Goal: Task Accomplishment & Management: Use online tool/utility

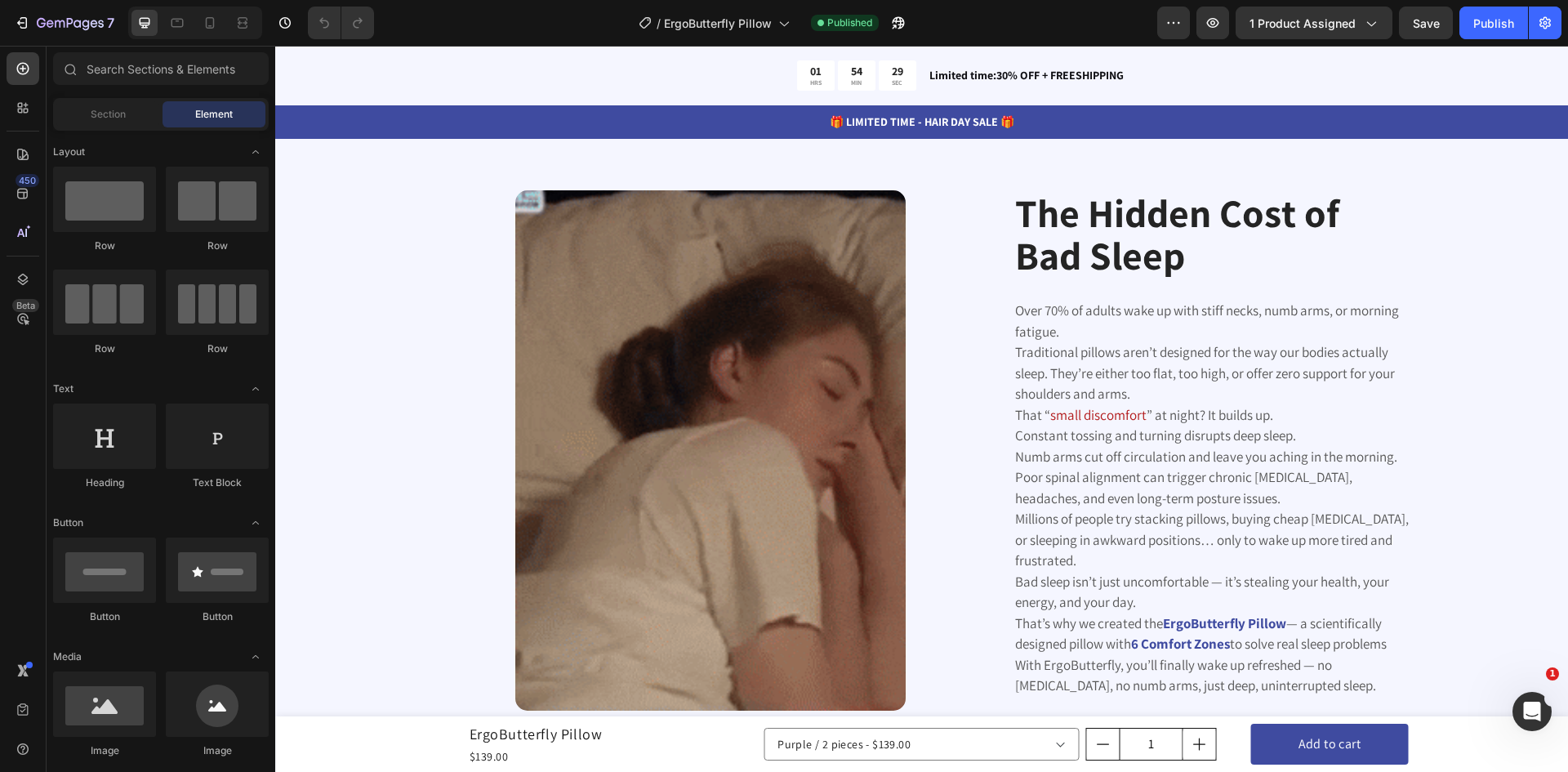
scroll to position [899, 0]
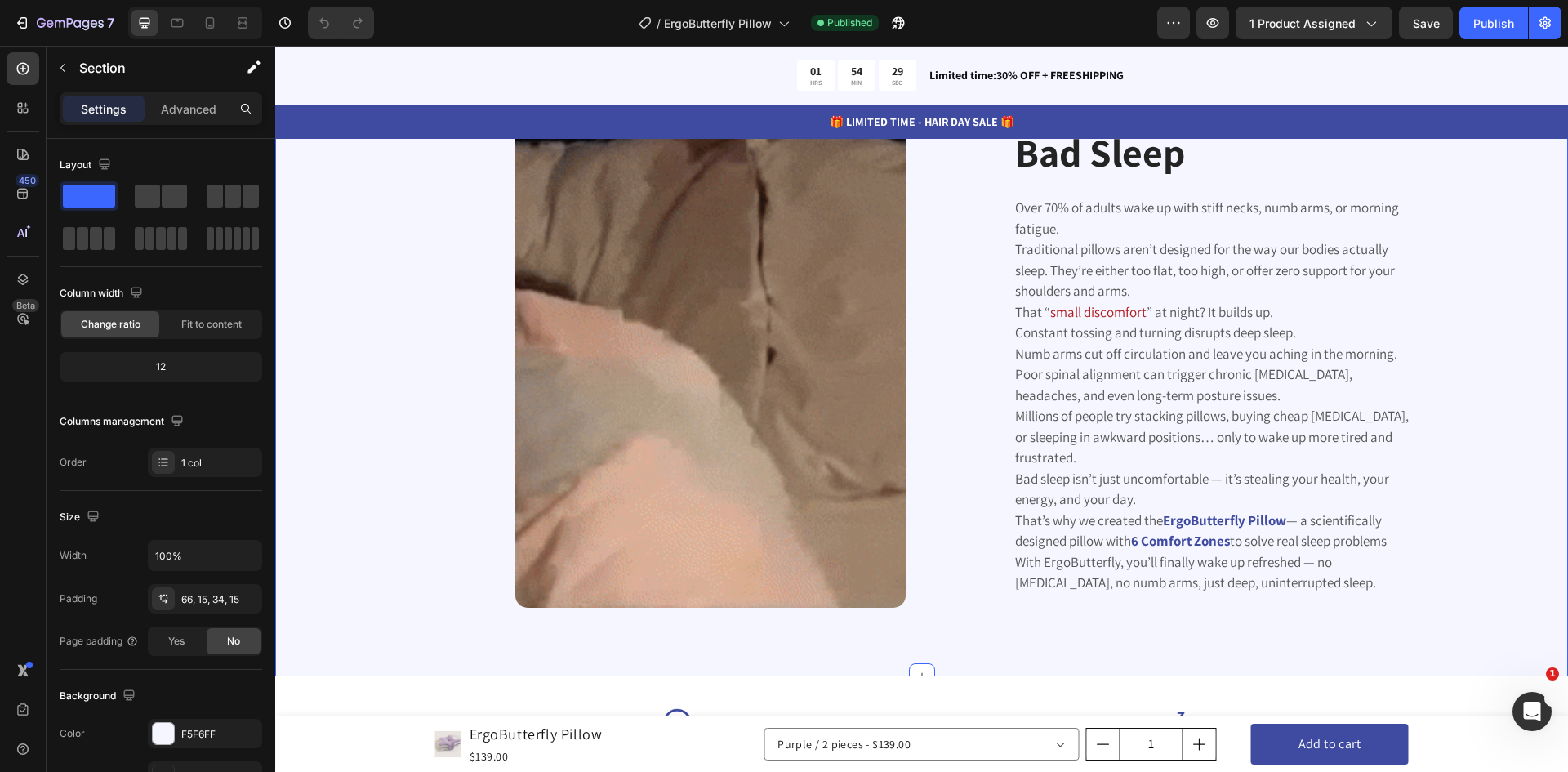
click at [382, 301] on div "Image The Hidden Cost of Bad Sleep Heading Over 70% of adults wake up with stif…" at bounding box center [922, 368] width 1269 height 562
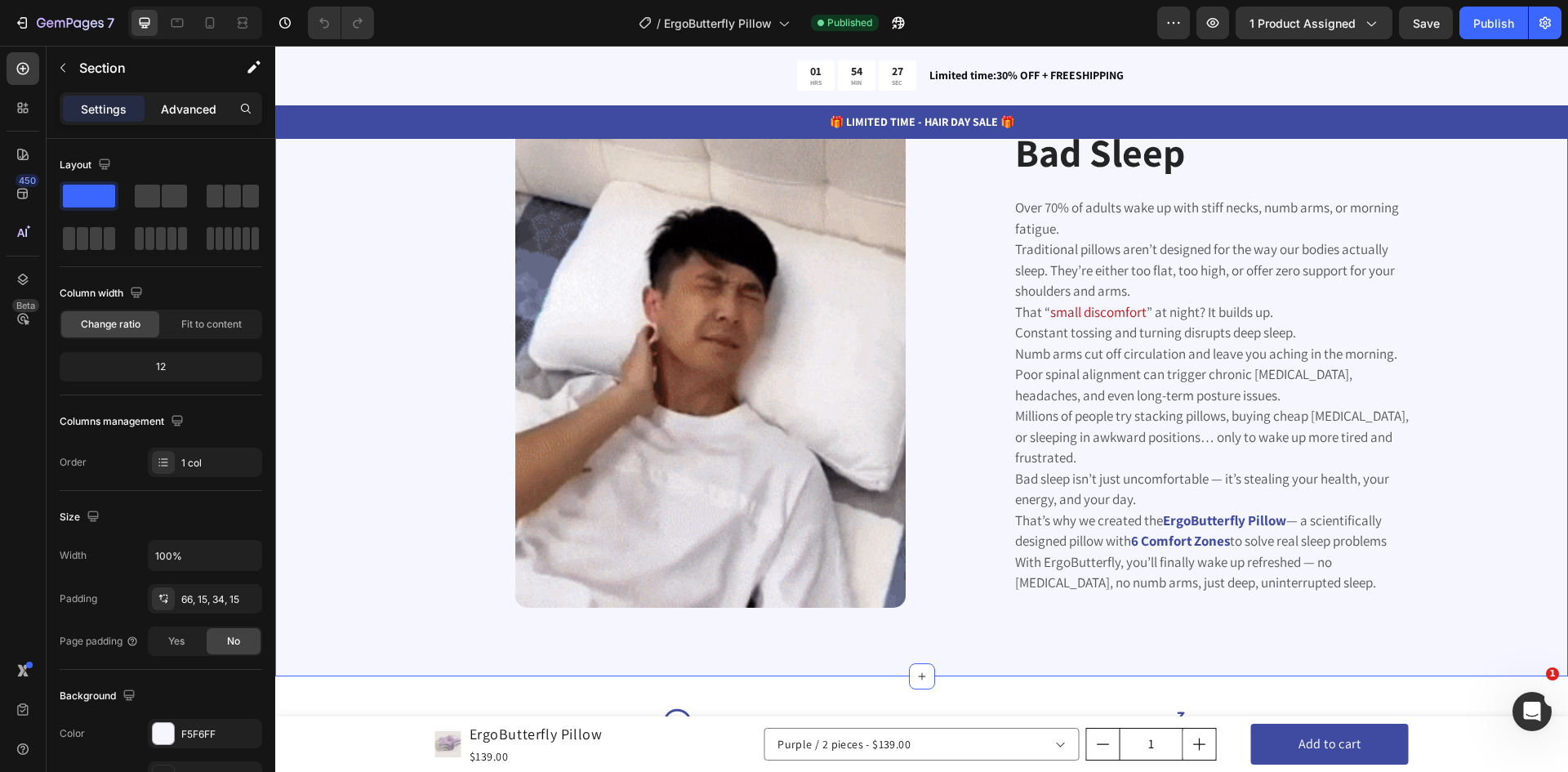
click at [188, 103] on p "Advanced" at bounding box center [188, 109] width 55 height 17
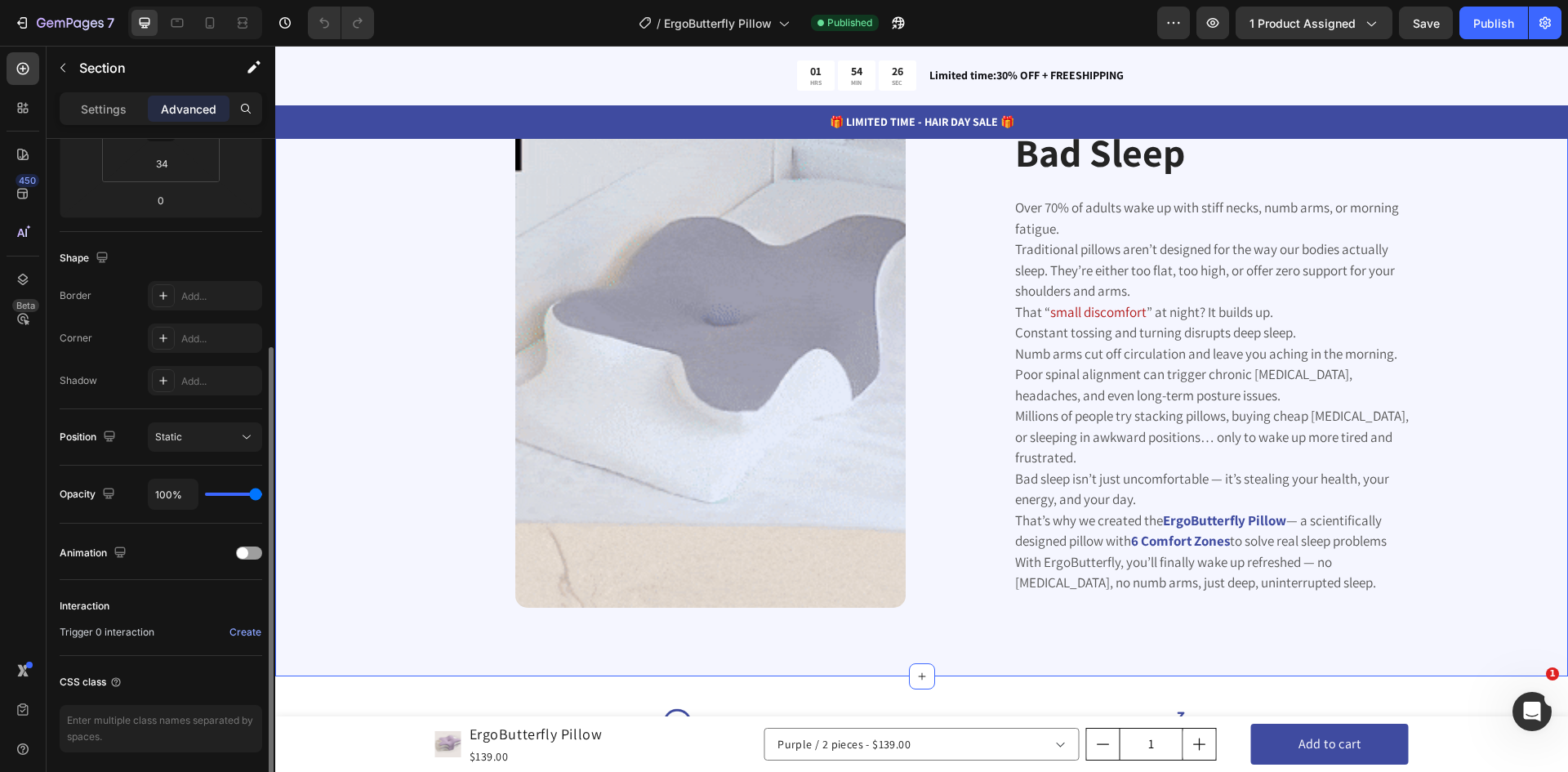
scroll to position [386, 0]
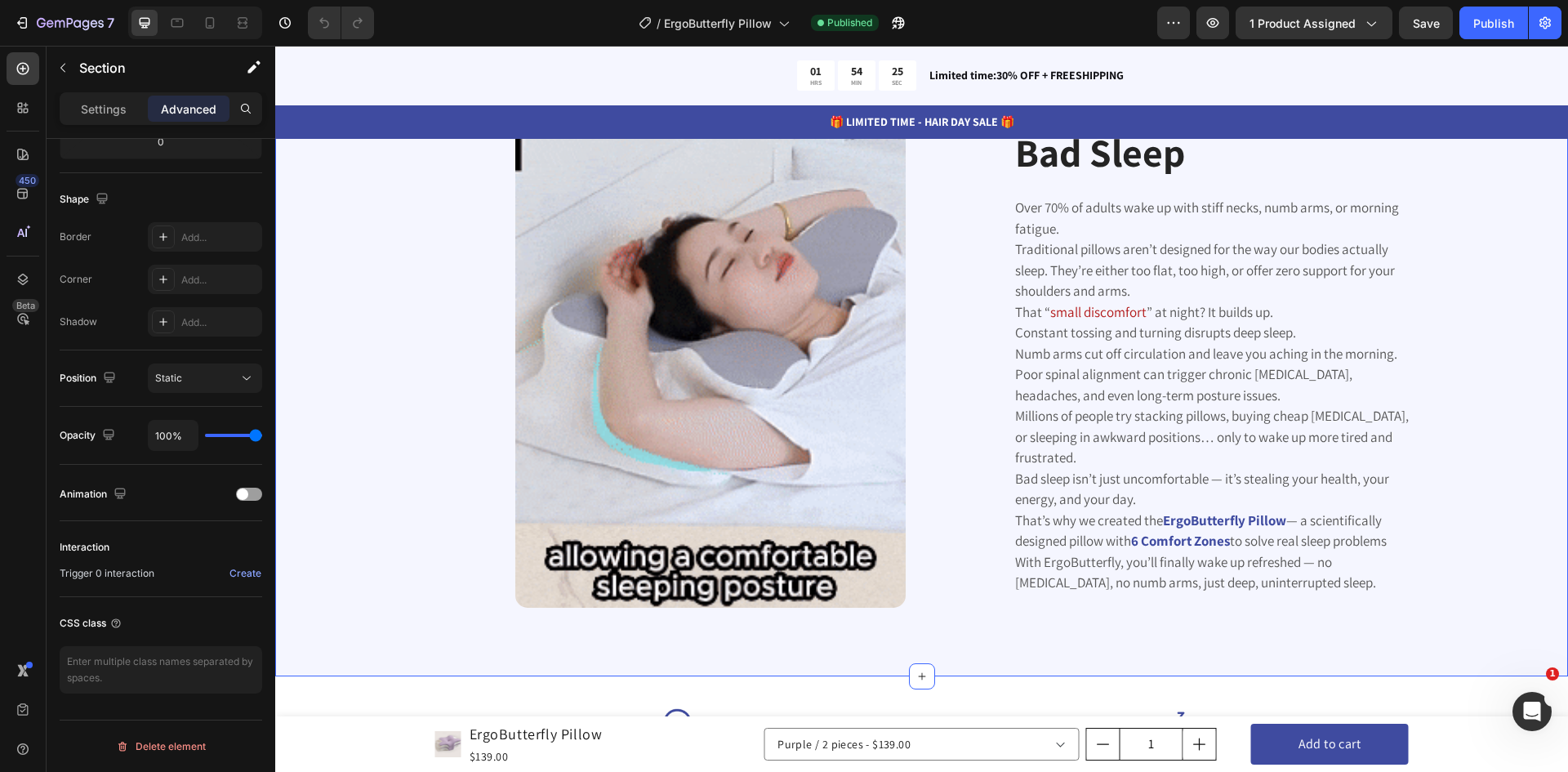
click at [364, 448] on div "Image The Hidden Cost of Bad Sleep Heading Over 70% of adults wake up with stif…" at bounding box center [922, 368] width 1269 height 562
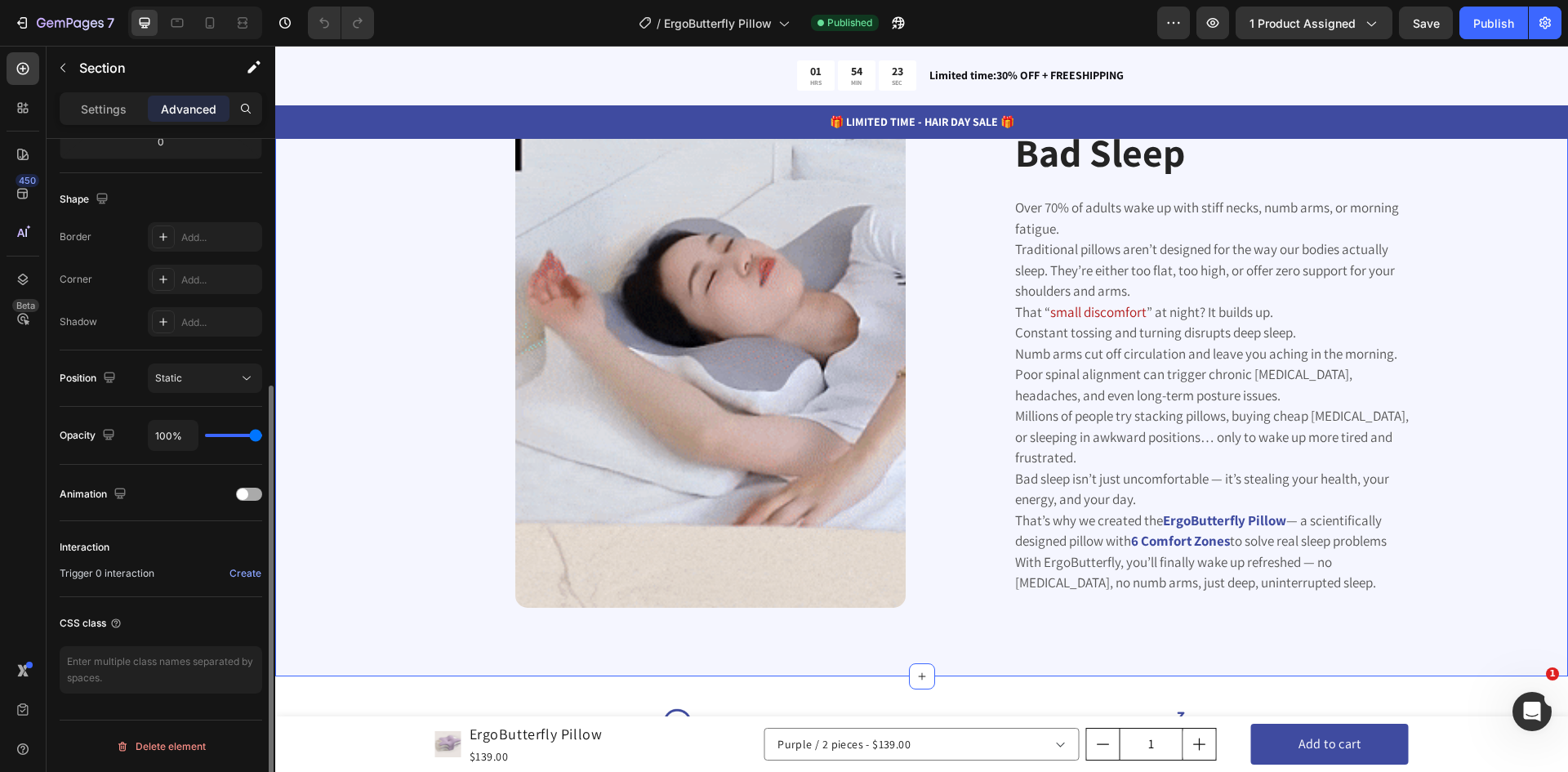
scroll to position [59, 0]
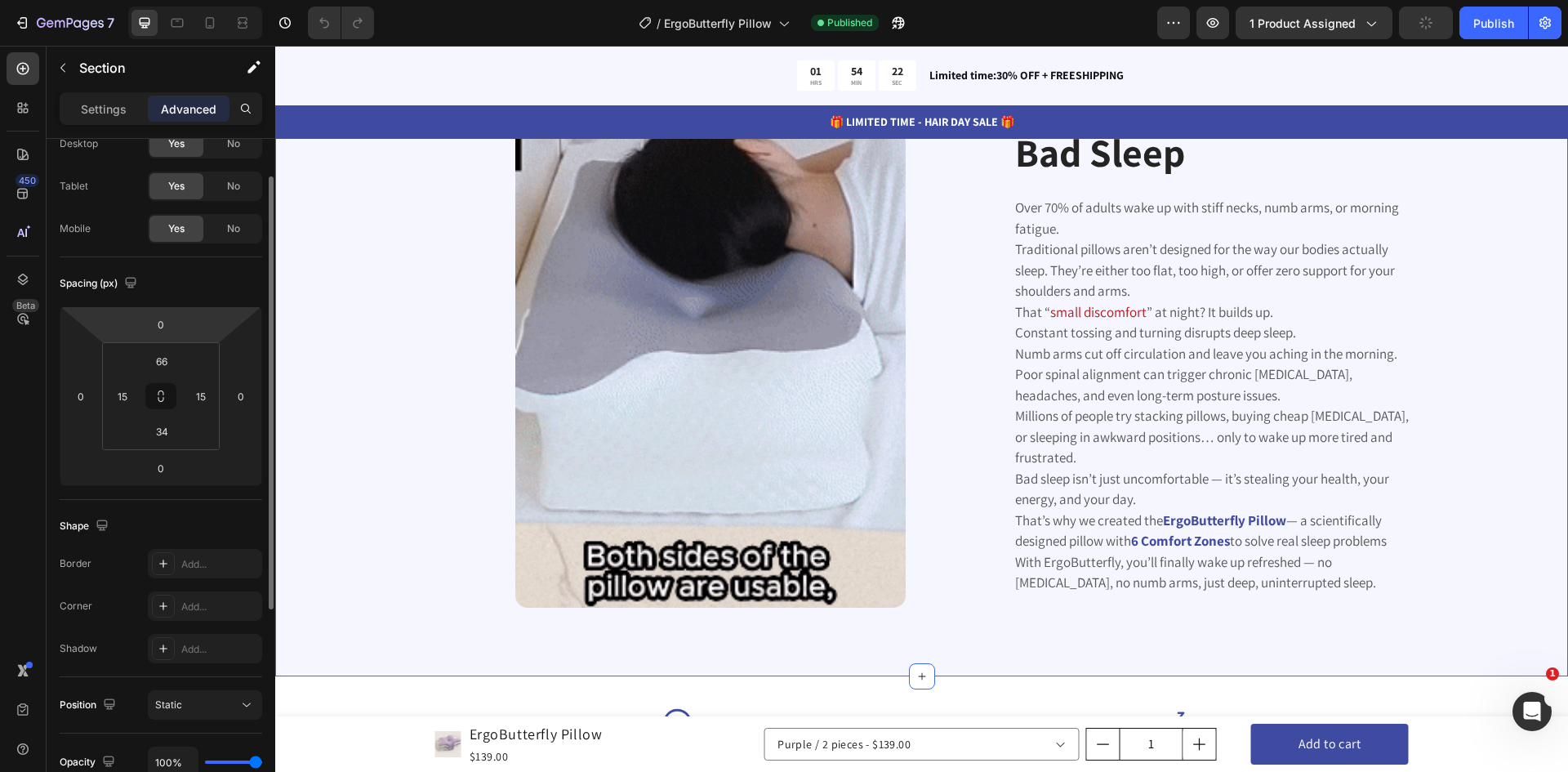
click at [106, 94] on div "Settings Advanced" at bounding box center [160, 109] width 203 height 33
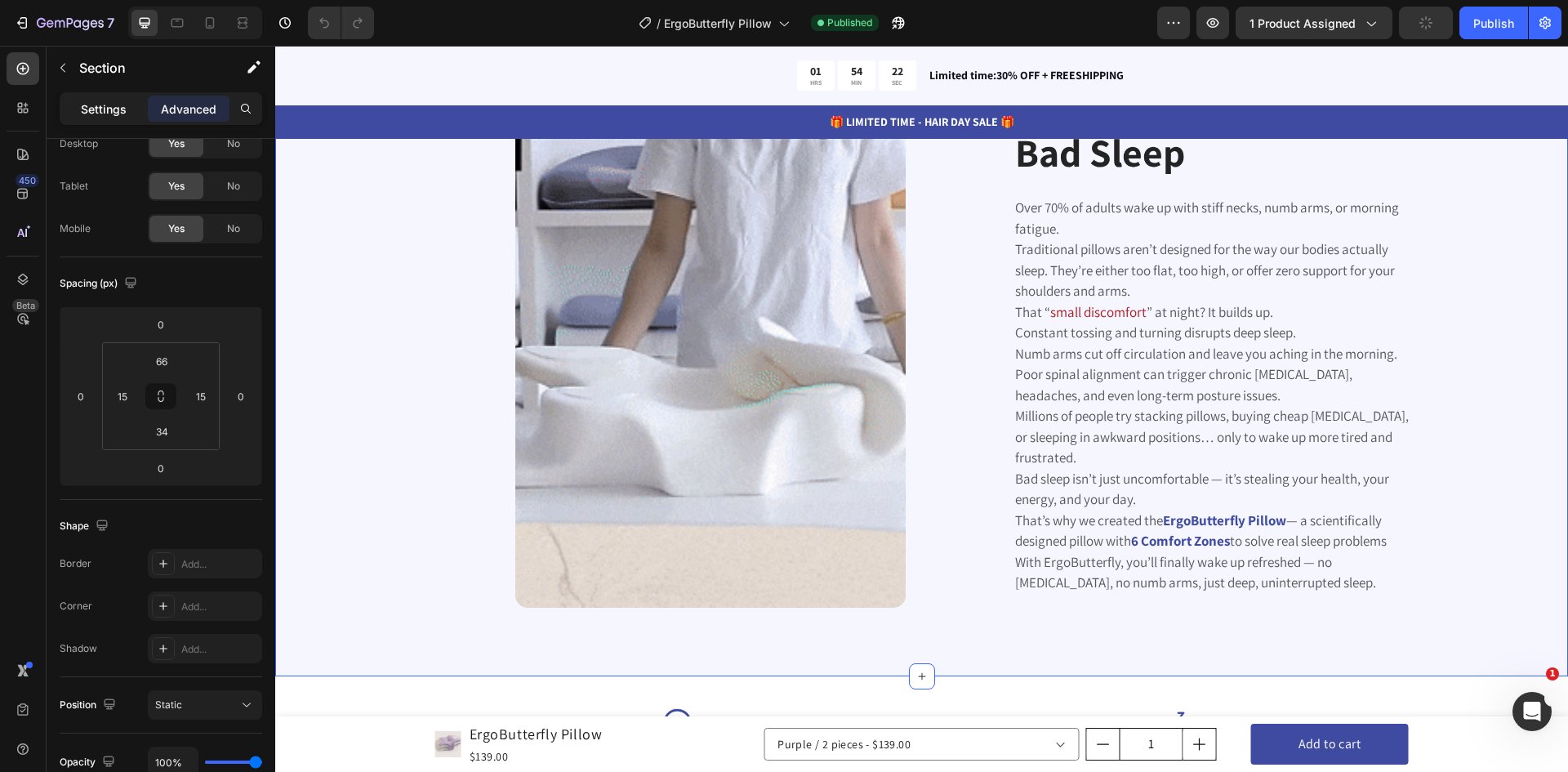
click at [103, 109] on p "Settings" at bounding box center [103, 109] width 46 height 17
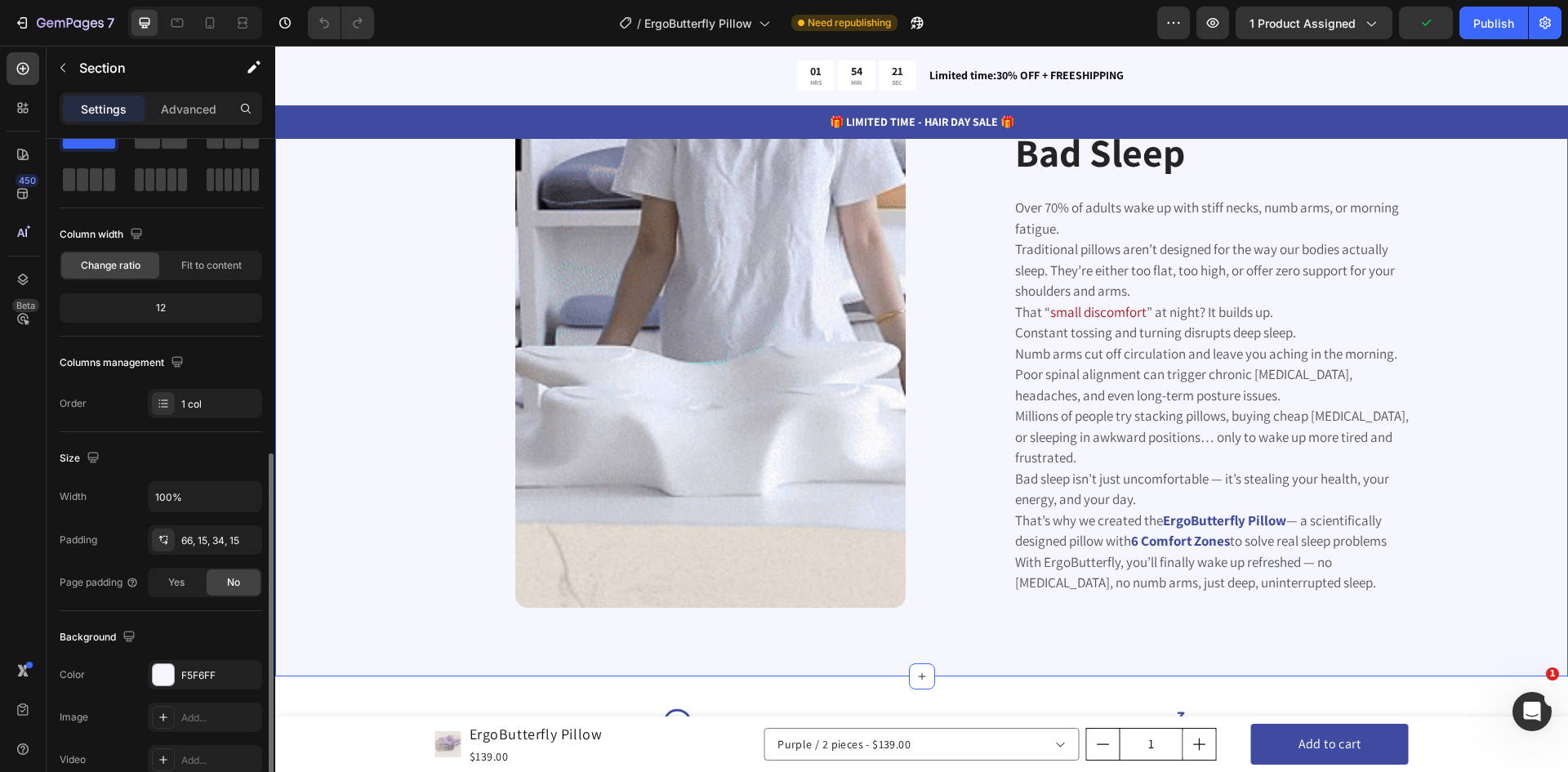
scroll to position [317, 0]
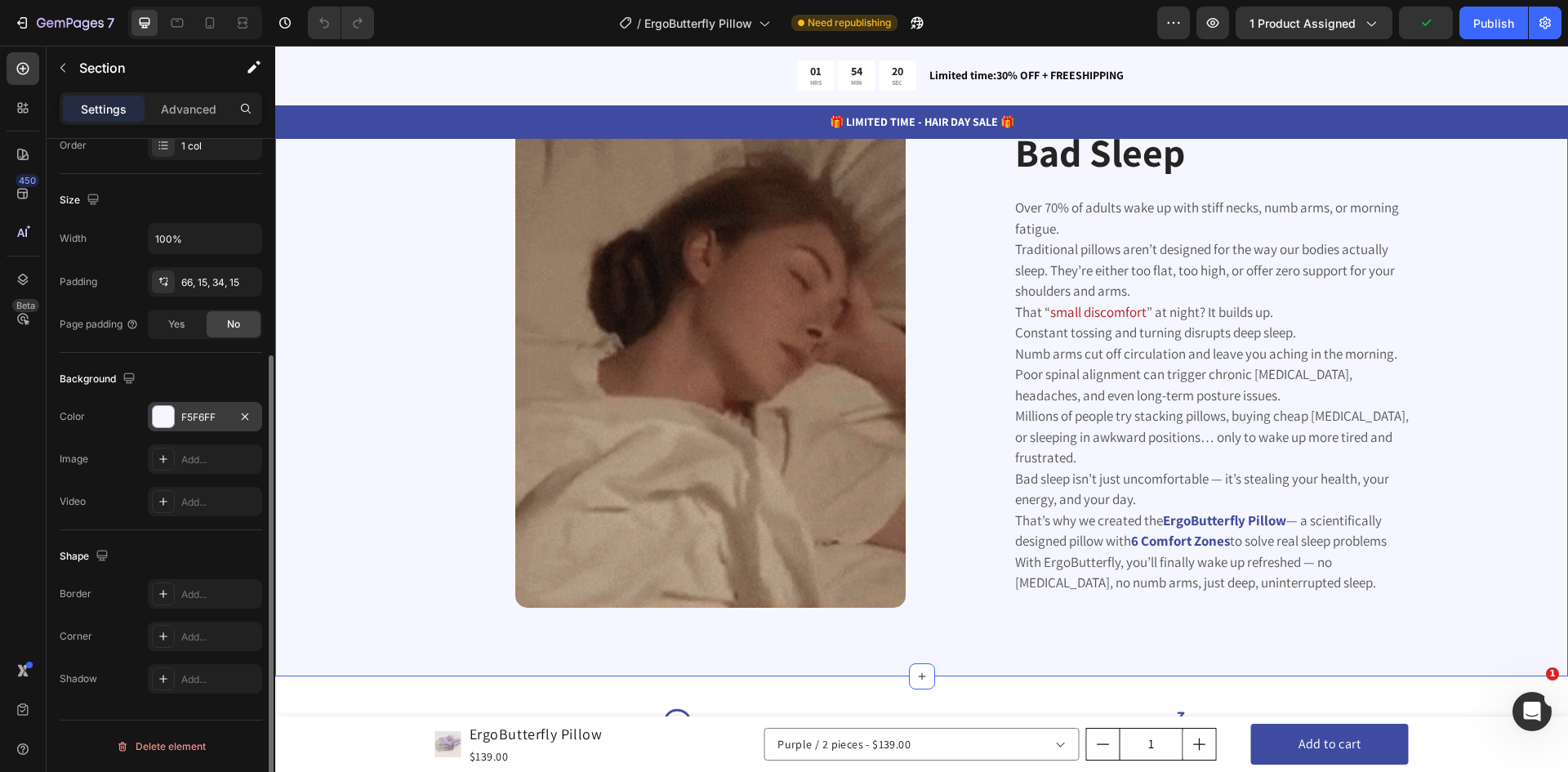
click at [170, 420] on div at bounding box center [163, 417] width 21 height 21
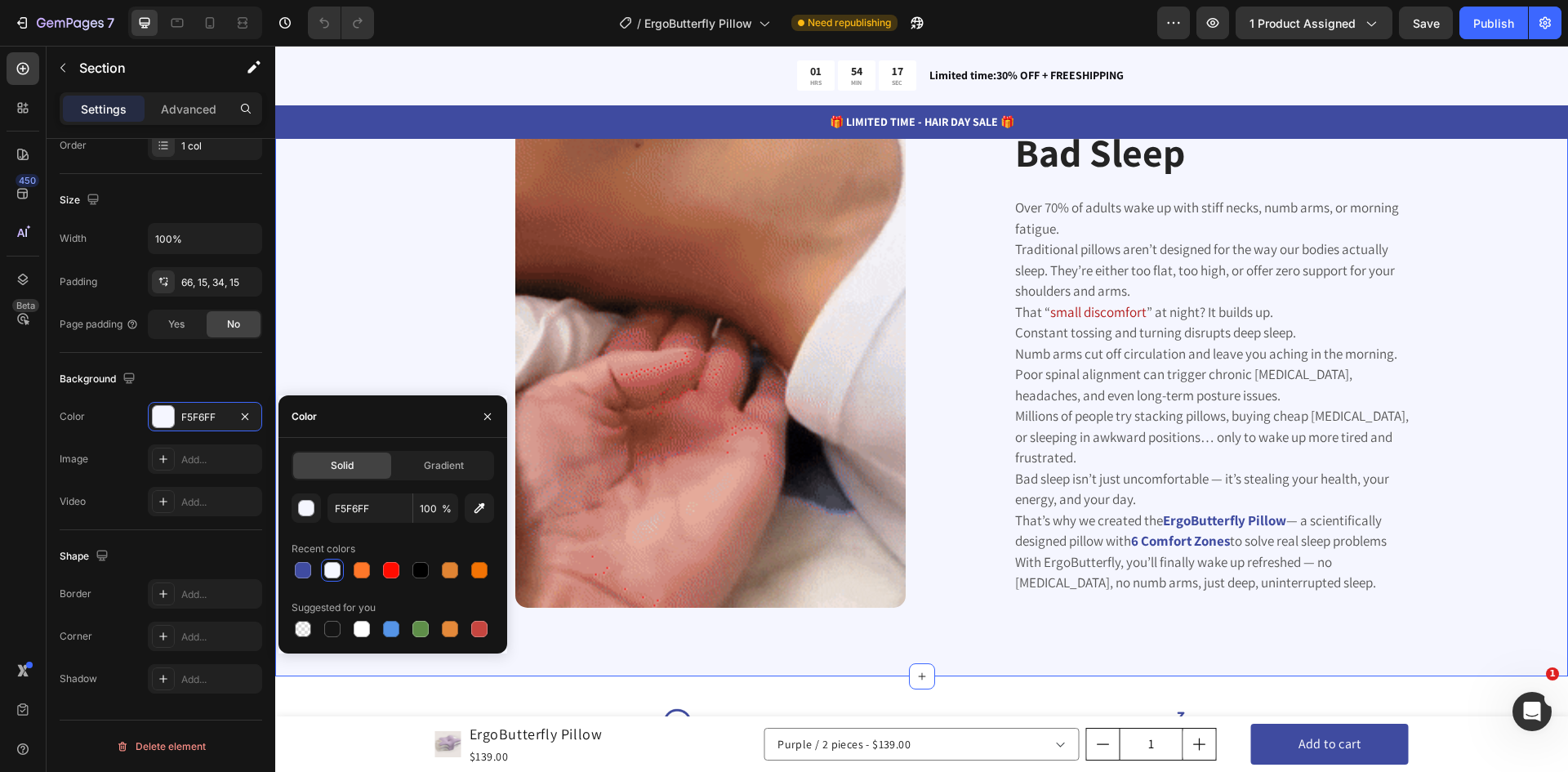
click at [360, 242] on div "Image The Hidden Cost of Bad Sleep Heading Over 70% of adults wake up with stif…" at bounding box center [922, 368] width 1269 height 562
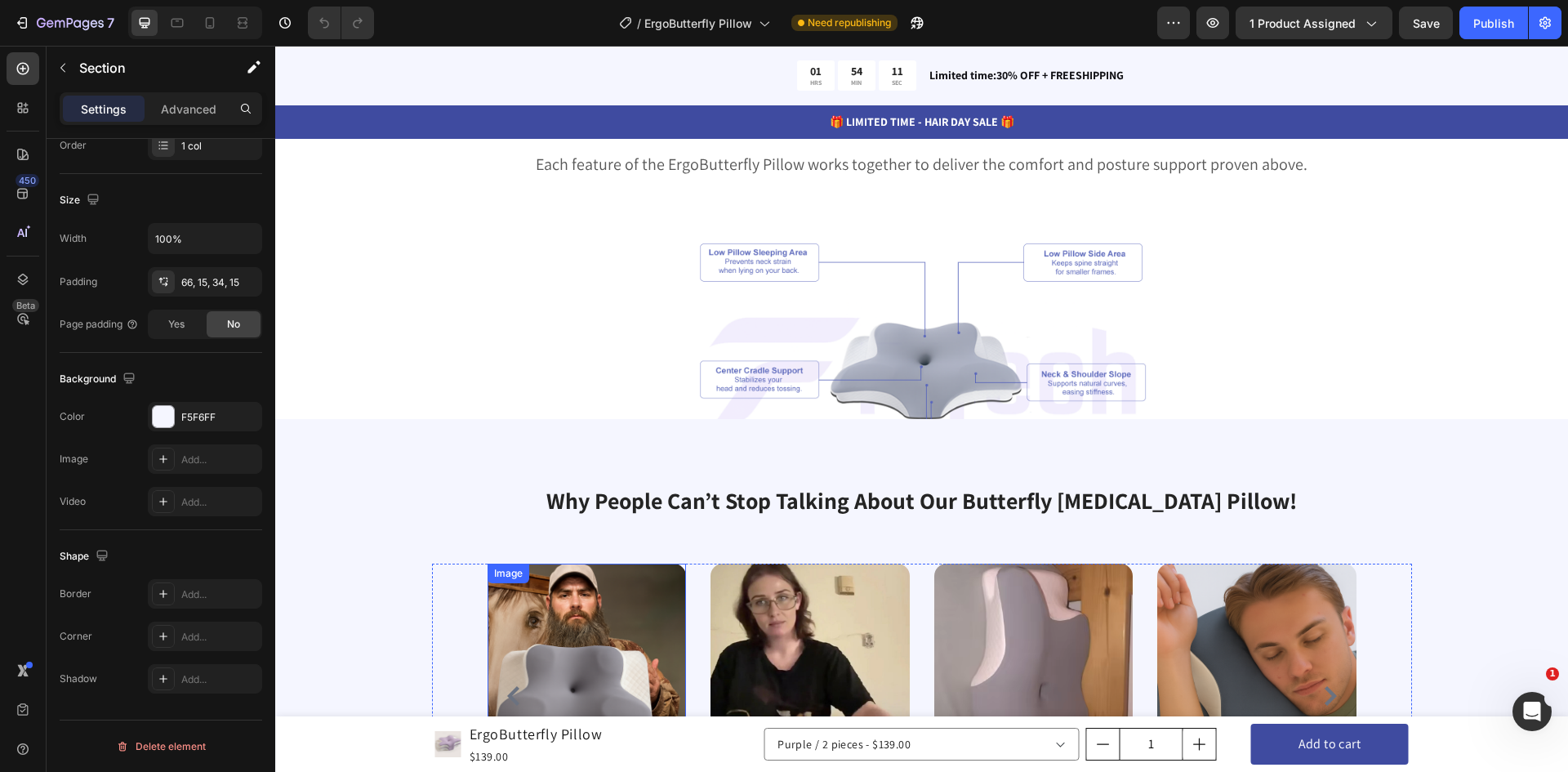
scroll to position [2697, 0]
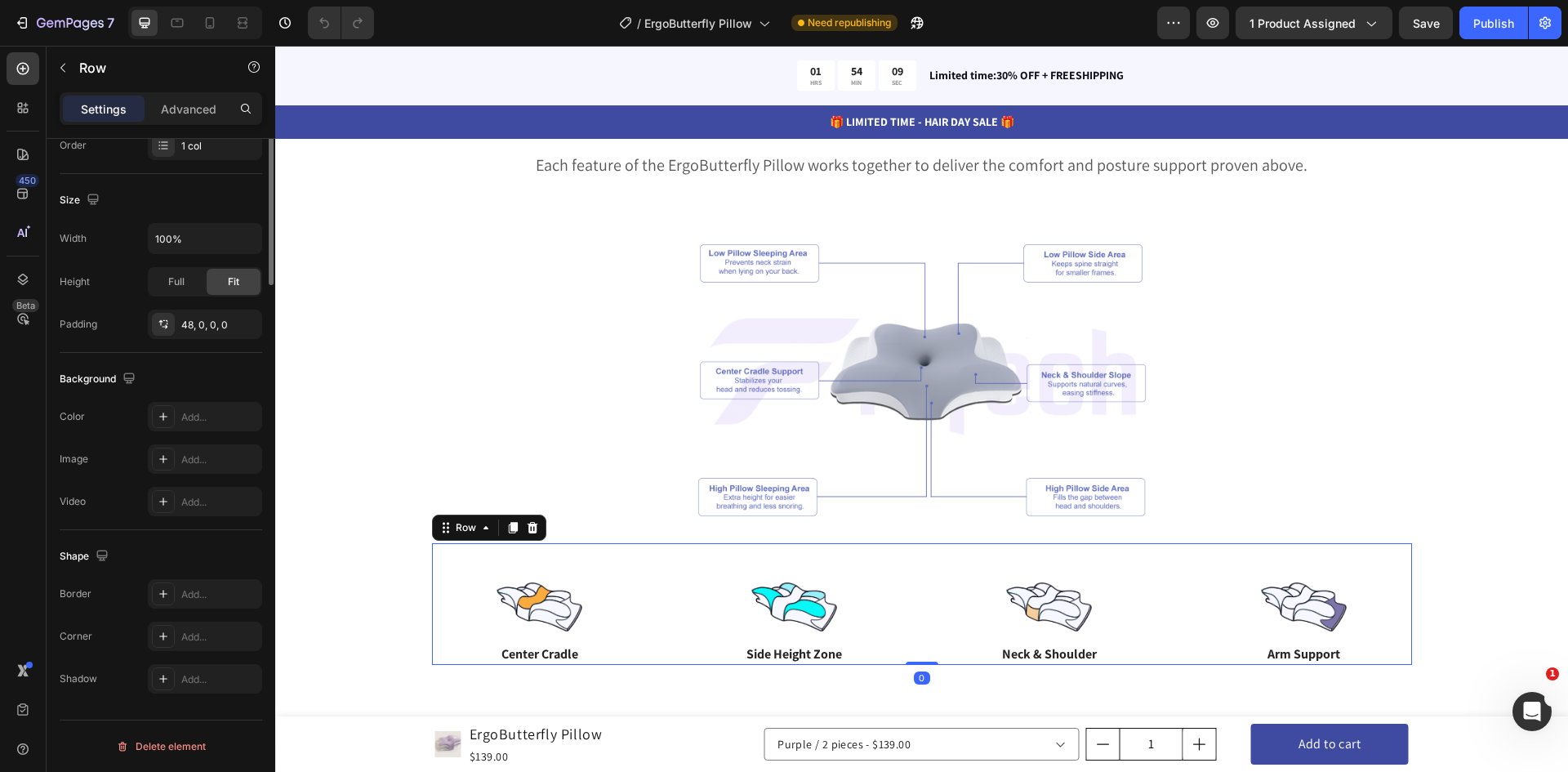
click at [612, 559] on div "Image Center Cradle Text Block Image Side Height Zone Text Block Image Neck & S…" at bounding box center [923, 605] width 980 height 122
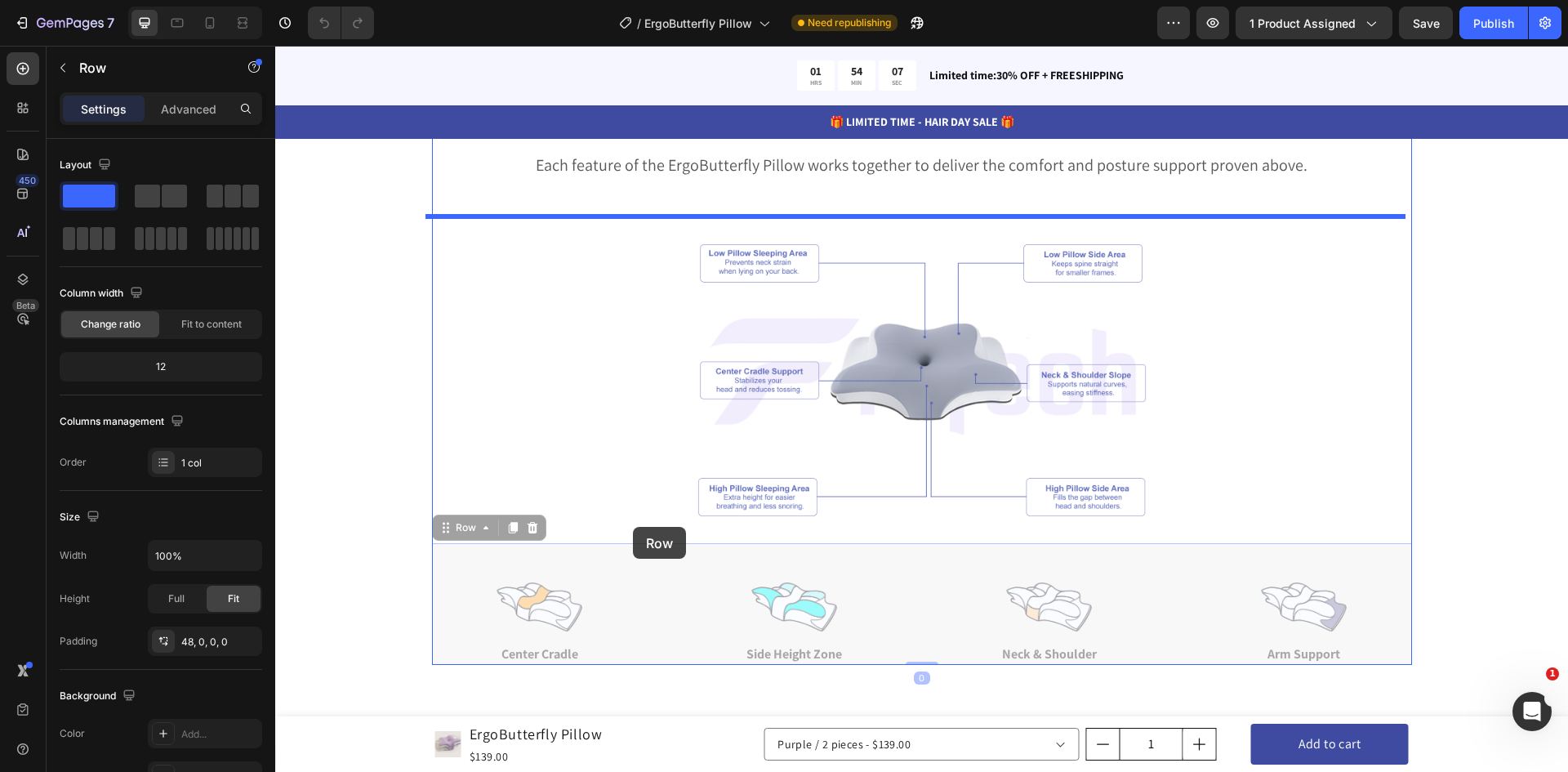
drag, startPoint x: 637, startPoint y: 556, endPoint x: 633, endPoint y: 527, distance: 29.3
click at [633, 527] on div "Header 01 HRS 54 MIN 07 SEC Countdown Timer Limited time:30% OFF + FREESHIPPING…" at bounding box center [922, 461] width 1293 height 6224
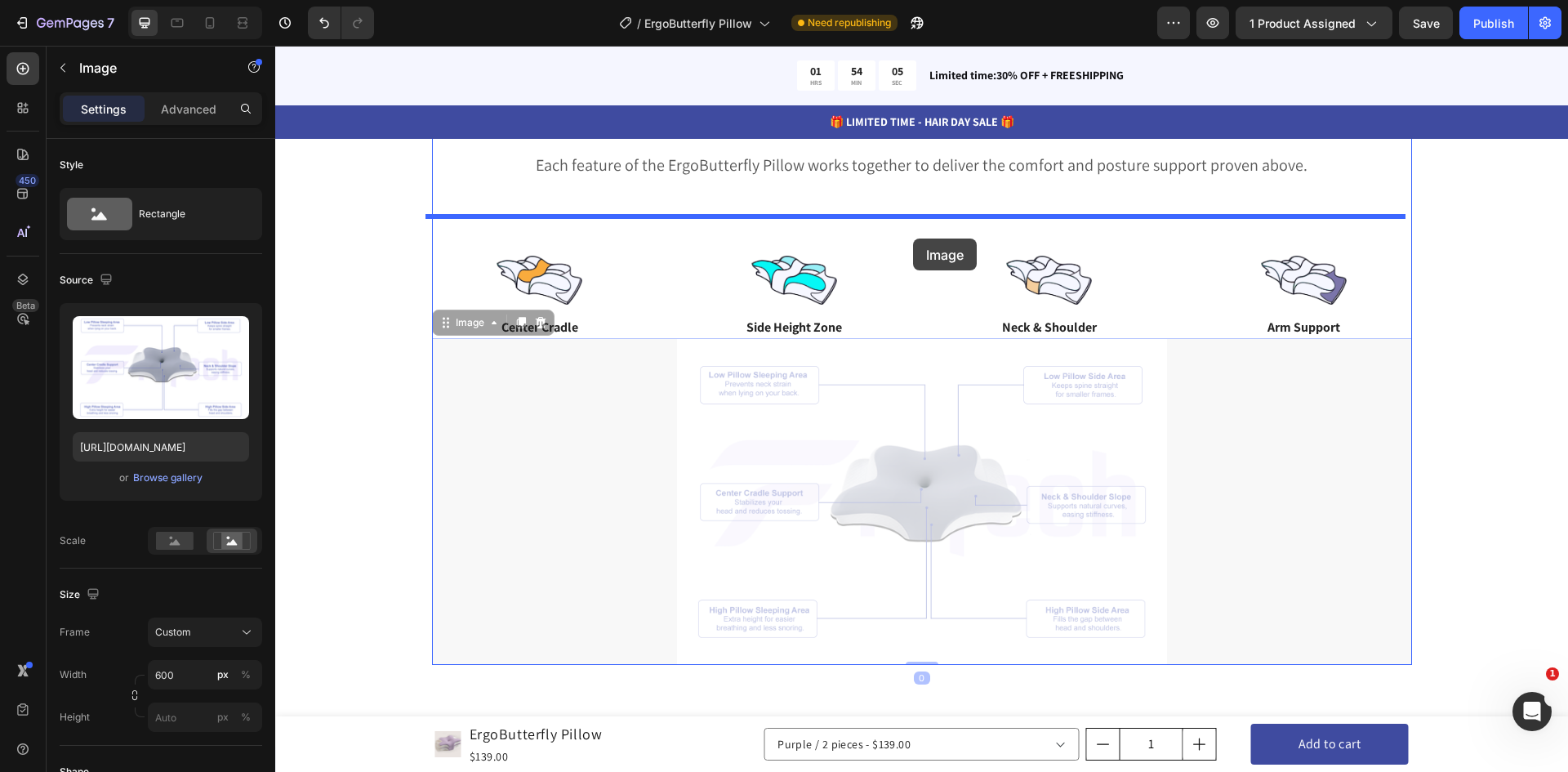
drag, startPoint x: 924, startPoint y: 370, endPoint x: 913, endPoint y: 238, distance: 132.5
click at [913, 238] on div "Header 01 HRS 54 MIN 05 SEC Countdown Timer Limited time:30% OFF + FREESHIPPING…" at bounding box center [922, 461] width 1293 height 6224
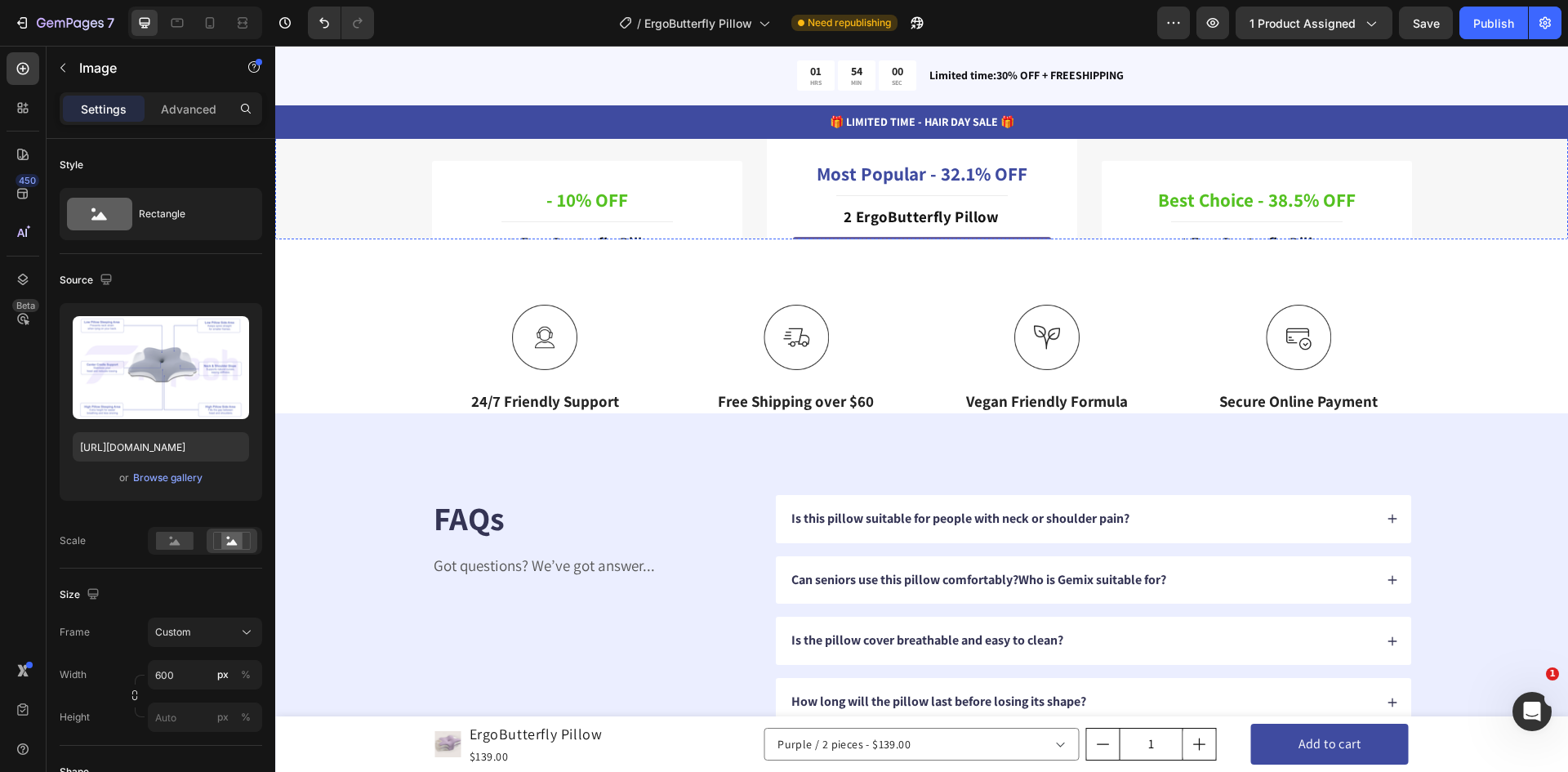
scroll to position [4495, 0]
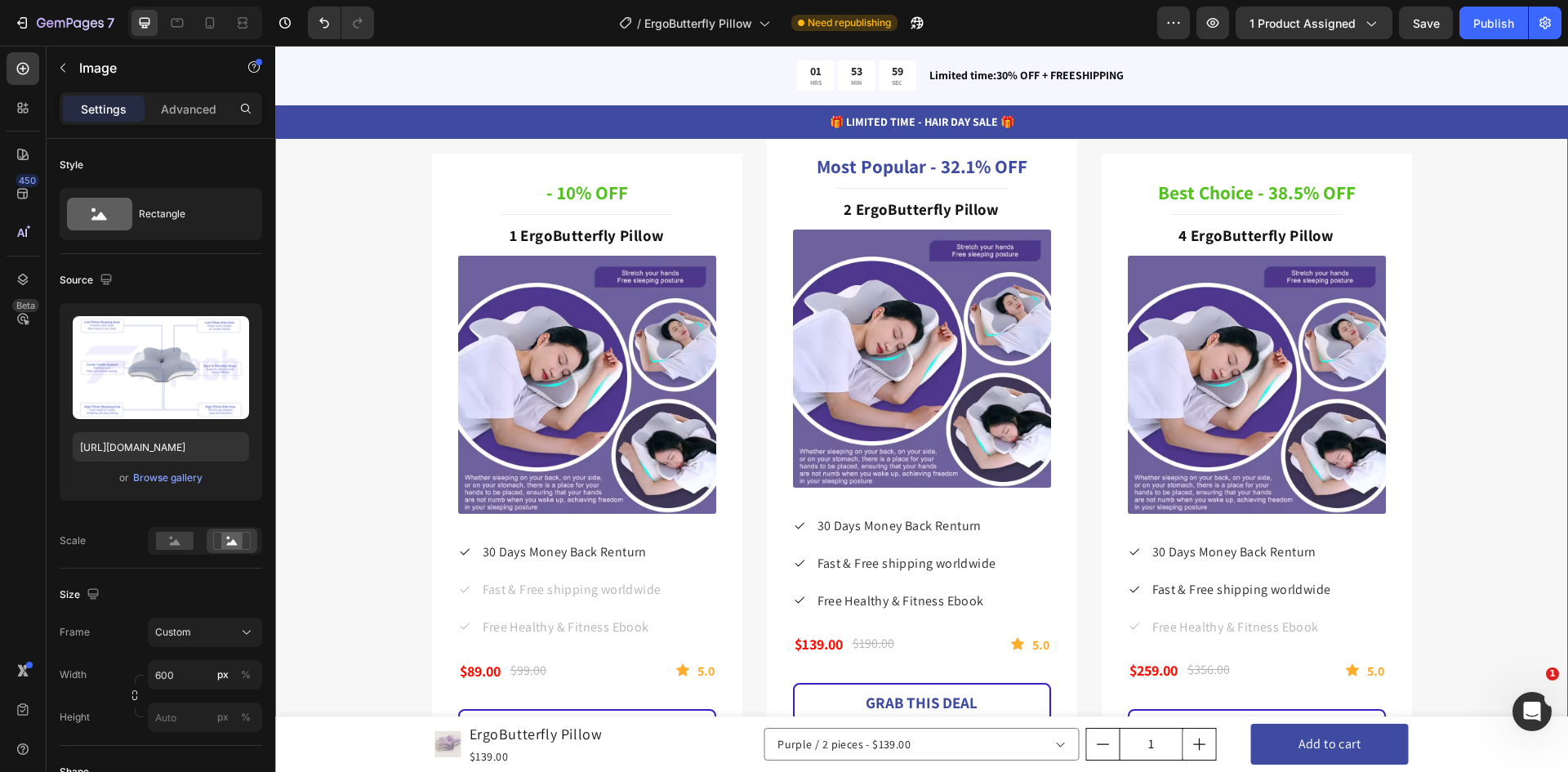
click at [320, 305] on div "Special Deal For Father's Day Only Heading Improve your dad's health with our G…" at bounding box center [922, 386] width 1269 height 779
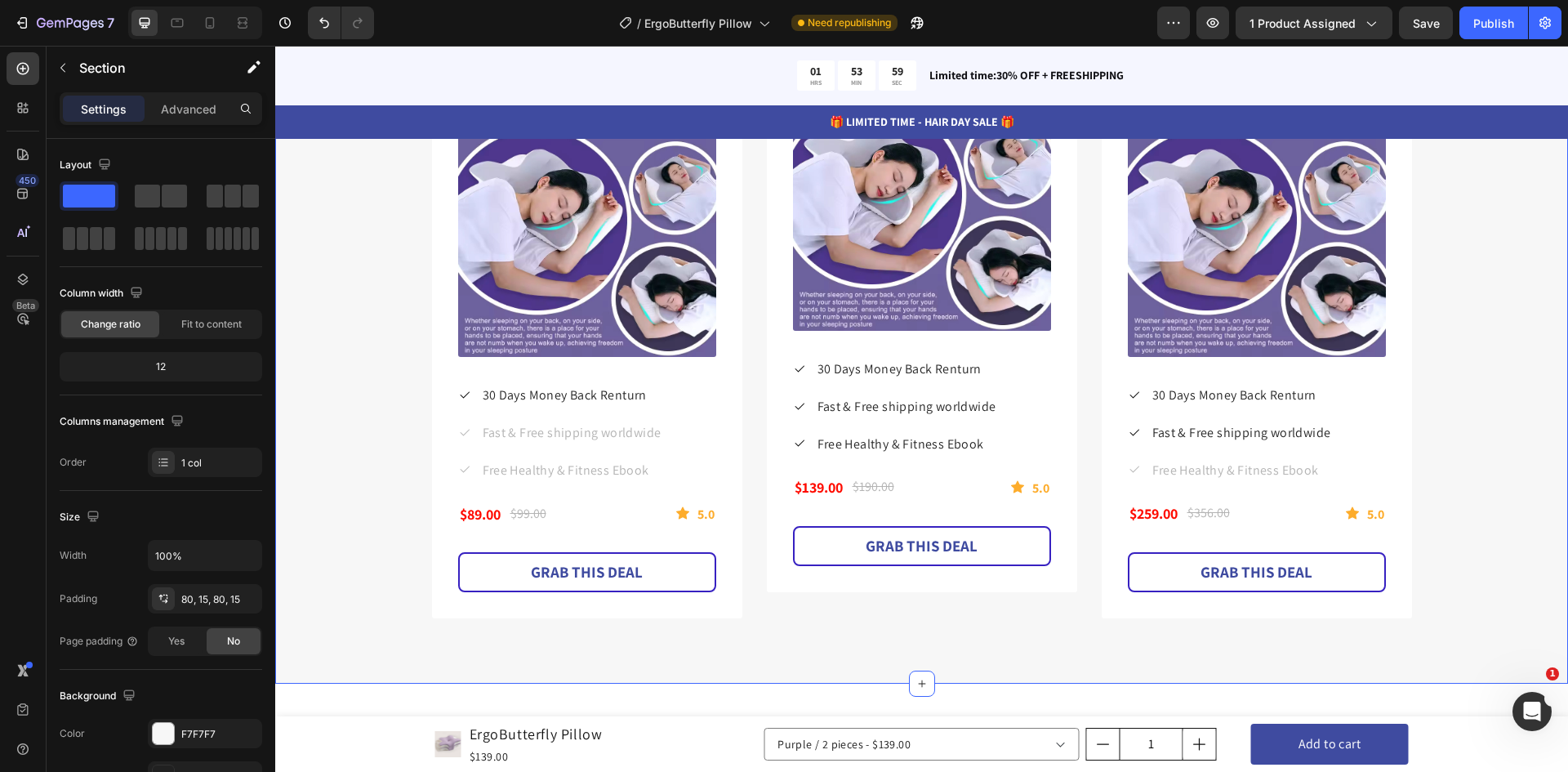
scroll to position [4657, 0]
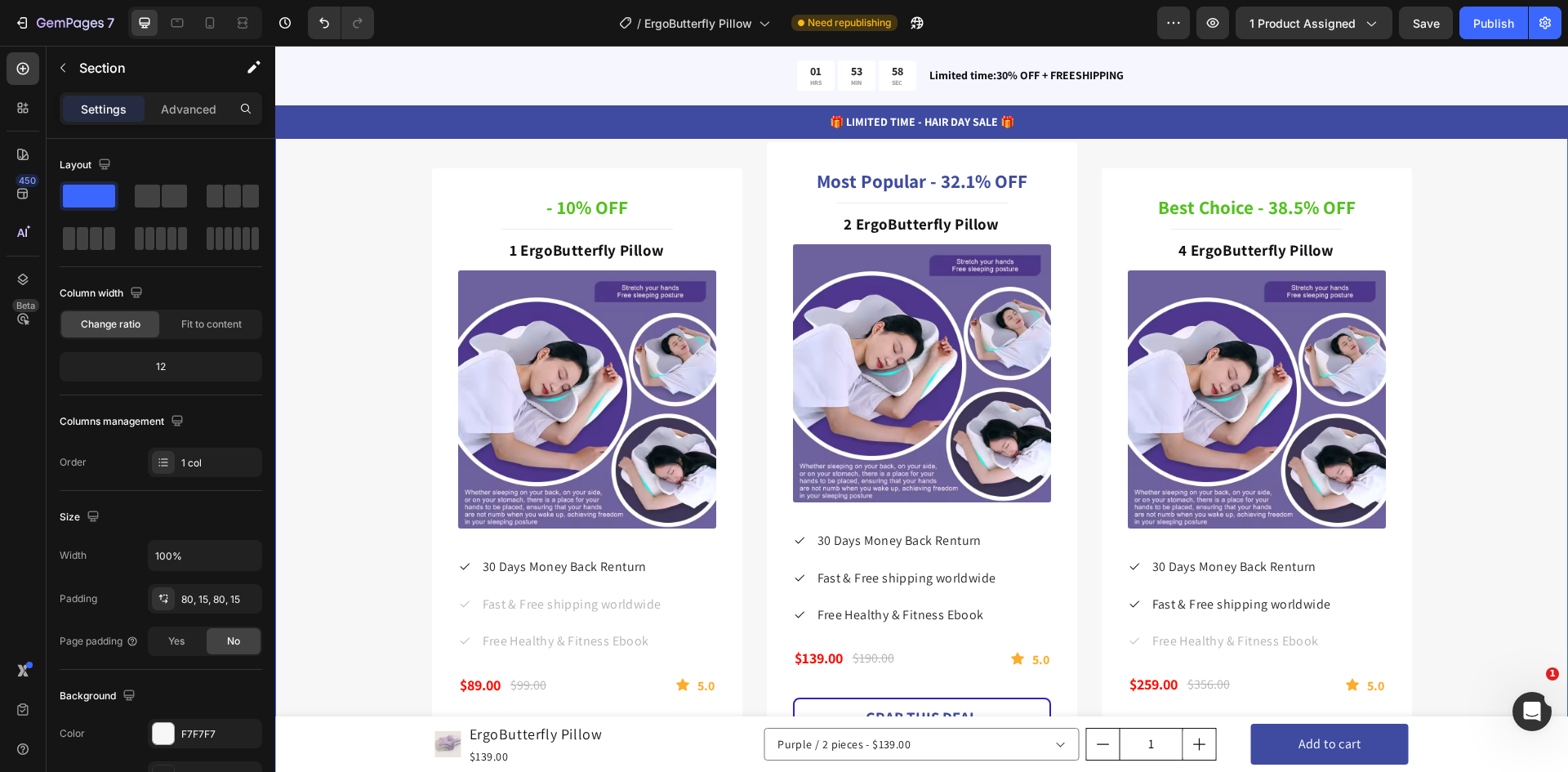
click at [346, 445] on div "Special Deal For Father's Day Only Heading Improve your dad's health with our G…" at bounding box center [922, 400] width 1269 height 779
click at [376, 277] on div "Special Deal For Father's Day Only Heading Improve your dad's health with our G…" at bounding box center [922, 400] width 1269 height 779
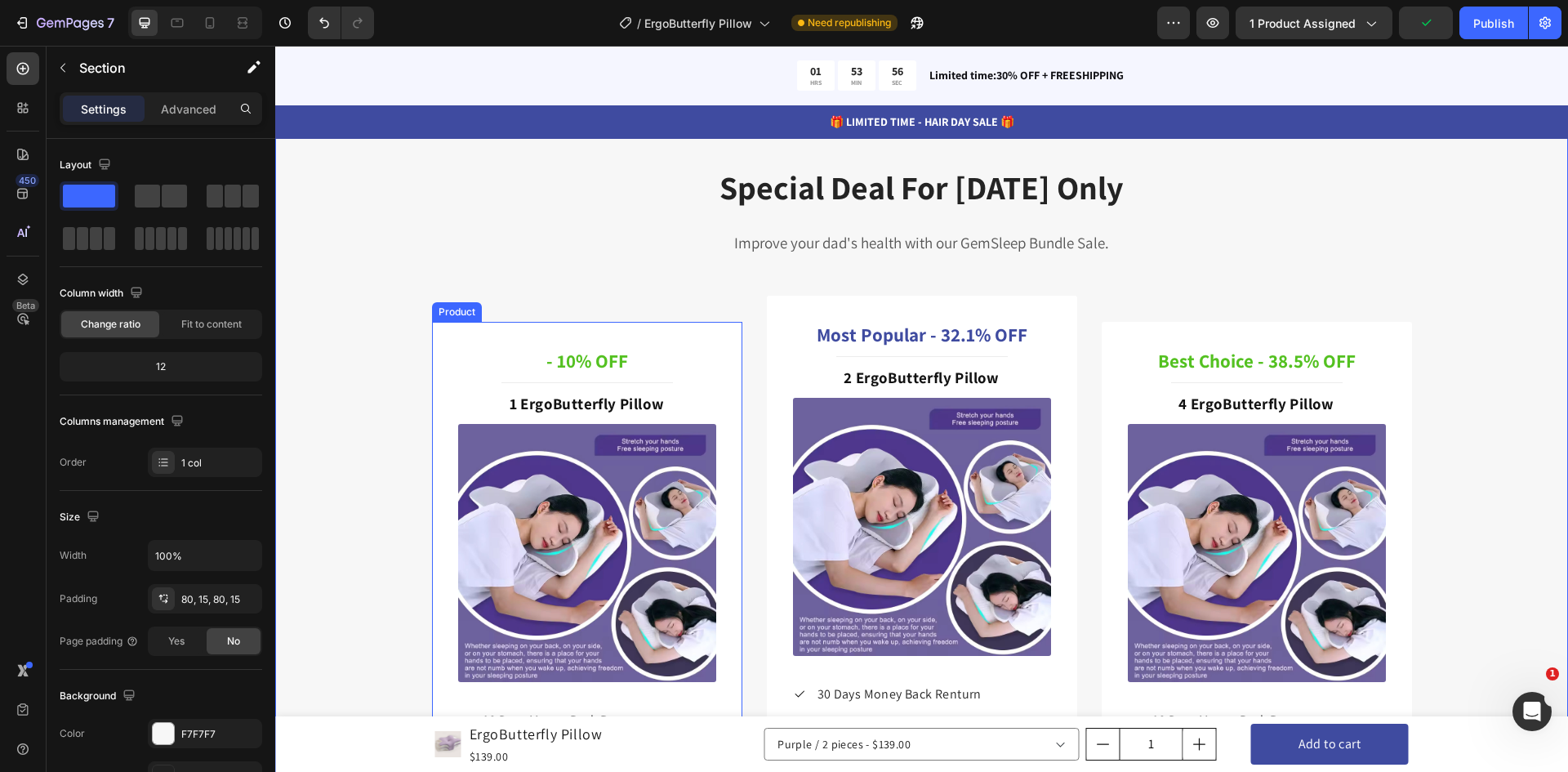
scroll to position [4412, 0]
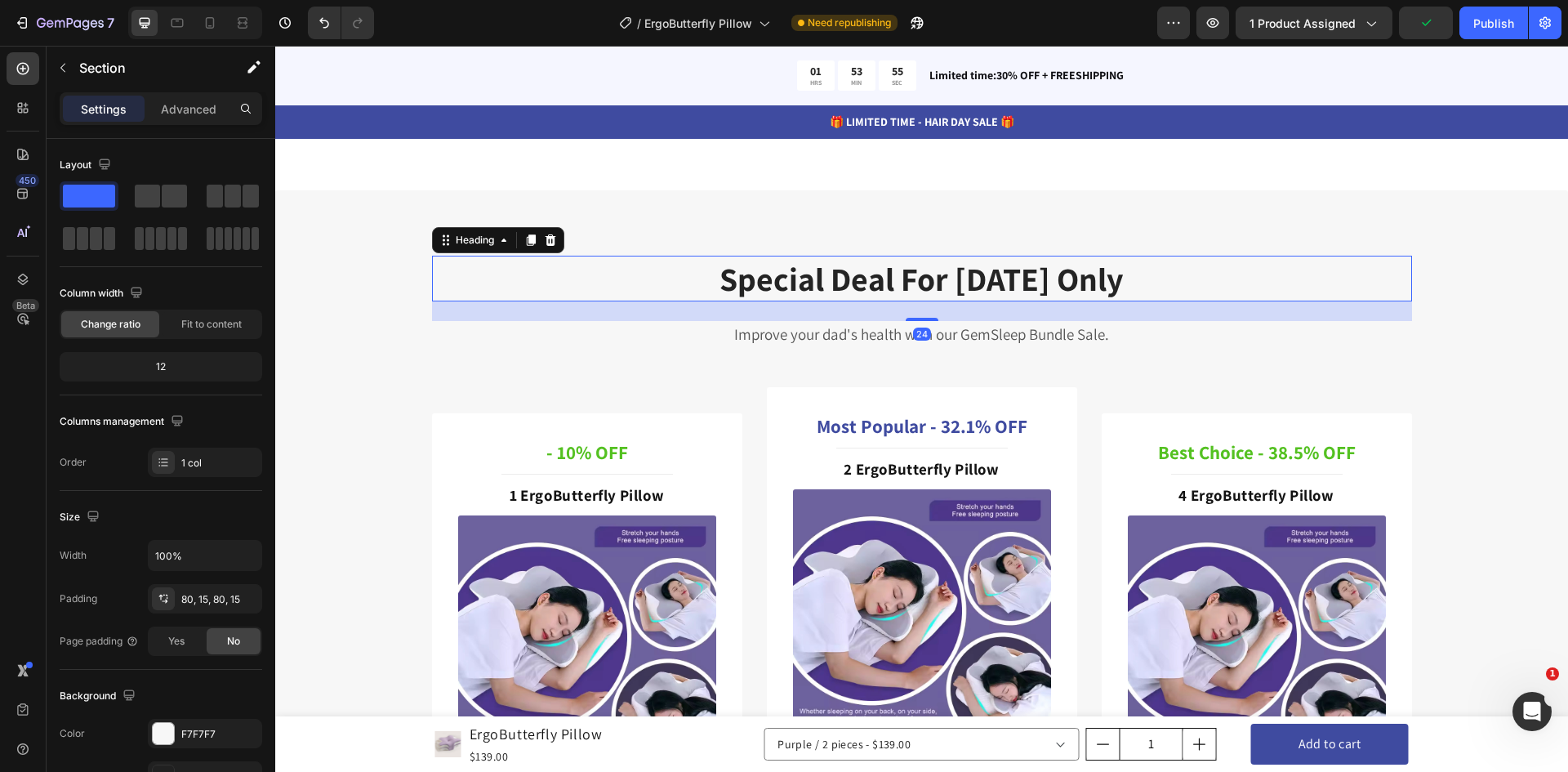
click at [505, 258] on p "Special Deal For Father's Day Only" at bounding box center [922, 278] width 977 height 42
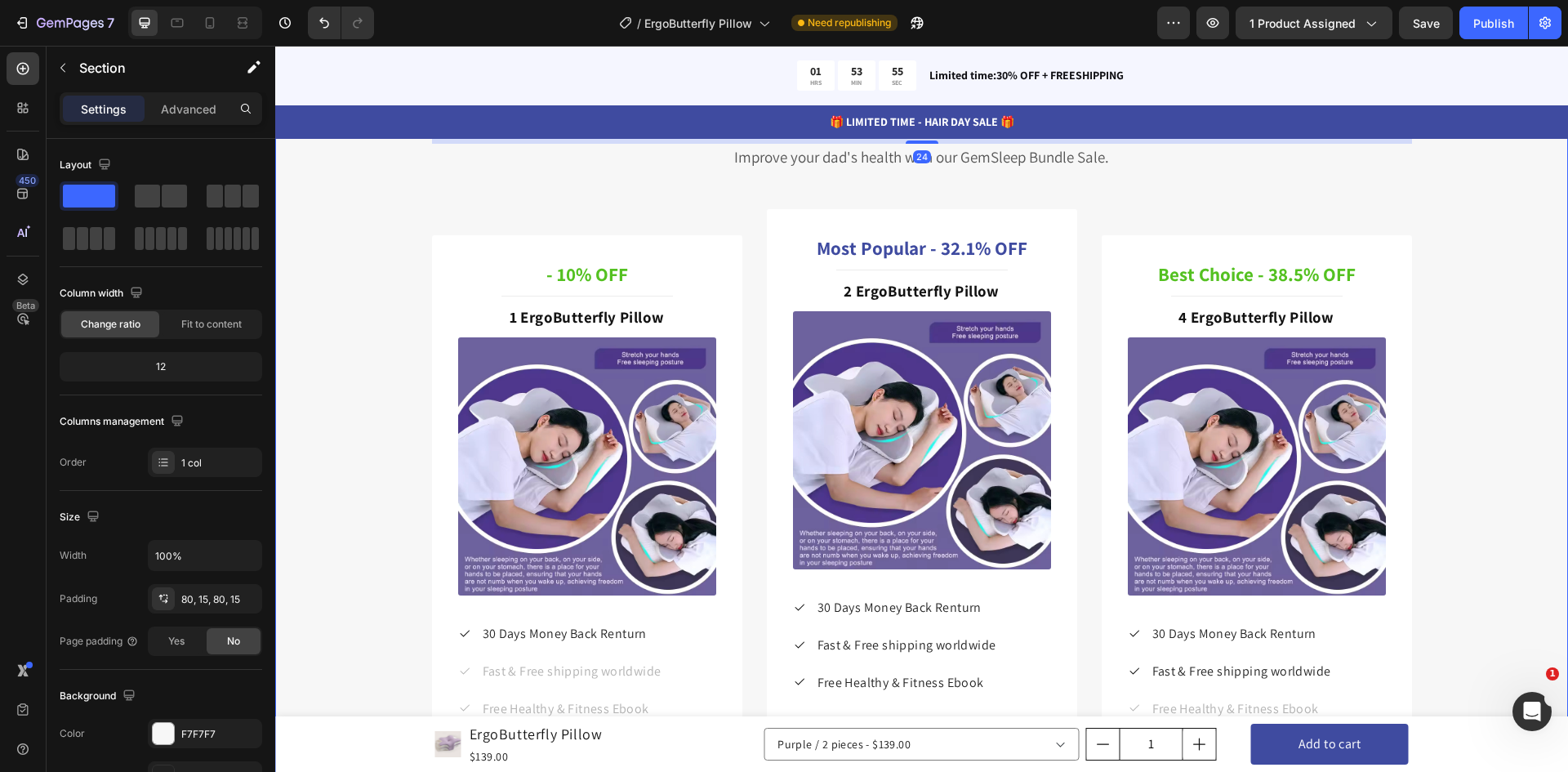
click at [321, 225] on div "Special Deal For Father's Day Only Heading 24 Improve your dad's health with ou…" at bounding box center [922, 467] width 1293 height 909
click at [192, 738] on div "F7F7F7" at bounding box center [205, 734] width 47 height 14
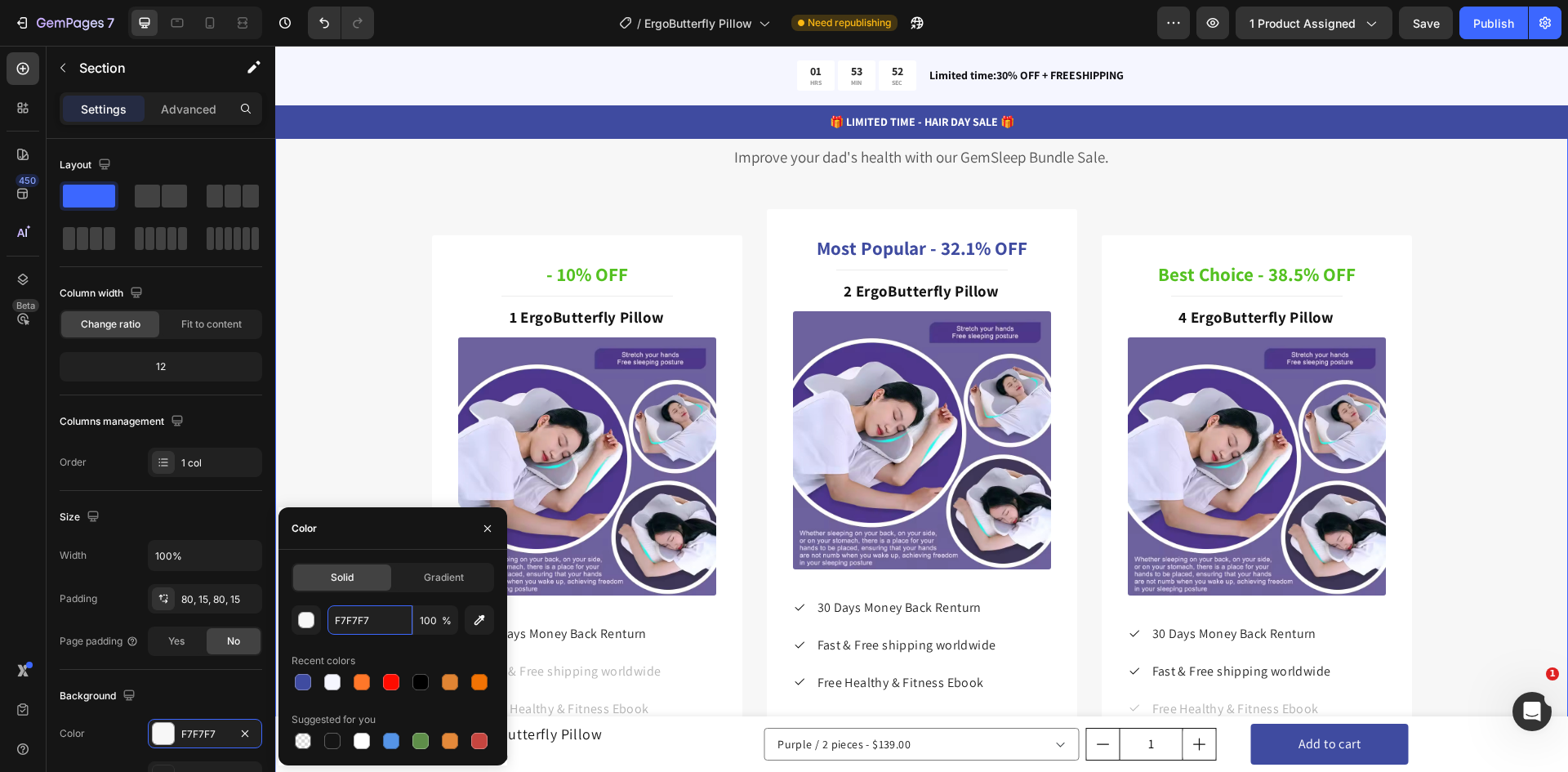
paste input "5F6FF"
type input "F5F6FF"
click at [368, 352] on div "Special Deal For Father's Day Only Heading Improve your dad's health with our G…" at bounding box center [922, 467] width 1269 height 779
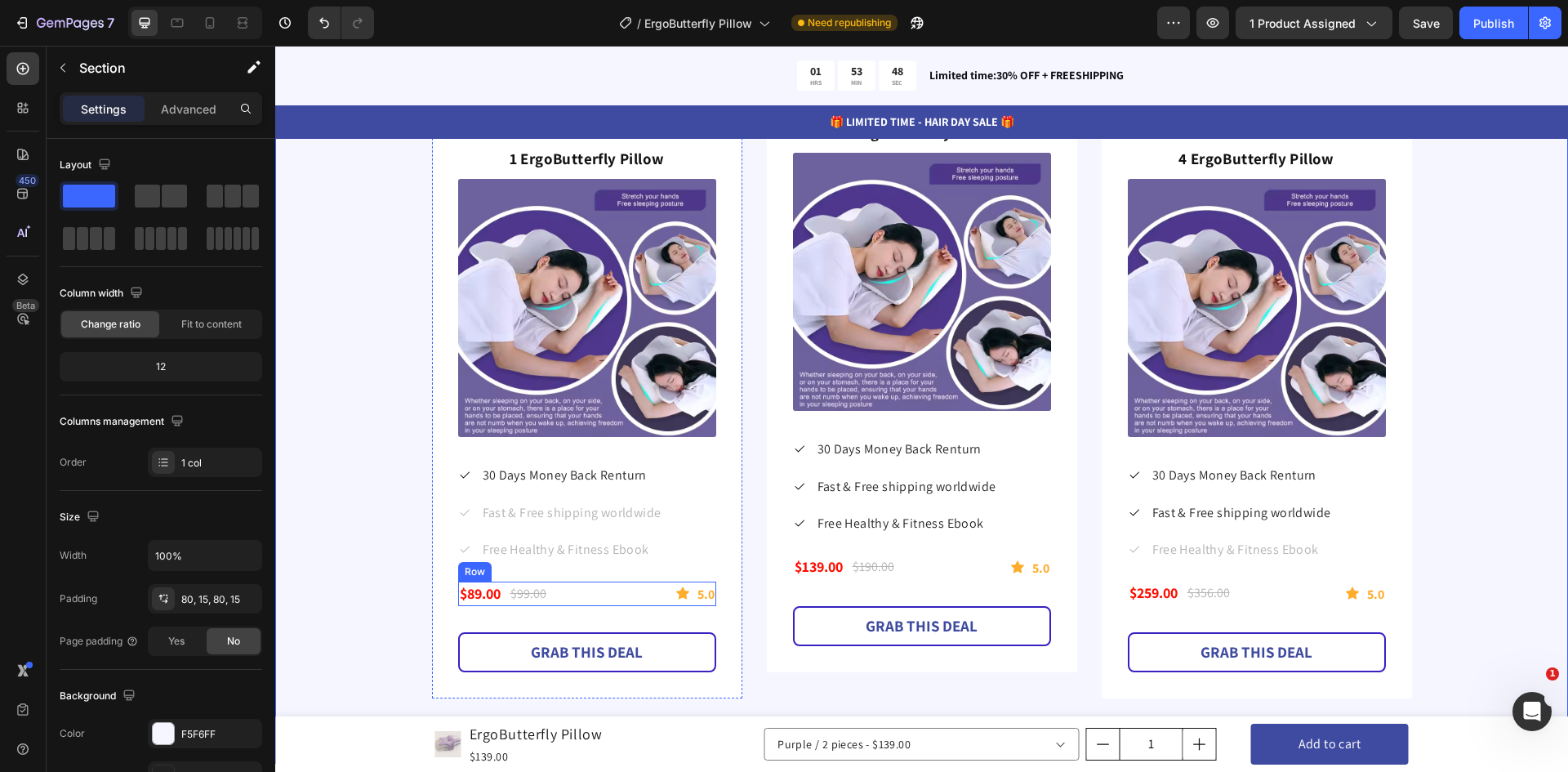
scroll to position [4740, 0]
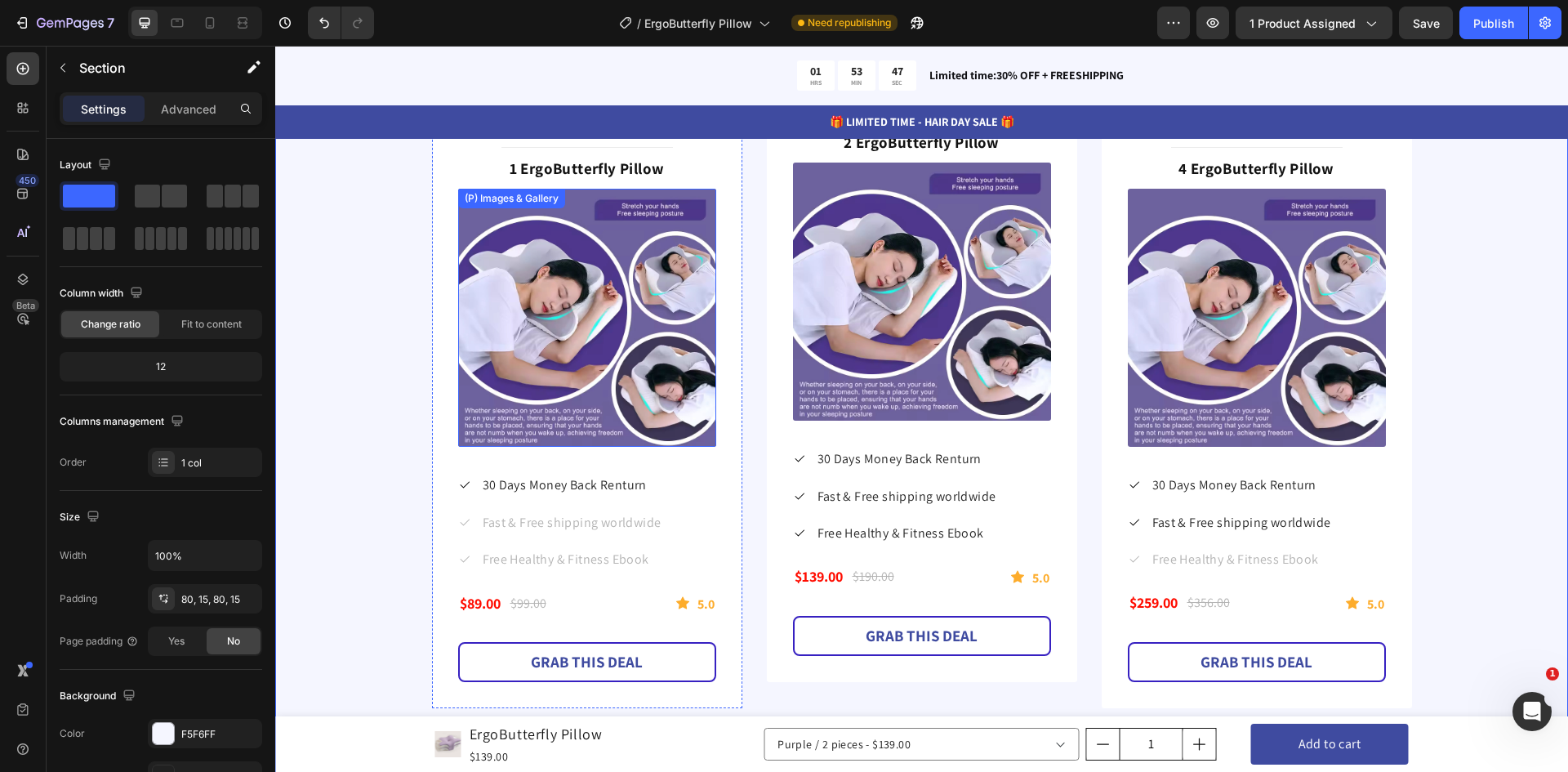
click at [706, 293] on img at bounding box center [587, 317] width 258 height 258
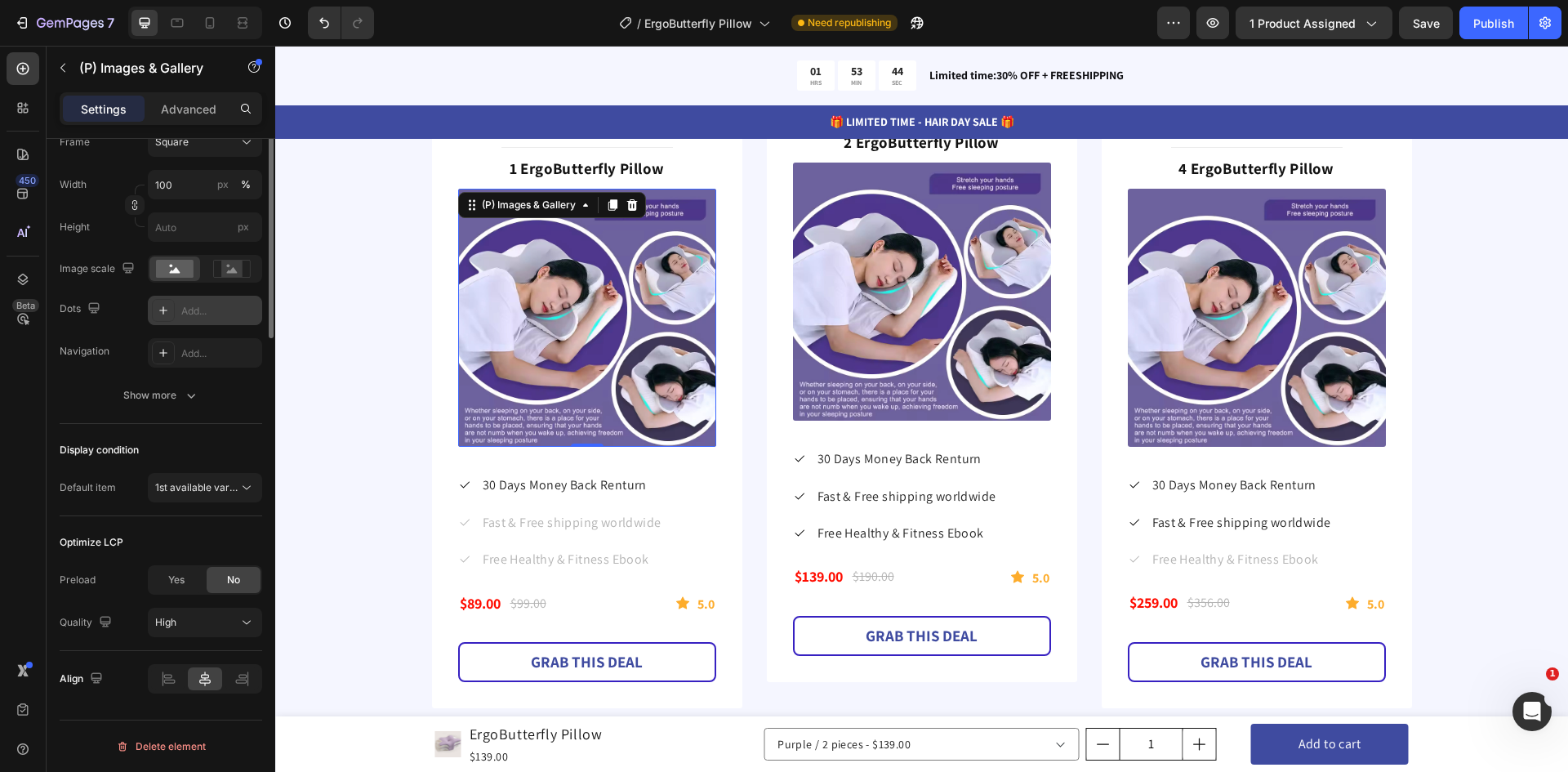
scroll to position [0, 0]
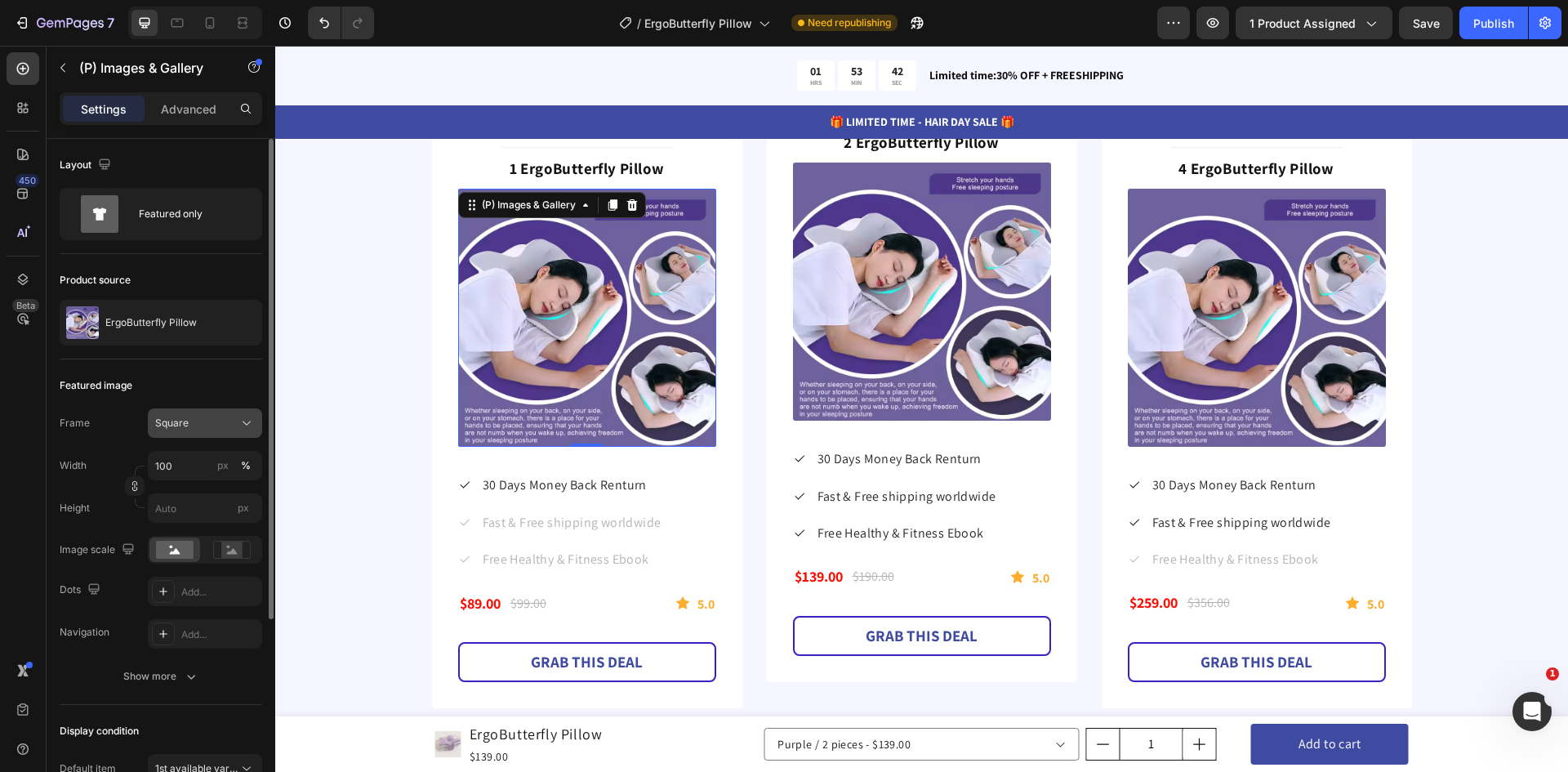
click at [223, 429] on div "Square" at bounding box center [195, 422] width 80 height 14
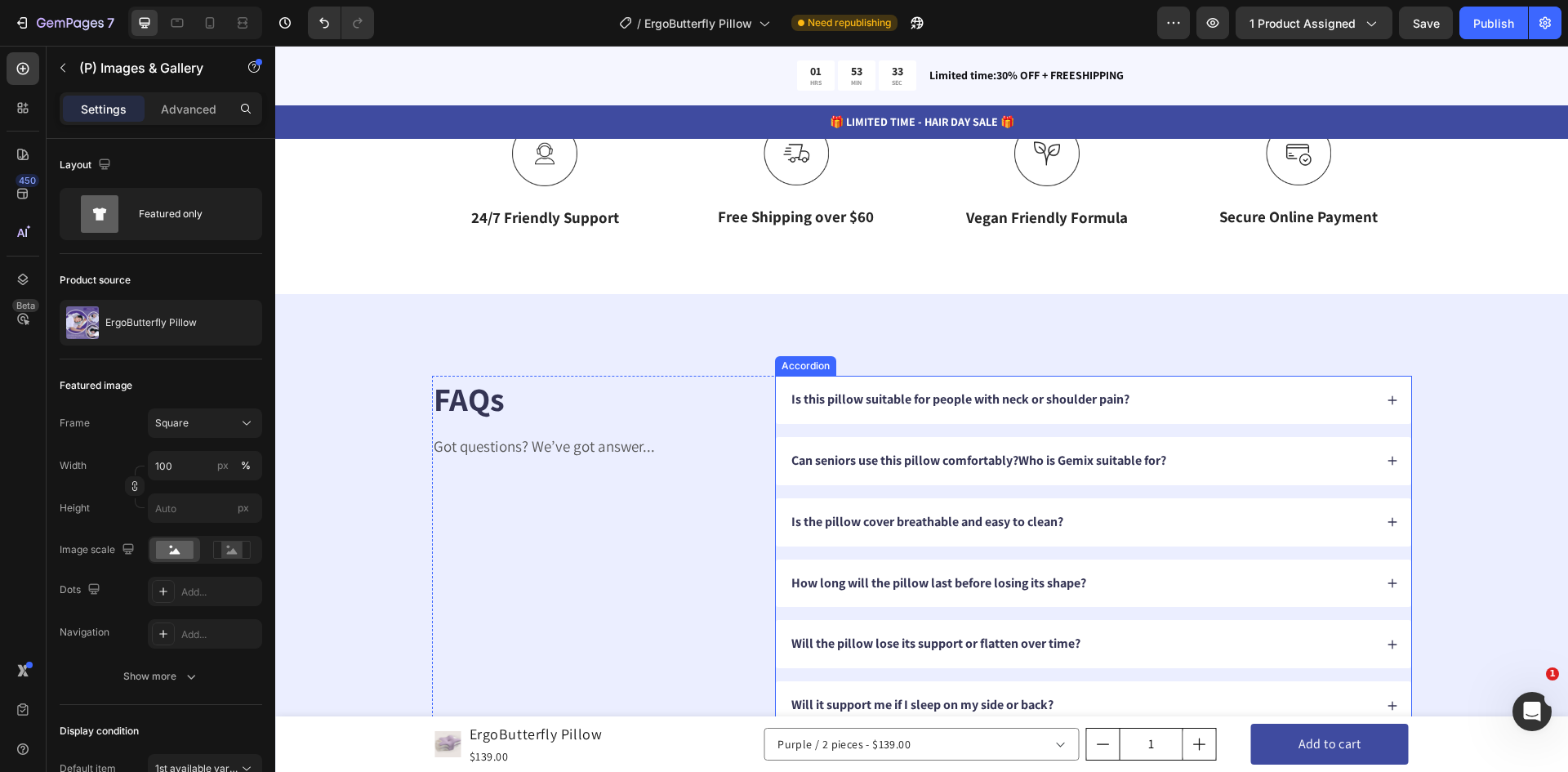
scroll to position [5784, 0]
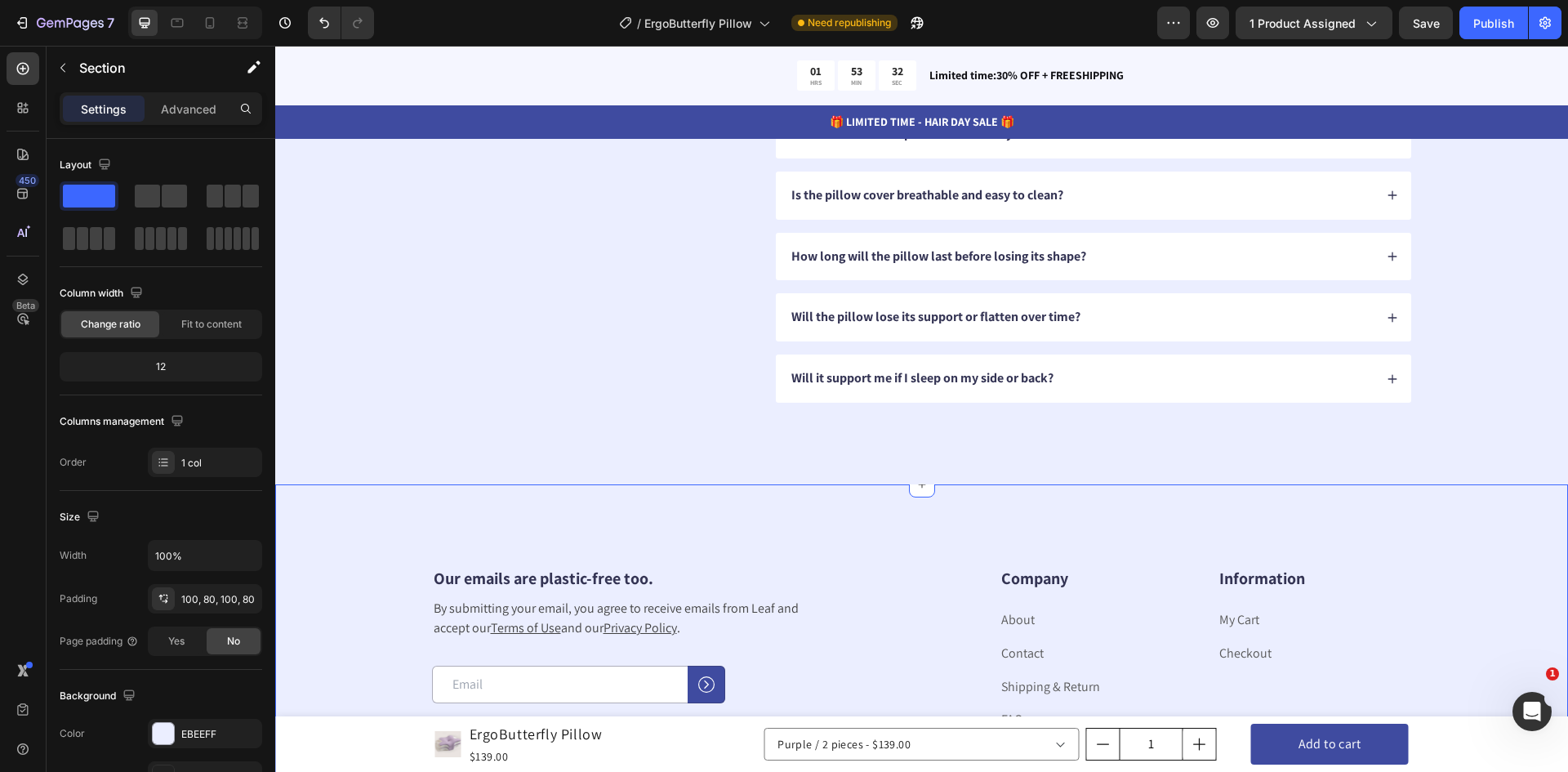
click at [361, 513] on div "Our emails are plastic-free too. Heading By submitting your email, you agree to…" at bounding box center [922, 714] width 1293 height 461
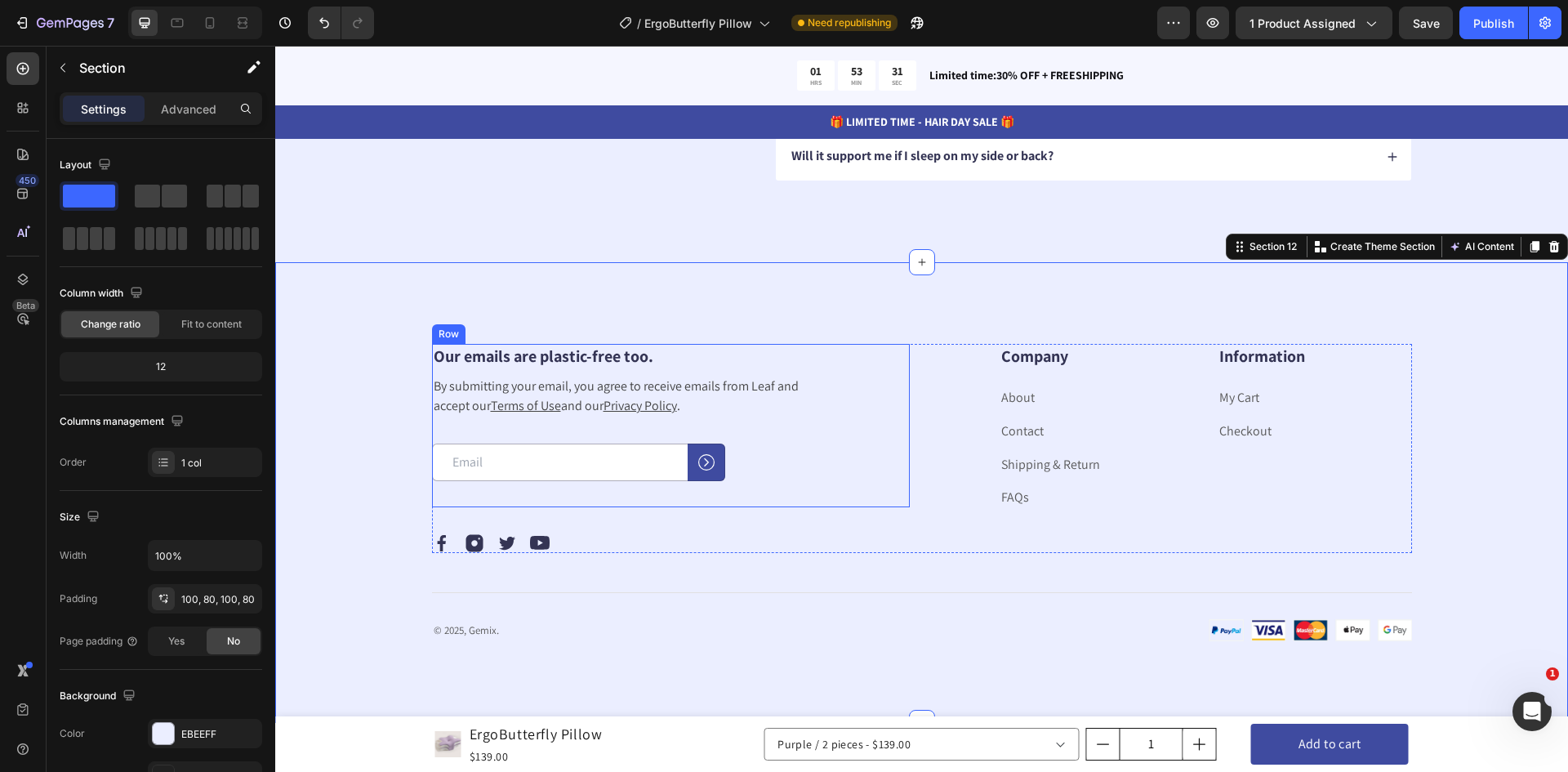
scroll to position [6029, 0]
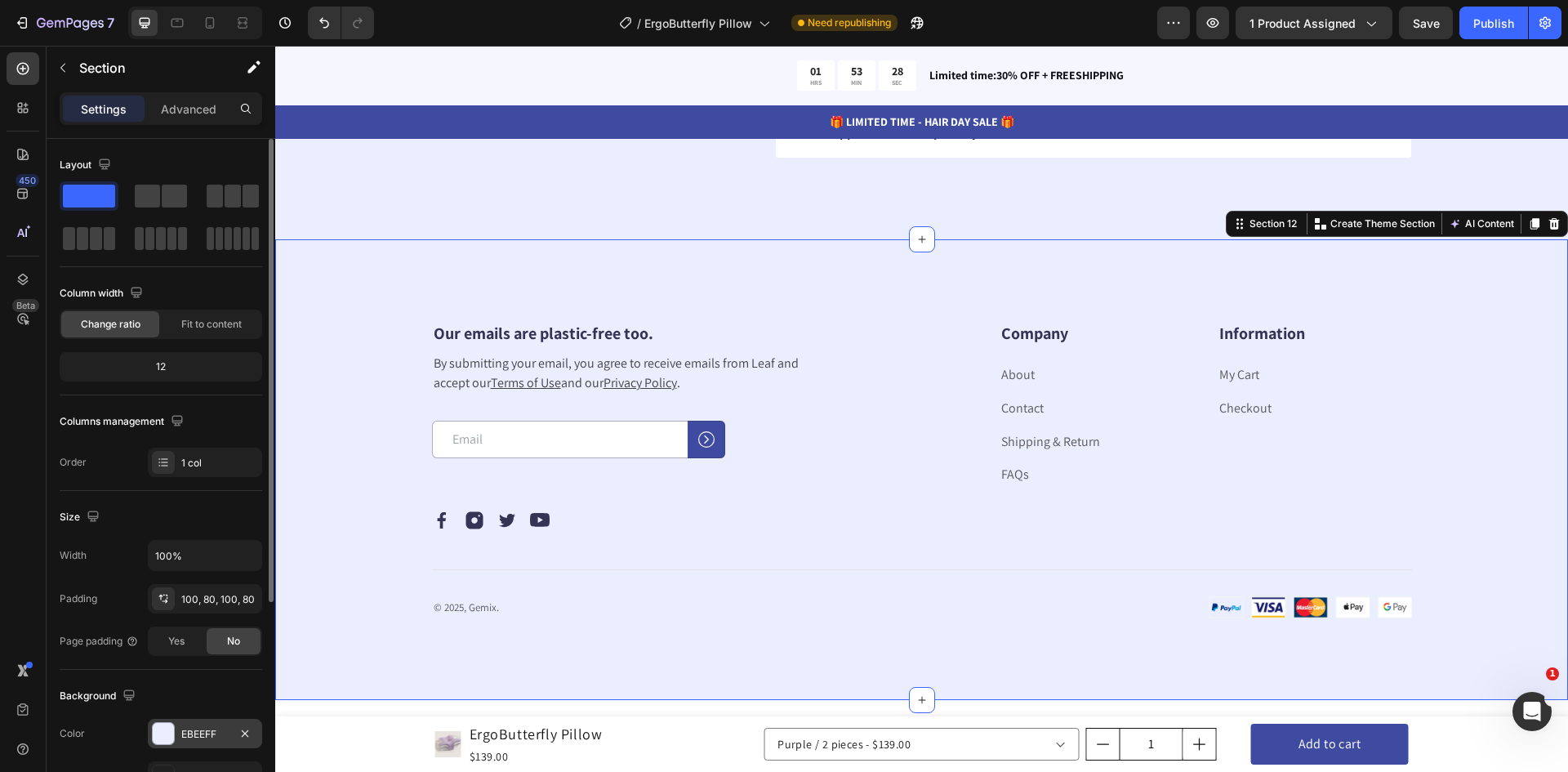
click at [165, 731] on div at bounding box center [163, 733] width 21 height 21
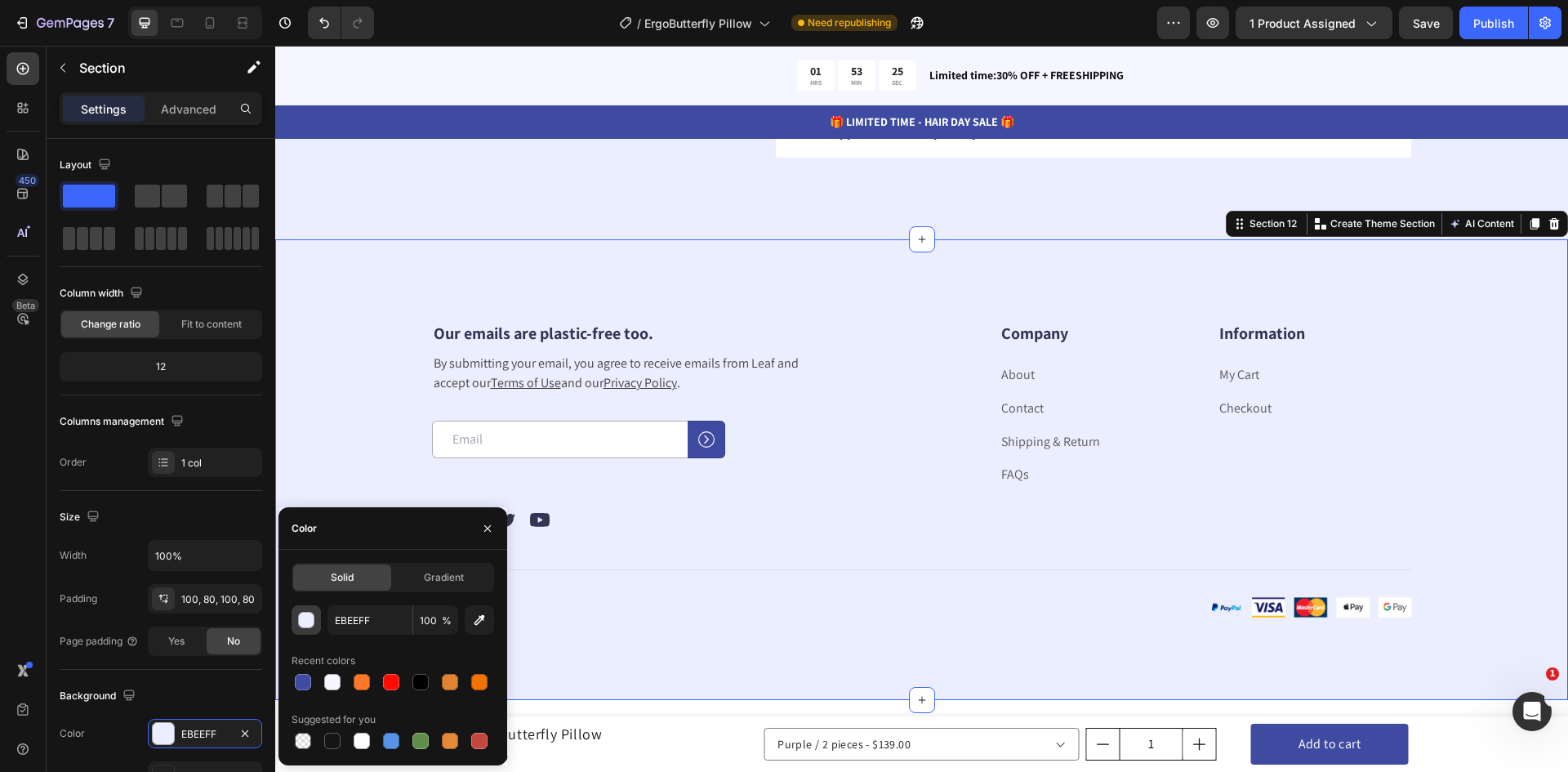
click at [309, 623] on div "button" at bounding box center [307, 620] width 16 height 16
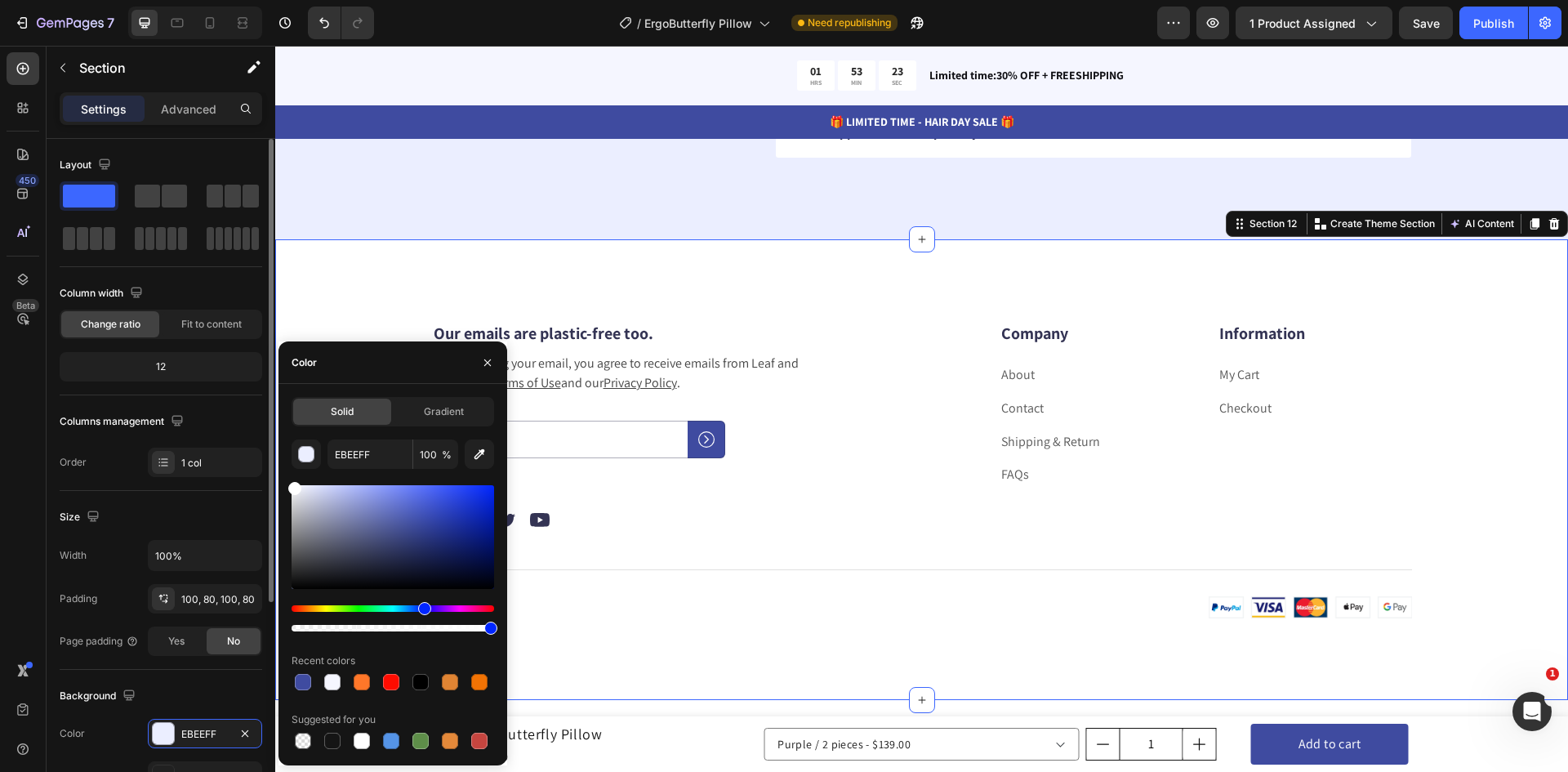
drag, startPoint x: 304, startPoint y: 484, endPoint x: 262, endPoint y: 458, distance: 49.4
click at [248, 457] on div "450 Beta Sections(18) Elements(84) Section Element Hero Section Product Detail …" at bounding box center [137, 409] width 276 height 726
type input "FFFFFF"
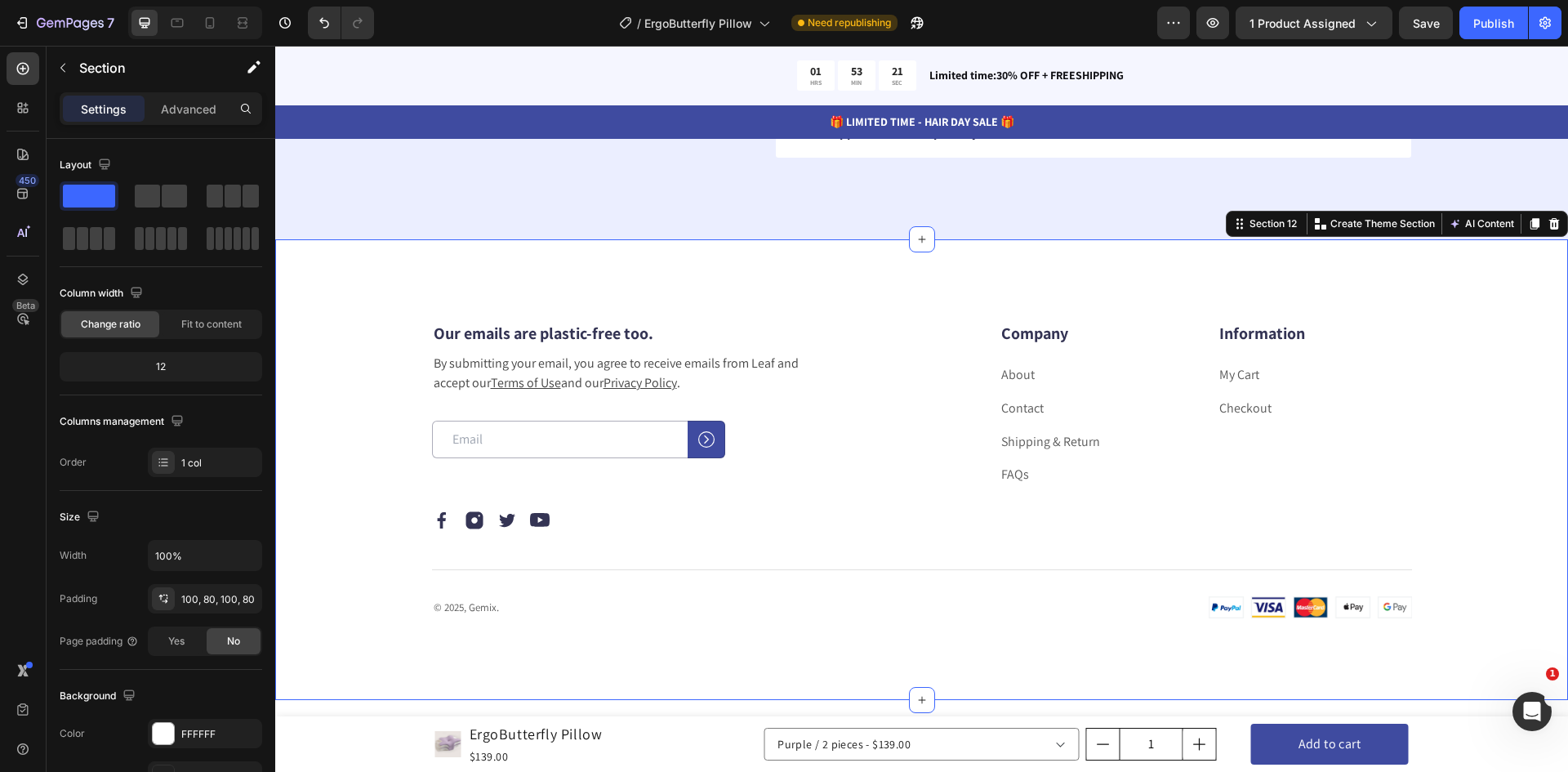
click at [350, 274] on div "Our emails are plastic-free too. Heading By submitting your email, you agree to…" at bounding box center [922, 469] width 1293 height 461
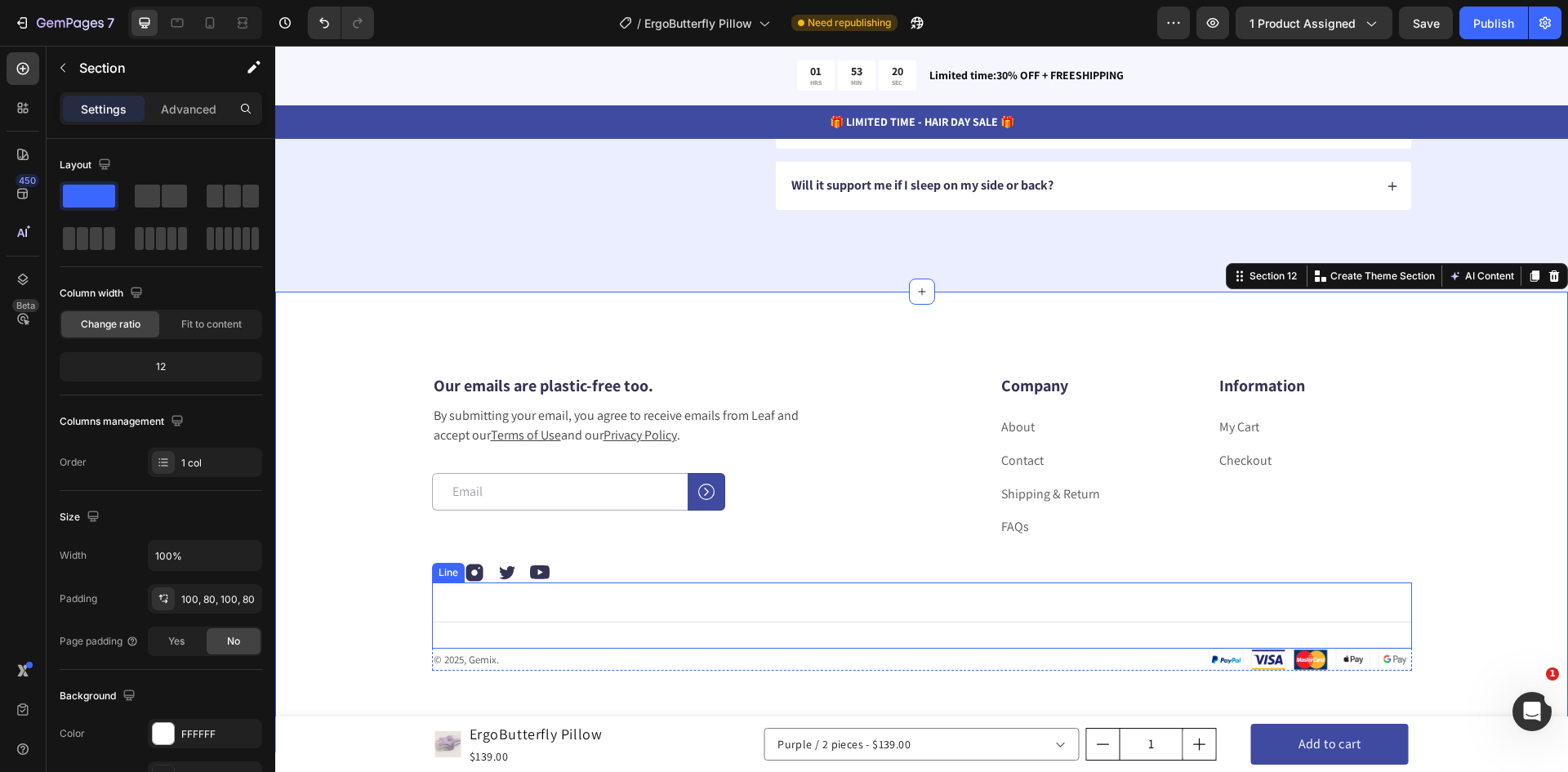
scroll to position [5948, 0]
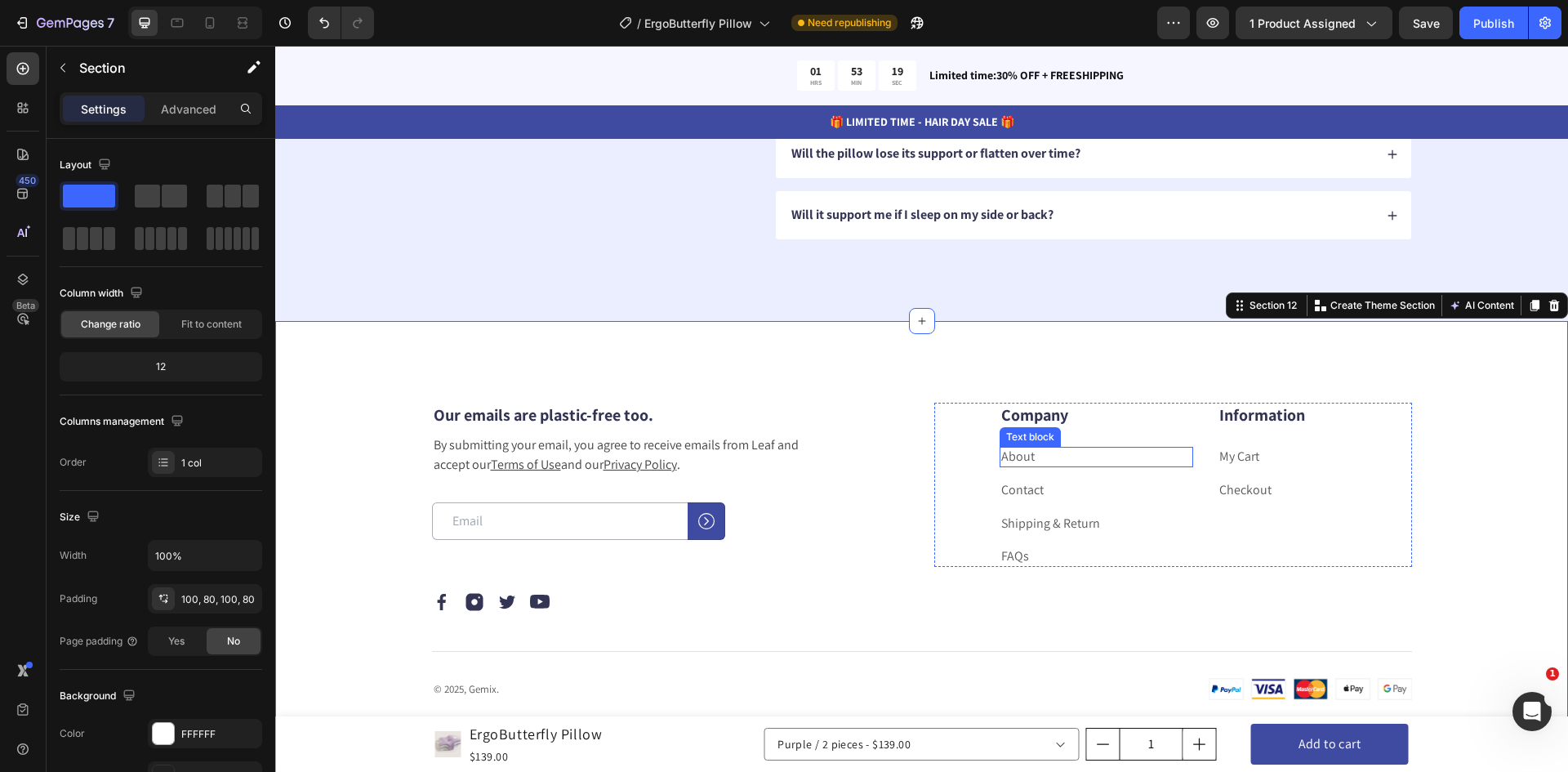
click at [1013, 457] on link "About" at bounding box center [1018, 456] width 33 height 17
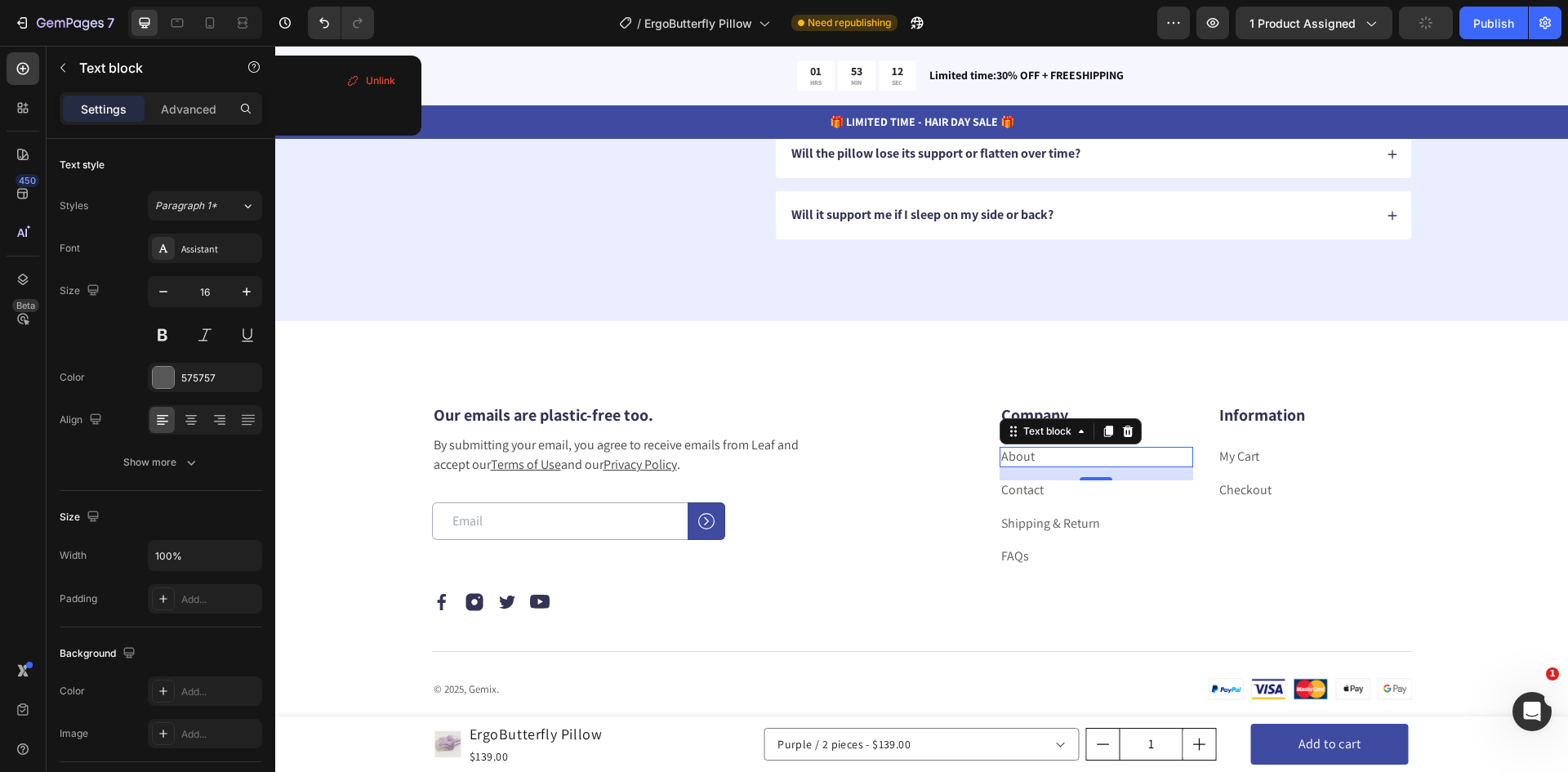
click at [1015, 459] on link "About" at bounding box center [1018, 456] width 33 height 17
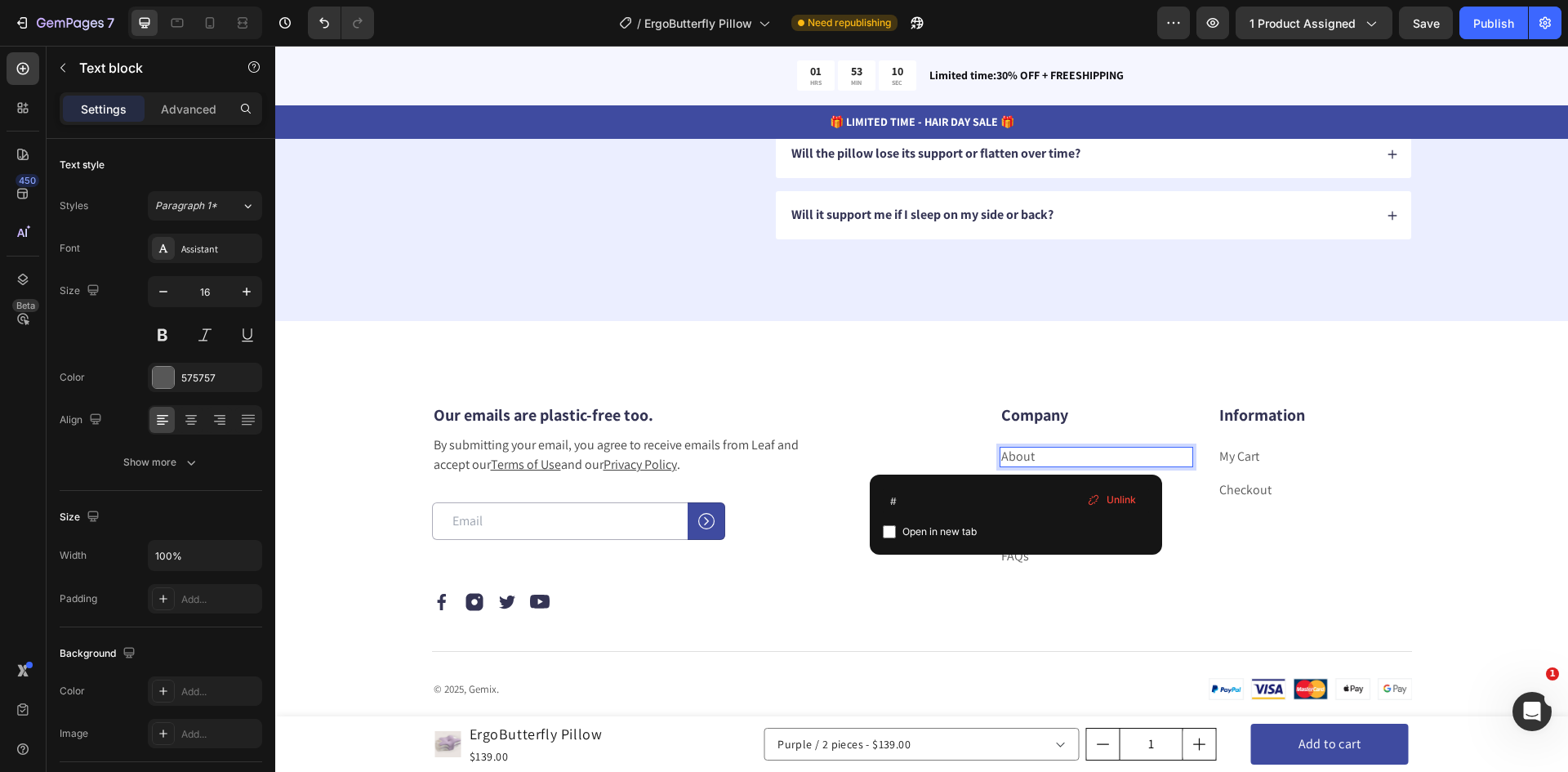
click at [922, 536] on span "Open in new tab" at bounding box center [940, 531] width 75 height 20
checkbox input "true"
click at [990, 499] on input "#" at bounding box center [1016, 501] width 266 height 26
paste input "https://ergofitech.com/pages/about-us"
type input "#https://ergofitech.com/pages/about-us"
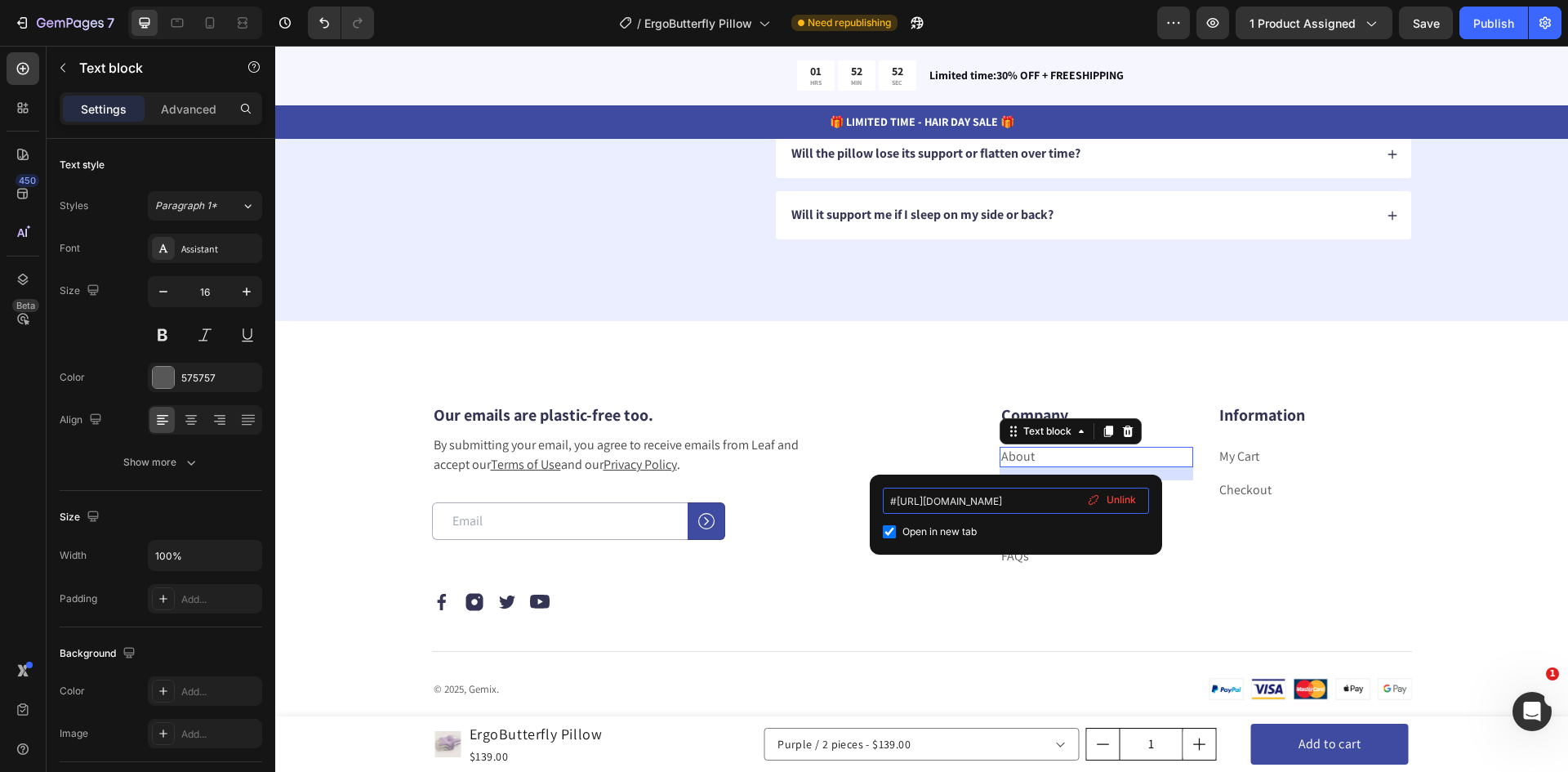
scroll to position [0, 4]
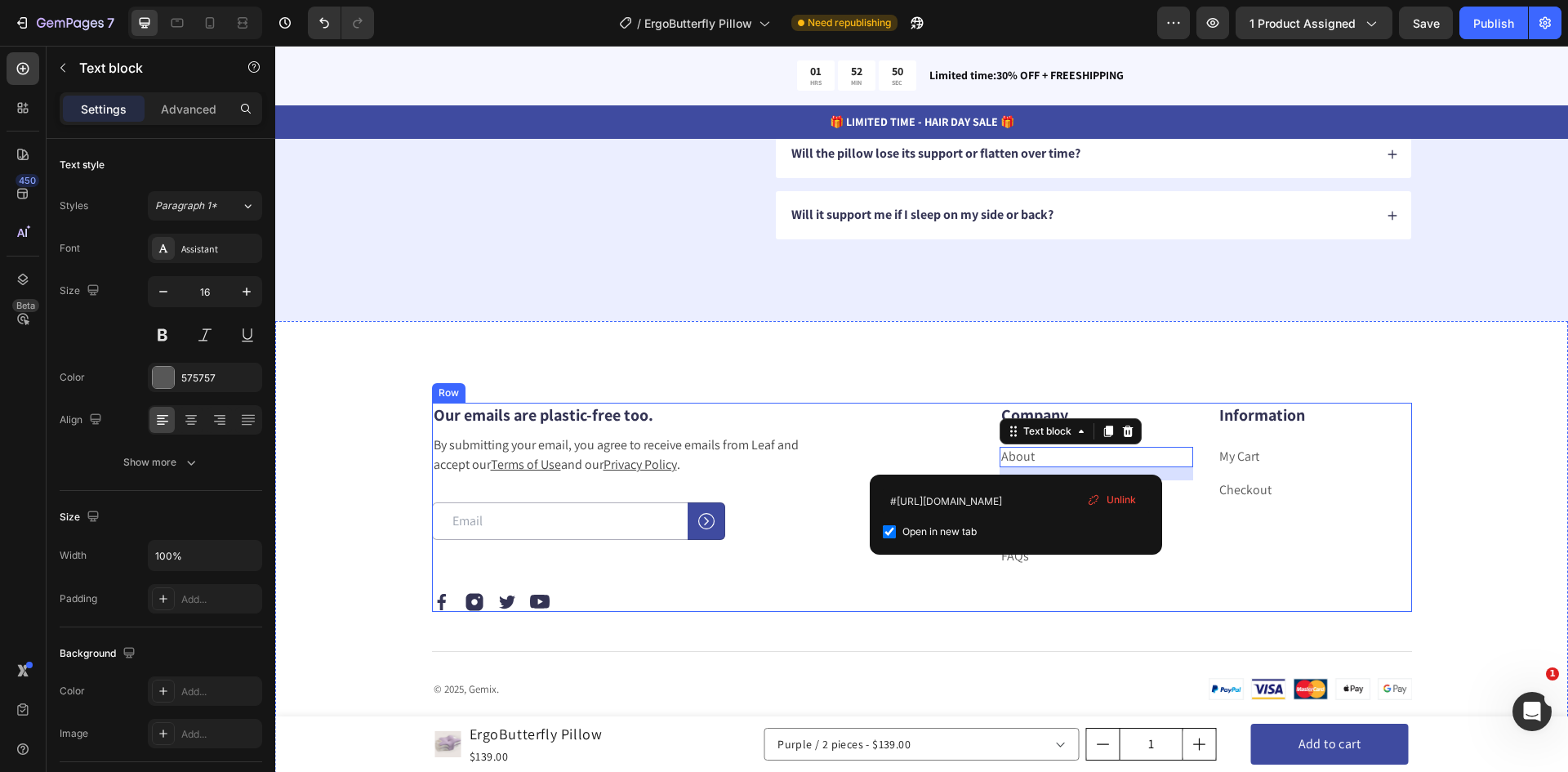
click at [862, 588] on div "Our emails are plastic-free too. Heading By submitting your email, you agree to…" at bounding box center [671, 507] width 477 height 210
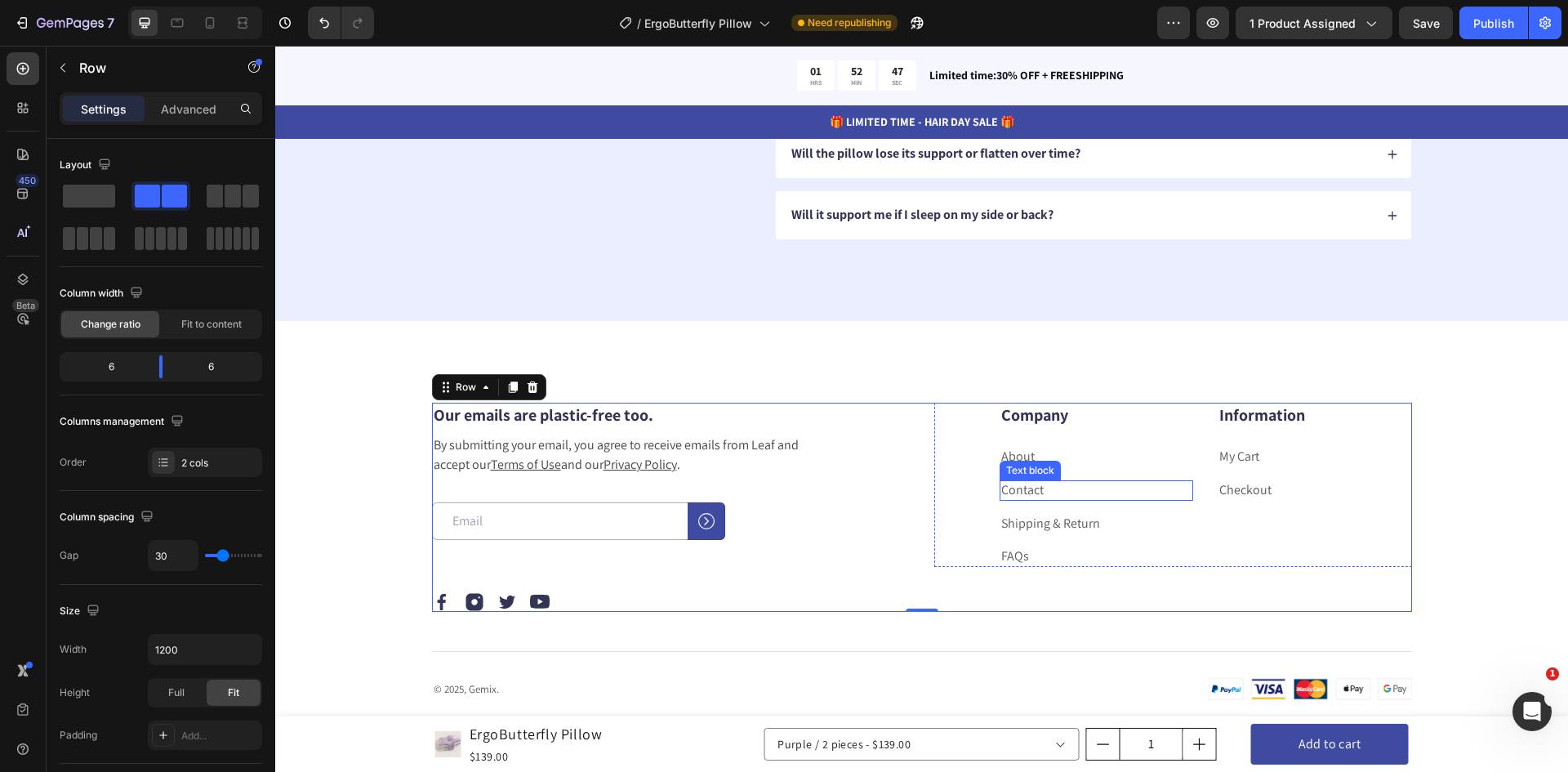
click at [1039, 490] on p "Contact" at bounding box center [1096, 490] width 191 height 17
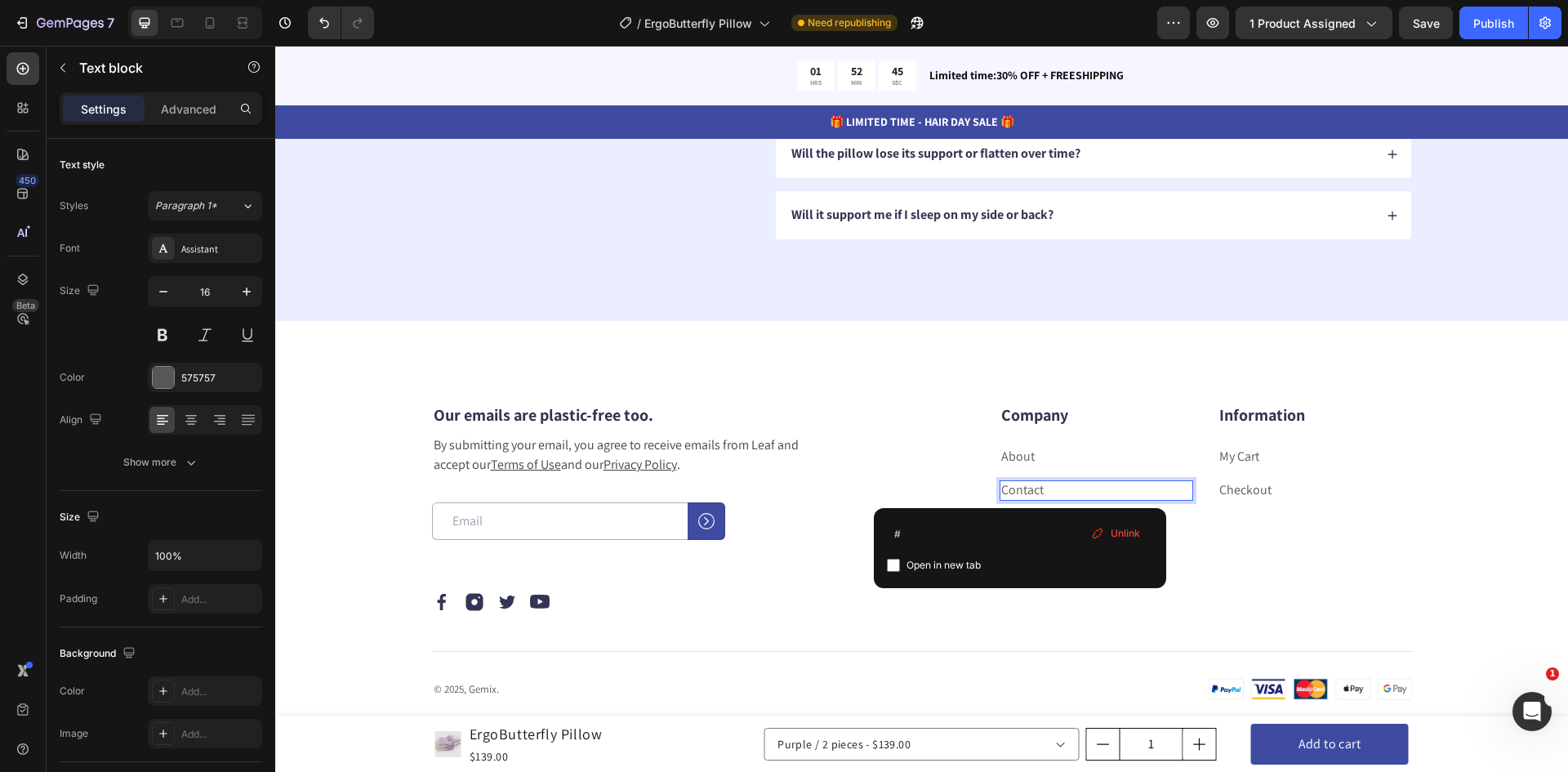
click at [1020, 488] on link "Contact" at bounding box center [1023, 489] width 42 height 17
click at [964, 531] on input "#" at bounding box center [1020, 534] width 266 height 26
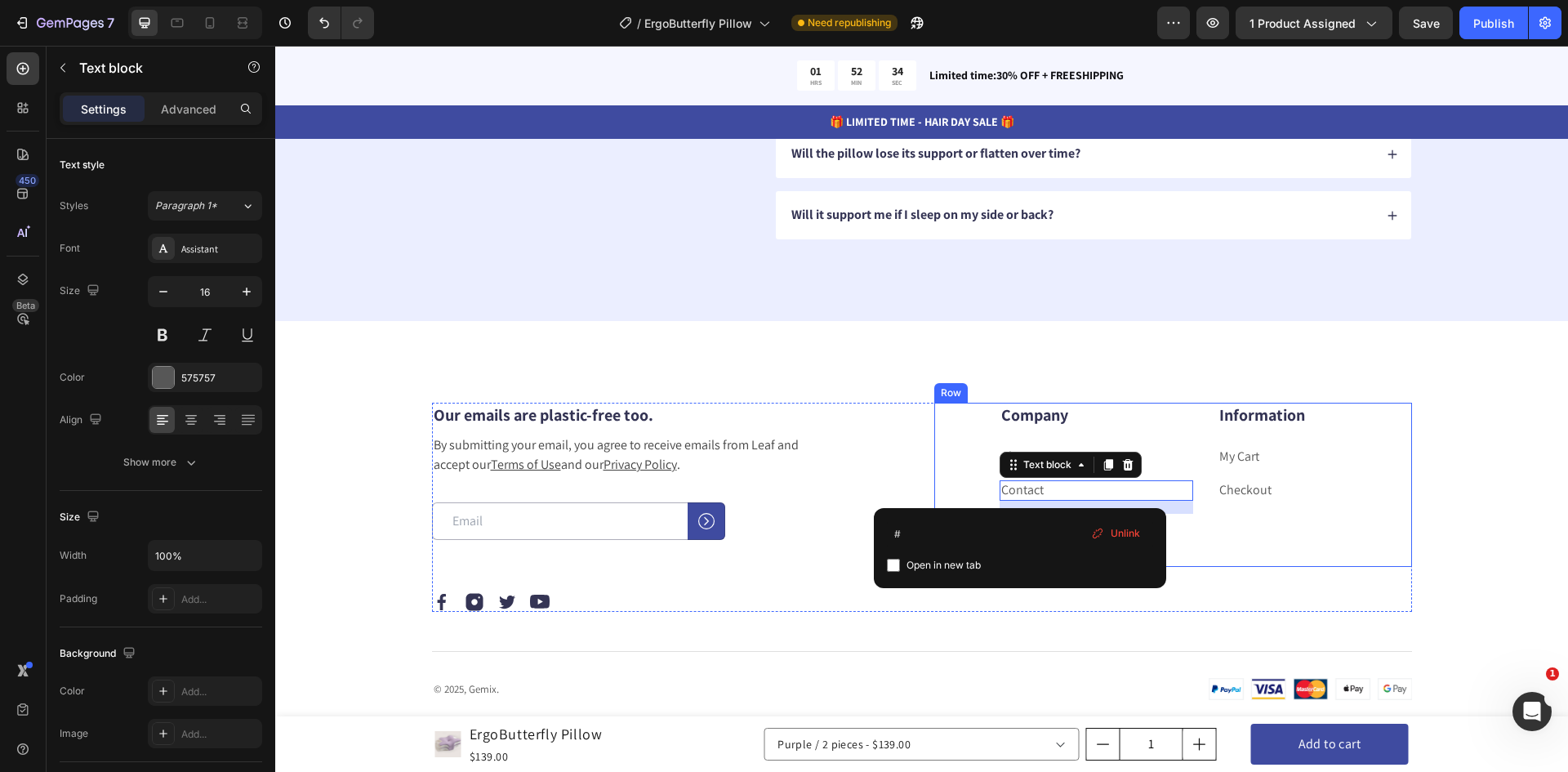
click at [935, 465] on div "Company Heading About Text block Contact Text block 16 Shipping & Return Text b…" at bounding box center [1173, 485] width 477 height 165
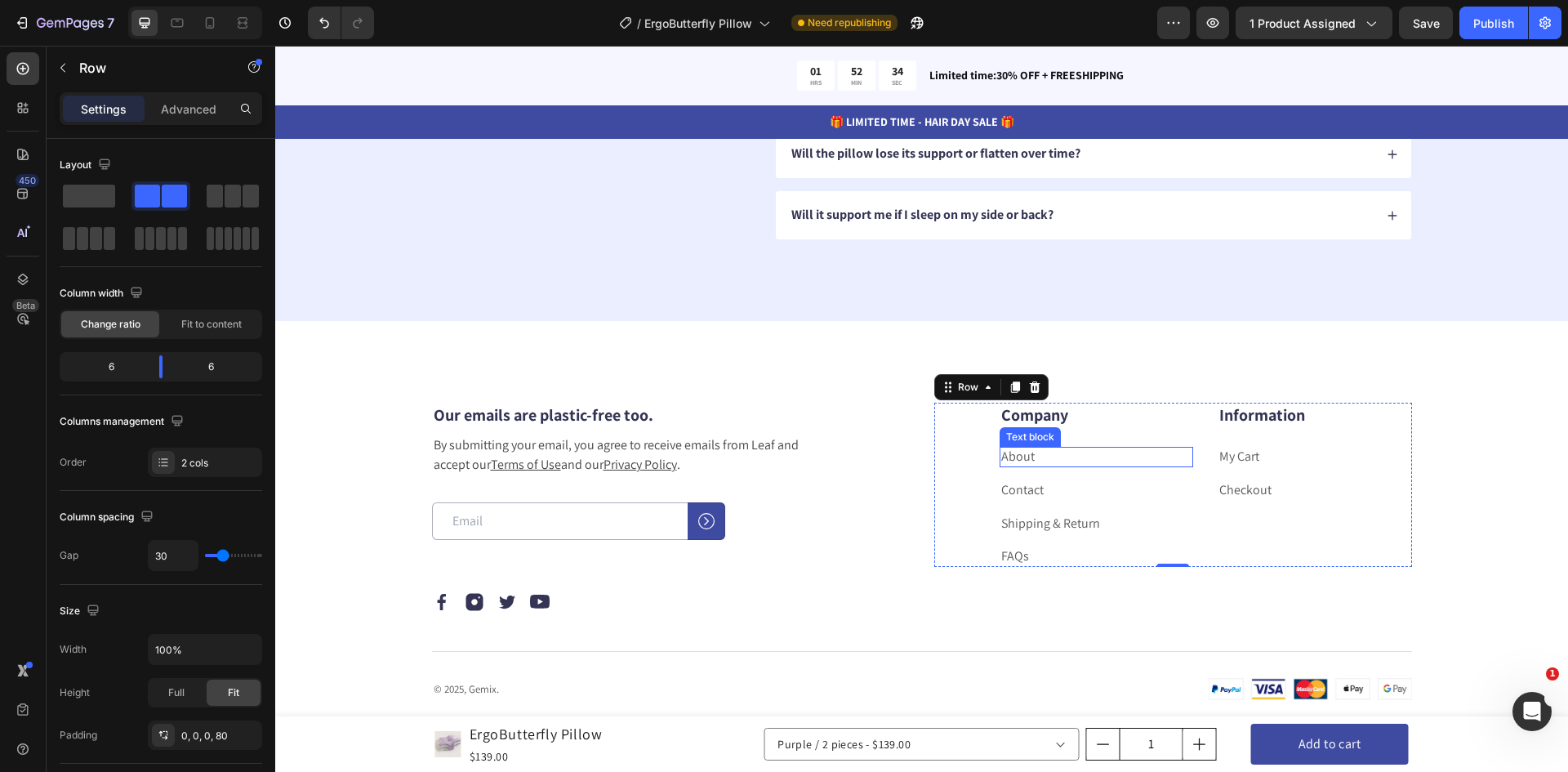
click at [1045, 456] on p "About" at bounding box center [1096, 457] width 191 height 17
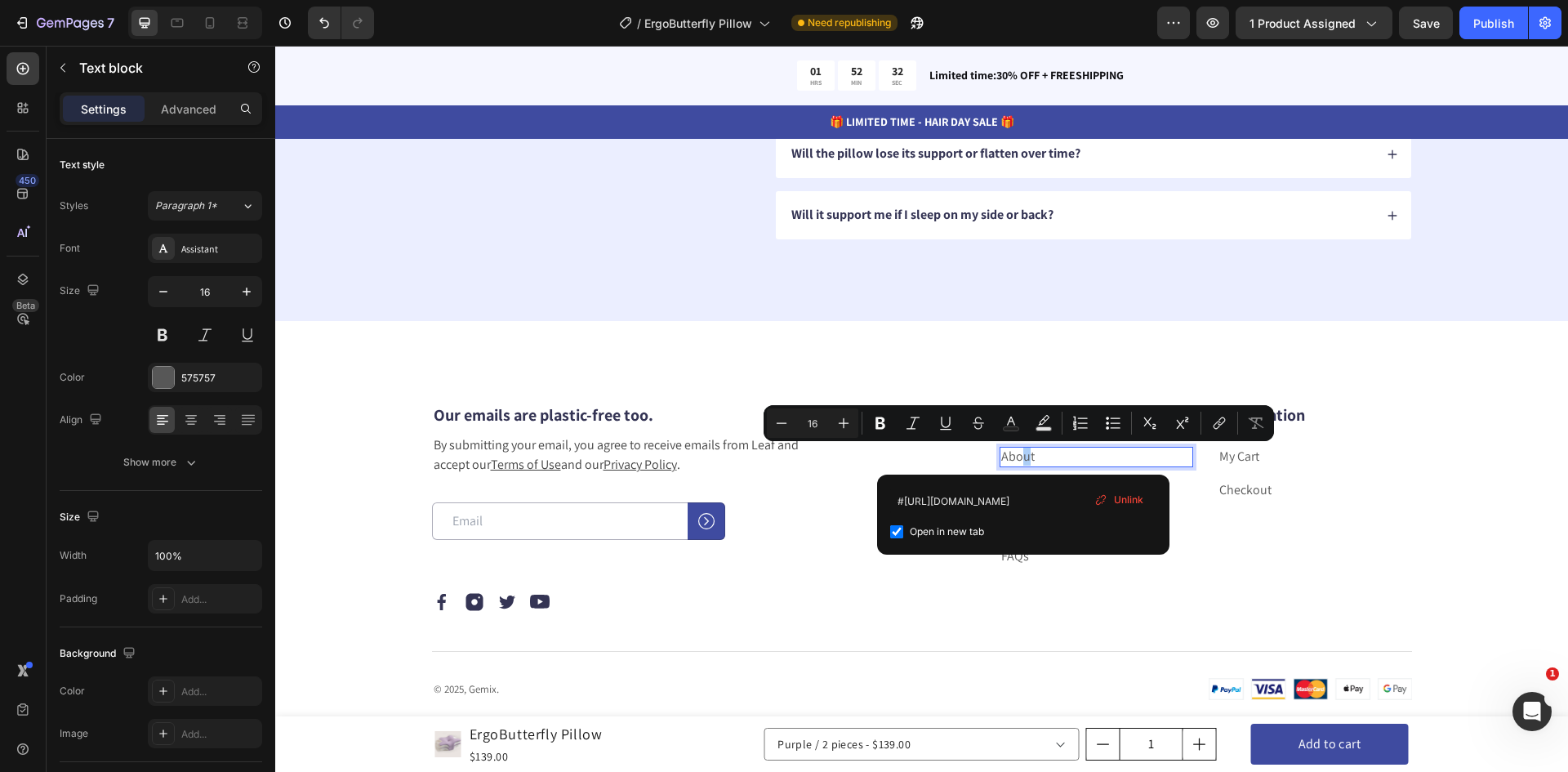
click at [919, 533] on span "Open in new tab" at bounding box center [947, 531] width 75 height 20
checkbox input "false"
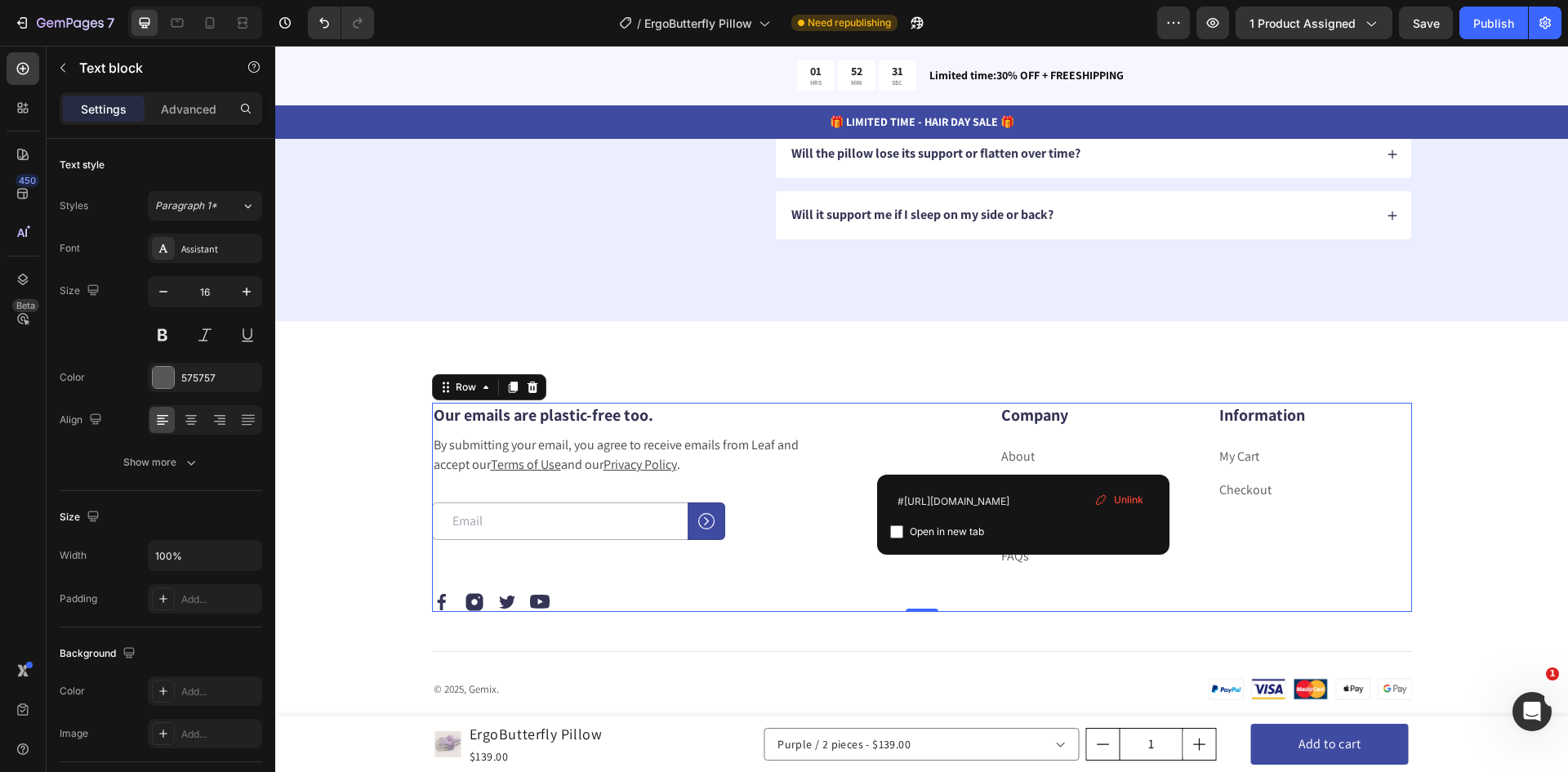
click at [836, 569] on div "Our emails are plastic-free too. Heading By submitting your email, you agree to…" at bounding box center [671, 507] width 477 height 210
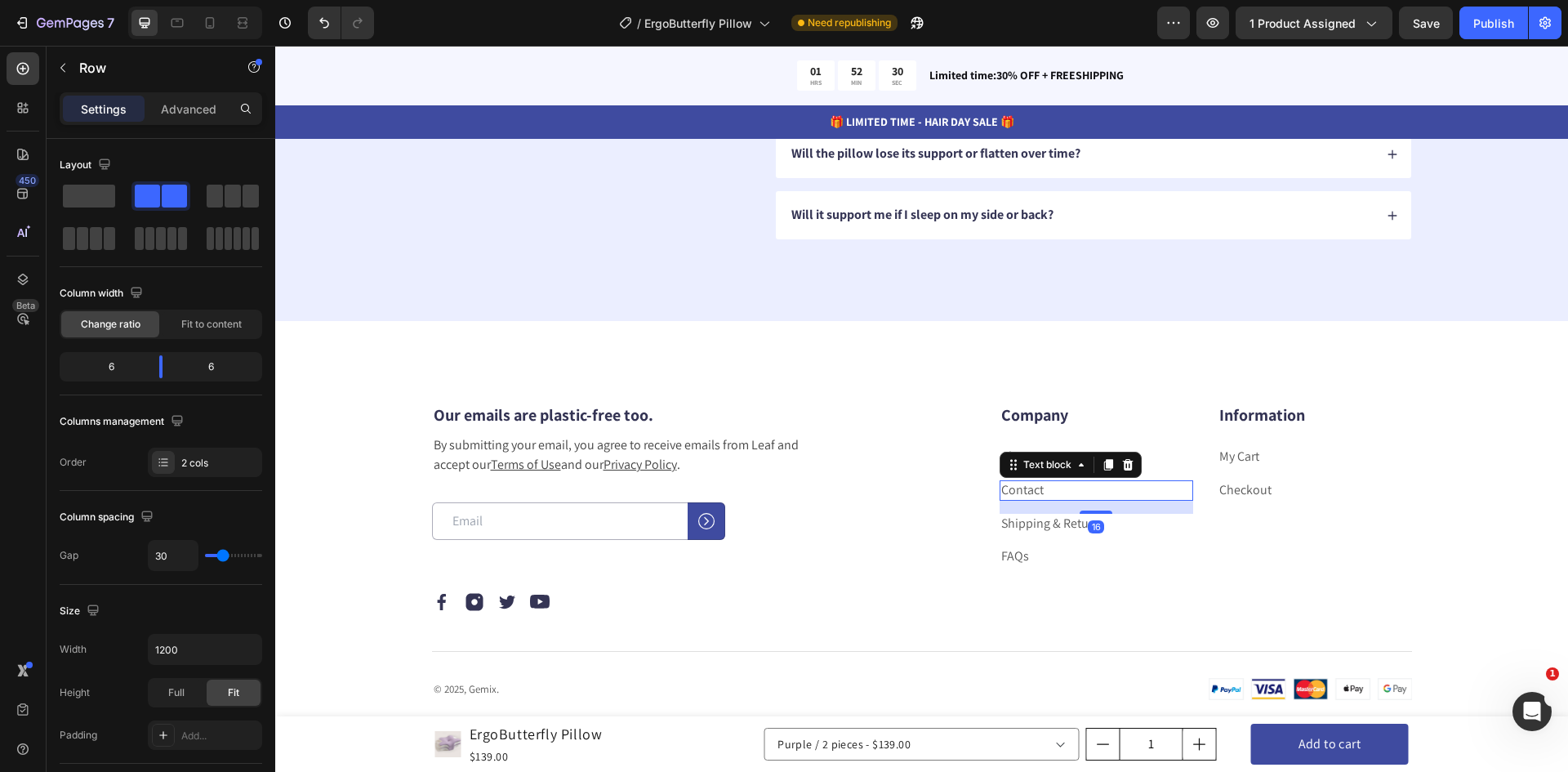
click at [1035, 489] on link "Contact" at bounding box center [1023, 489] width 42 height 17
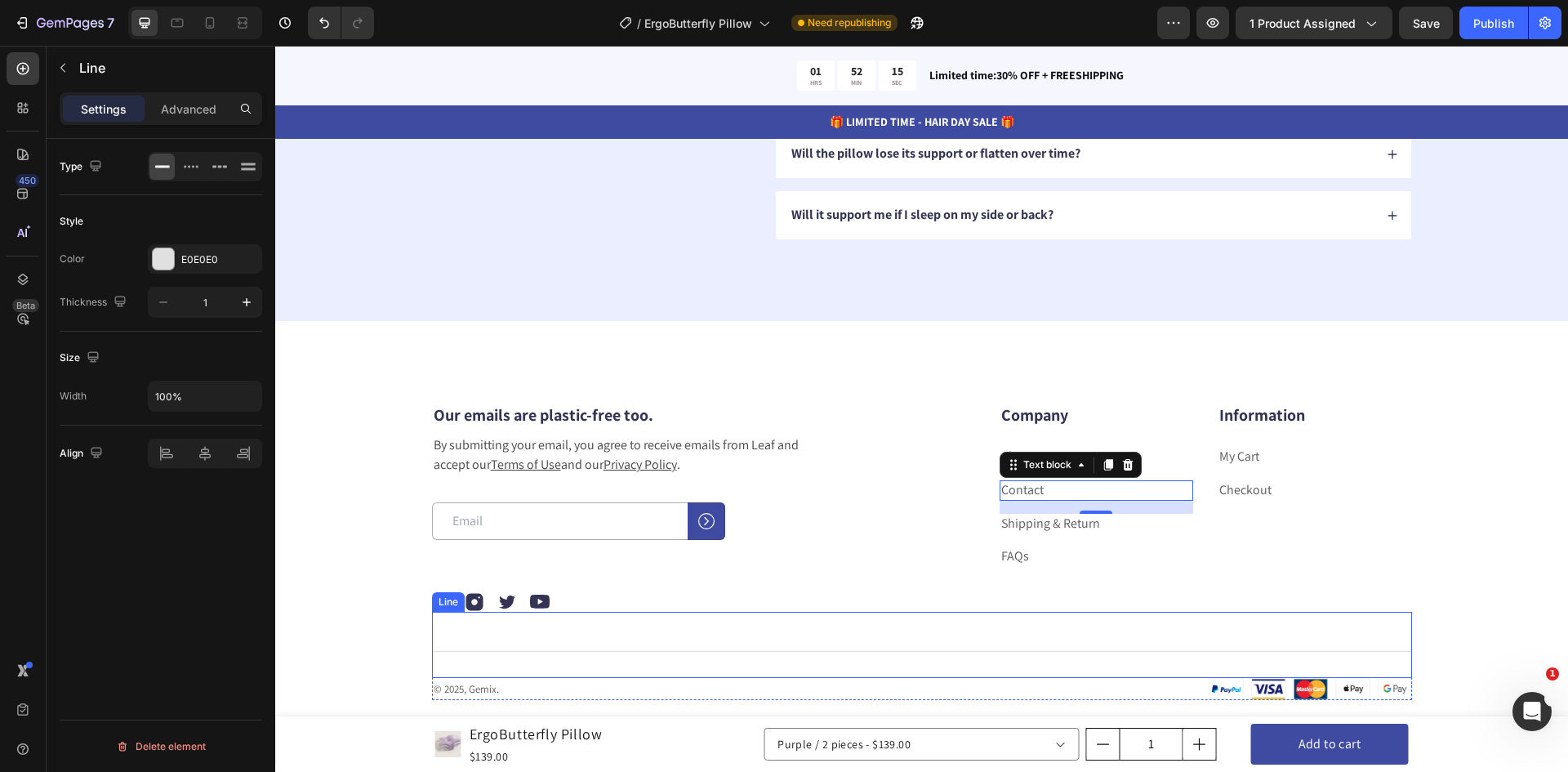
drag, startPoint x: 877, startPoint y: 650, endPoint x: 917, endPoint y: 639, distance: 41.5
click at [877, 650] on div "Title Line" at bounding box center [923, 645] width 980 height 66
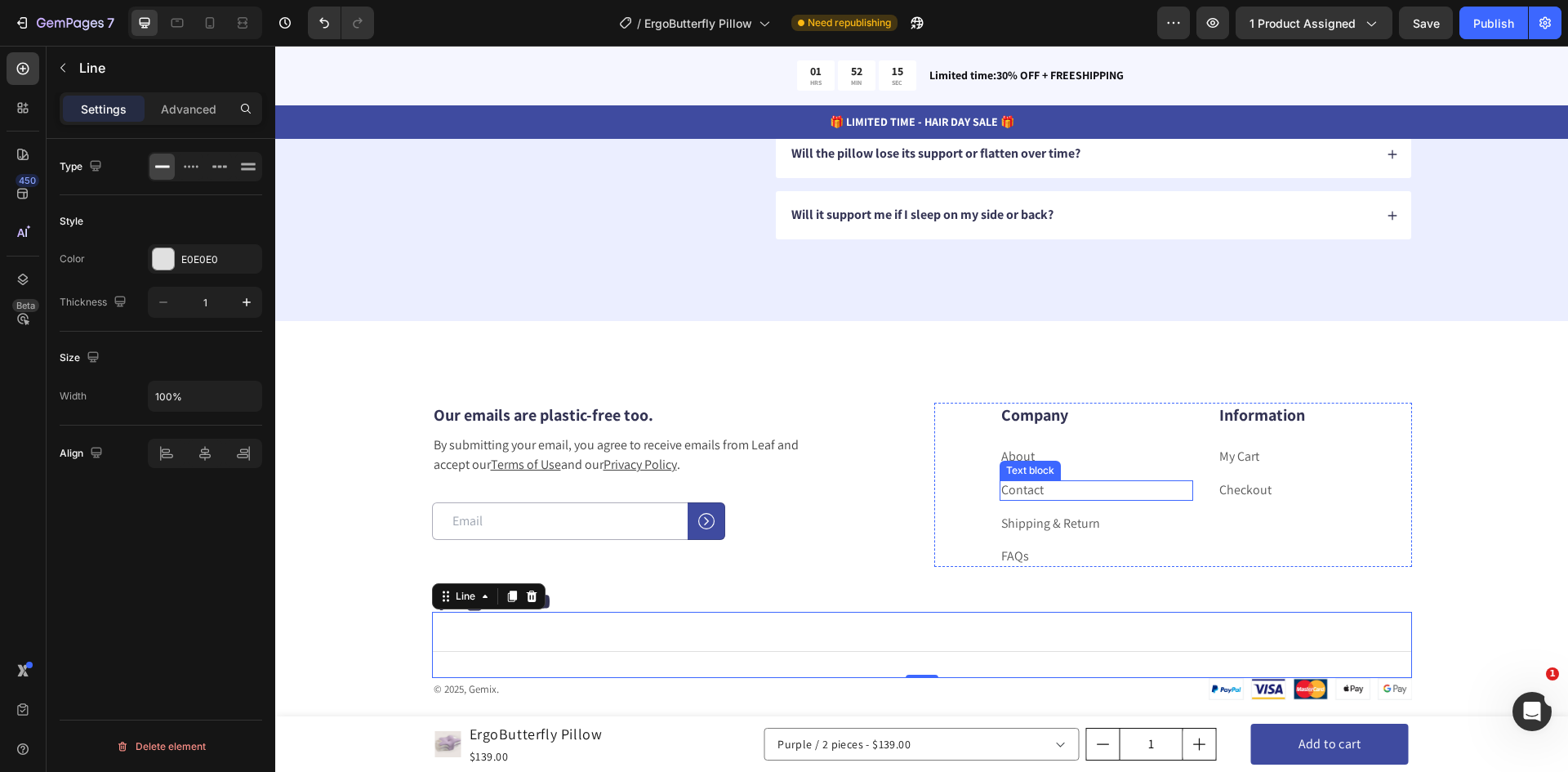
click at [1024, 491] on link "Contact" at bounding box center [1023, 489] width 42 height 17
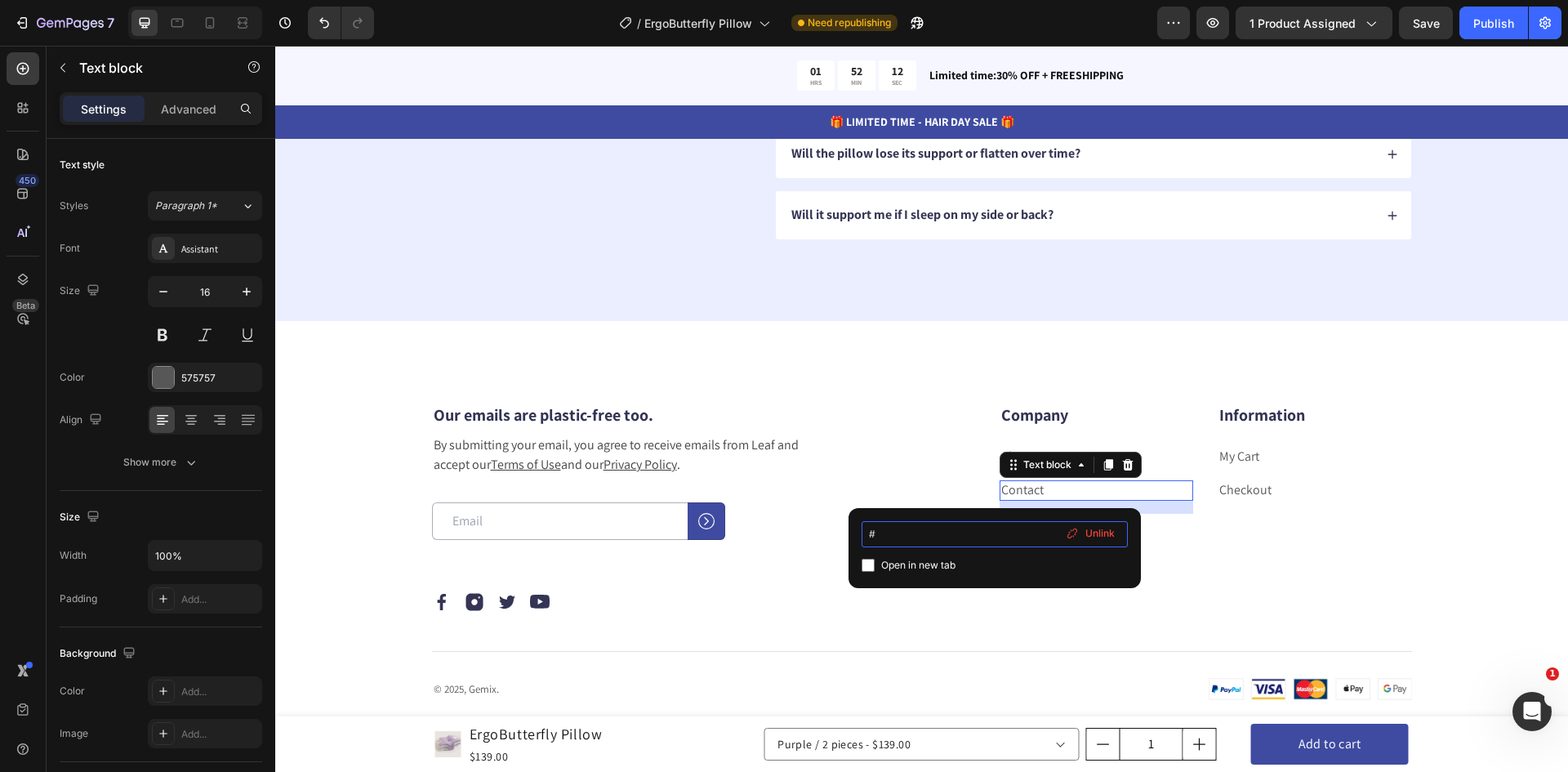
click at [951, 534] on input "#" at bounding box center [995, 534] width 266 height 26
paste input "https://ergofitech.com/pages/contact"
type input "#https://ergofitech.com/pages/contact"
click at [829, 636] on div "Title Line" at bounding box center [923, 645] width 980 height 66
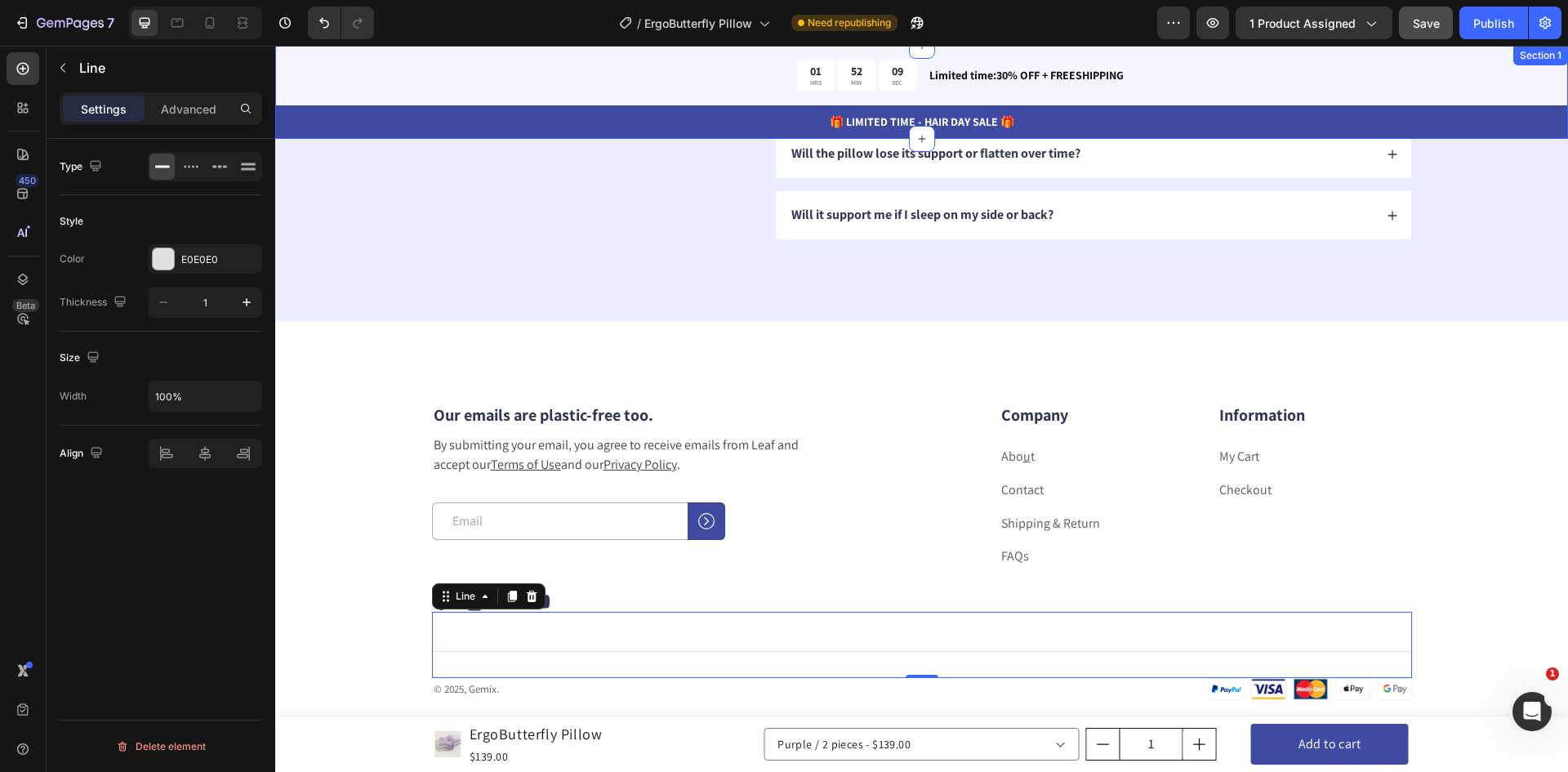
click at [1426, 22] on span "Save" at bounding box center [1426, 23] width 27 height 14
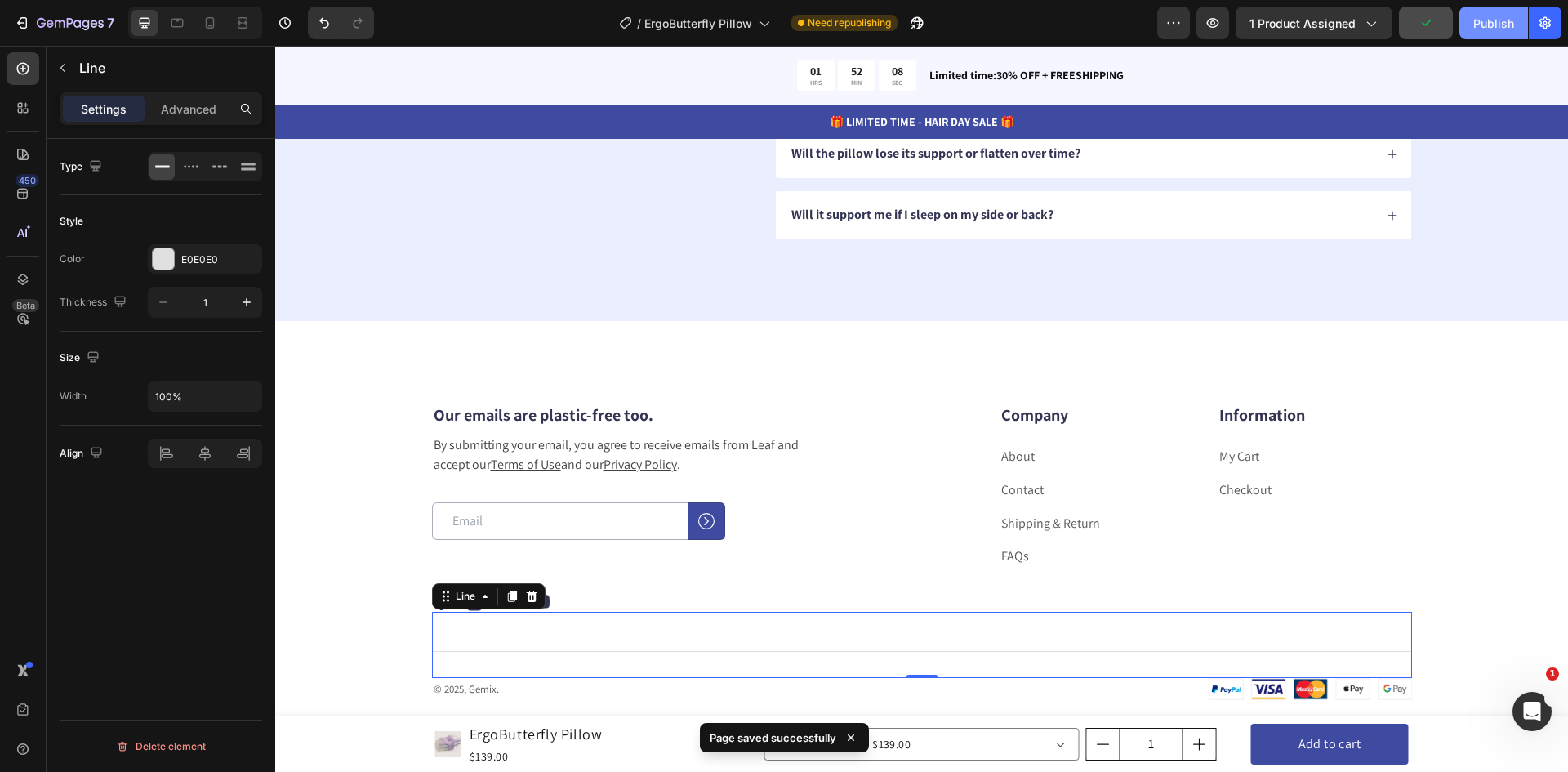
drag, startPoint x: 1494, startPoint y: 34, endPoint x: 1143, endPoint y: 38, distance: 351.0
click at [1494, 34] on button "Publish" at bounding box center [1493, 23] width 69 height 33
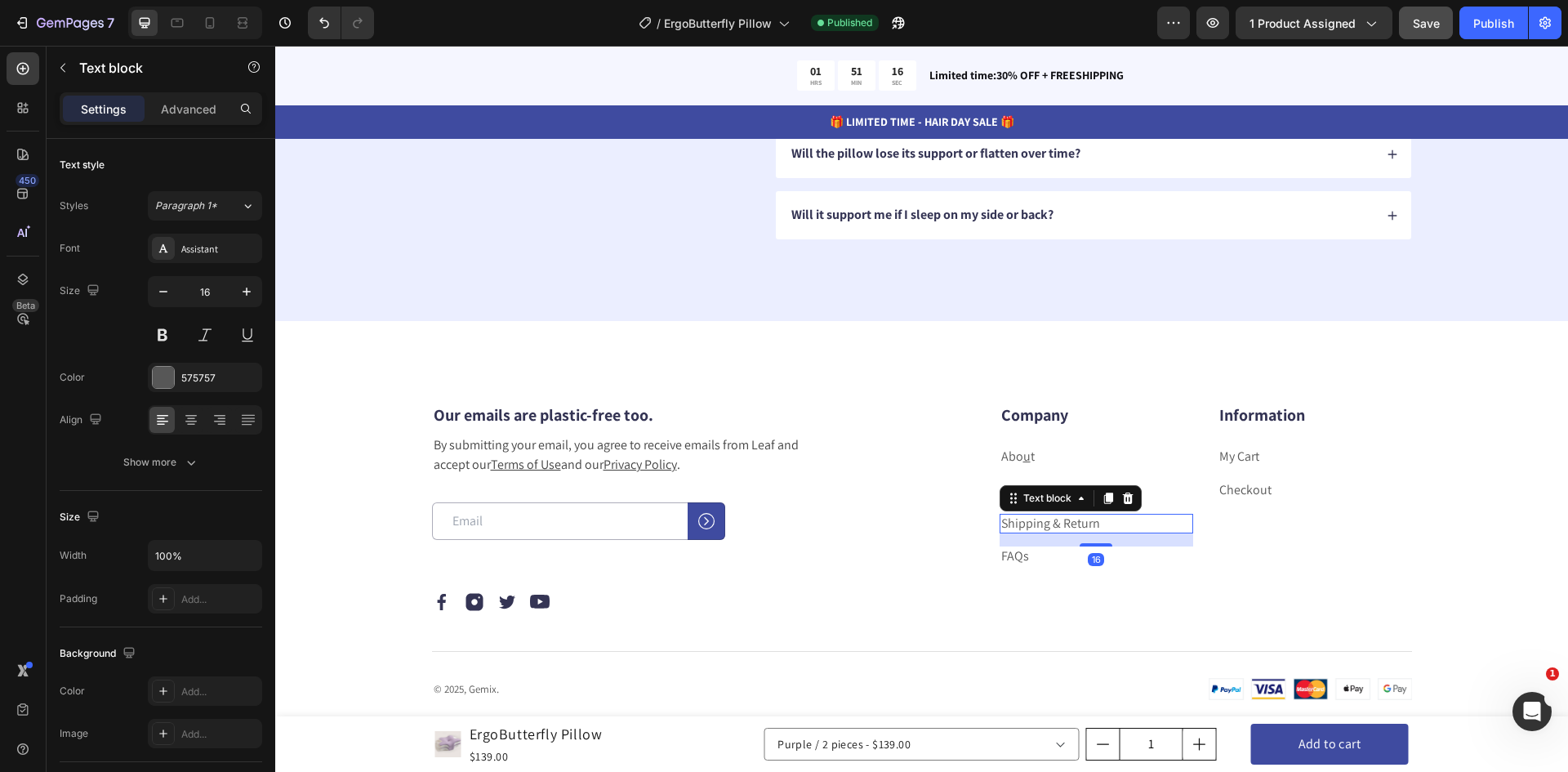
click at [1052, 525] on p "Shipping & Return" at bounding box center [1096, 524] width 191 height 17
click at [1042, 523] on p "Shipping & Return" at bounding box center [1096, 524] width 191 height 17
click at [1039, 526] on p "Shipping & Return" at bounding box center [1096, 524] width 191 height 17
click at [1023, 528] on p "Shipping & Return" at bounding box center [1096, 524] width 191 height 17
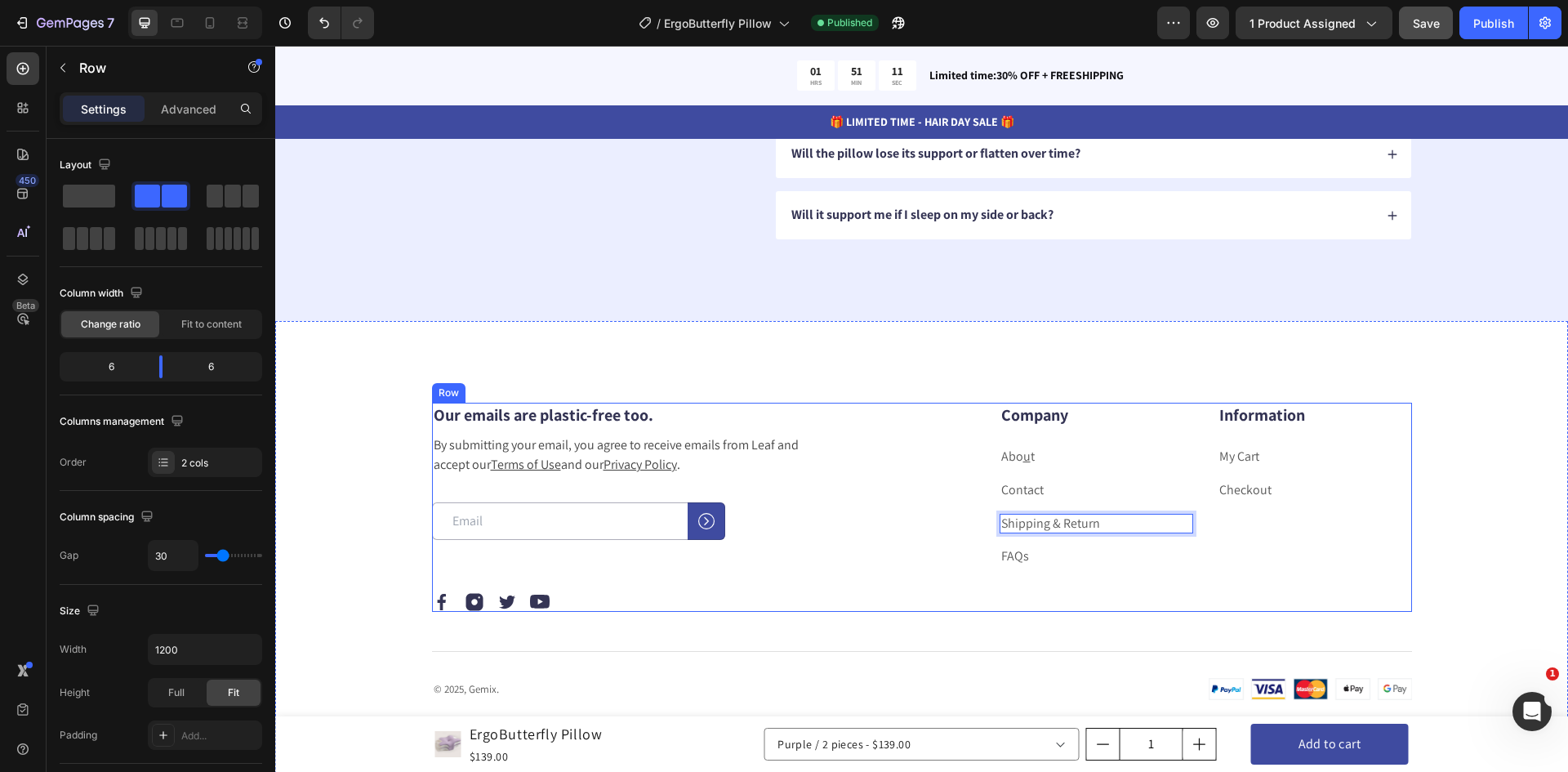
drag, startPoint x: 1254, startPoint y: 581, endPoint x: 1168, endPoint y: 561, distance: 88.3
click at [1254, 582] on div "Company Heading Abo u t Text block Contact Text block Shipping & Return Text bl…" at bounding box center [1173, 507] width 477 height 210
click at [1063, 518] on p "Shipping & Return" at bounding box center [1096, 524] width 191 height 17
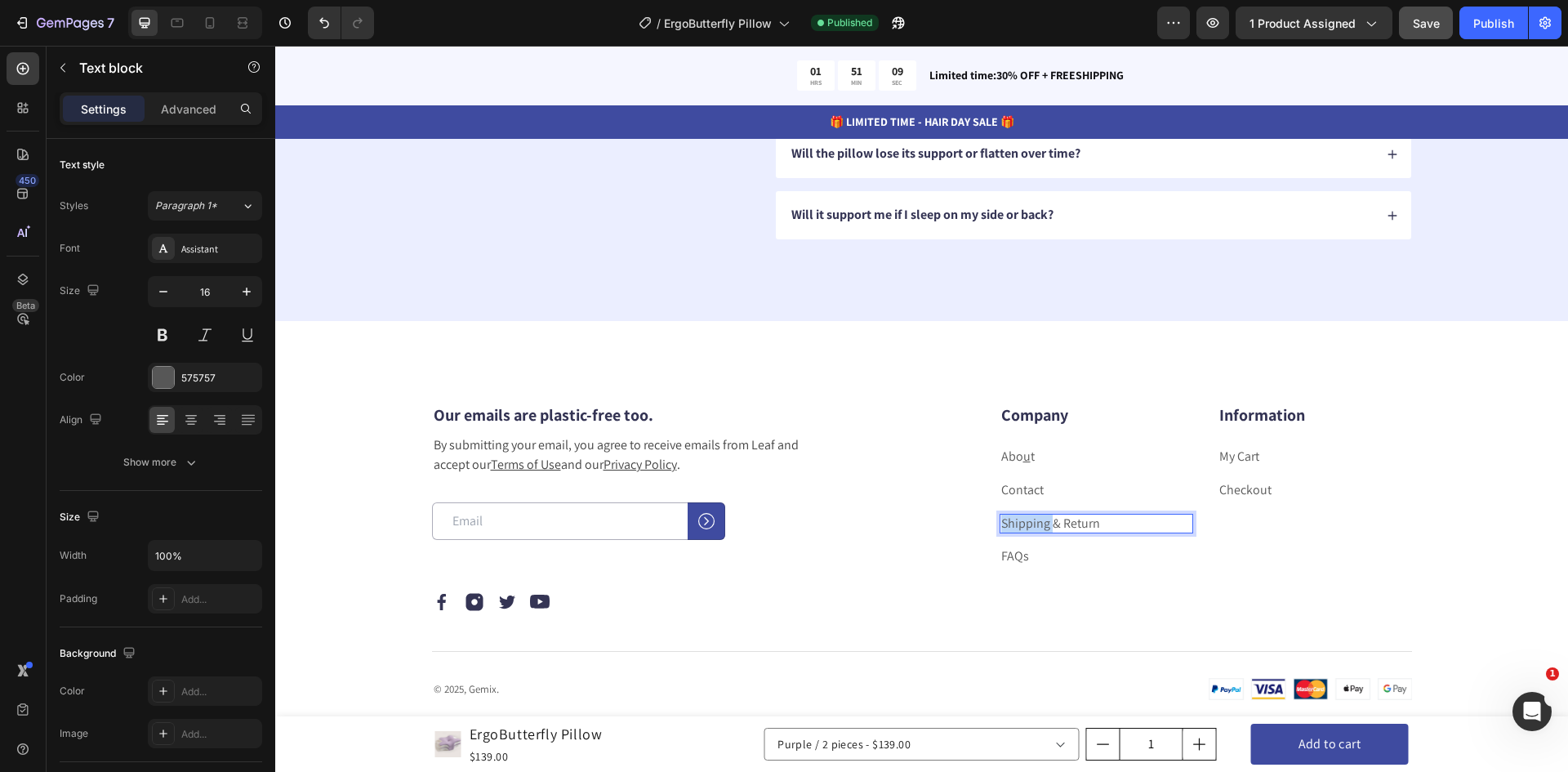
click at [1002, 524] on p "Shipping & Return" at bounding box center [1096, 524] width 191 height 17
click at [1054, 524] on p "Shipping & Return" at bounding box center [1096, 524] width 191 height 17
drag, startPoint x: 1079, startPoint y: 526, endPoint x: 1107, endPoint y: 528, distance: 28.1
click at [1080, 526] on p "Shipping & Return" at bounding box center [1096, 524] width 191 height 17
click at [1108, 528] on p "Shipping & Return" at bounding box center [1096, 524] width 191 height 17
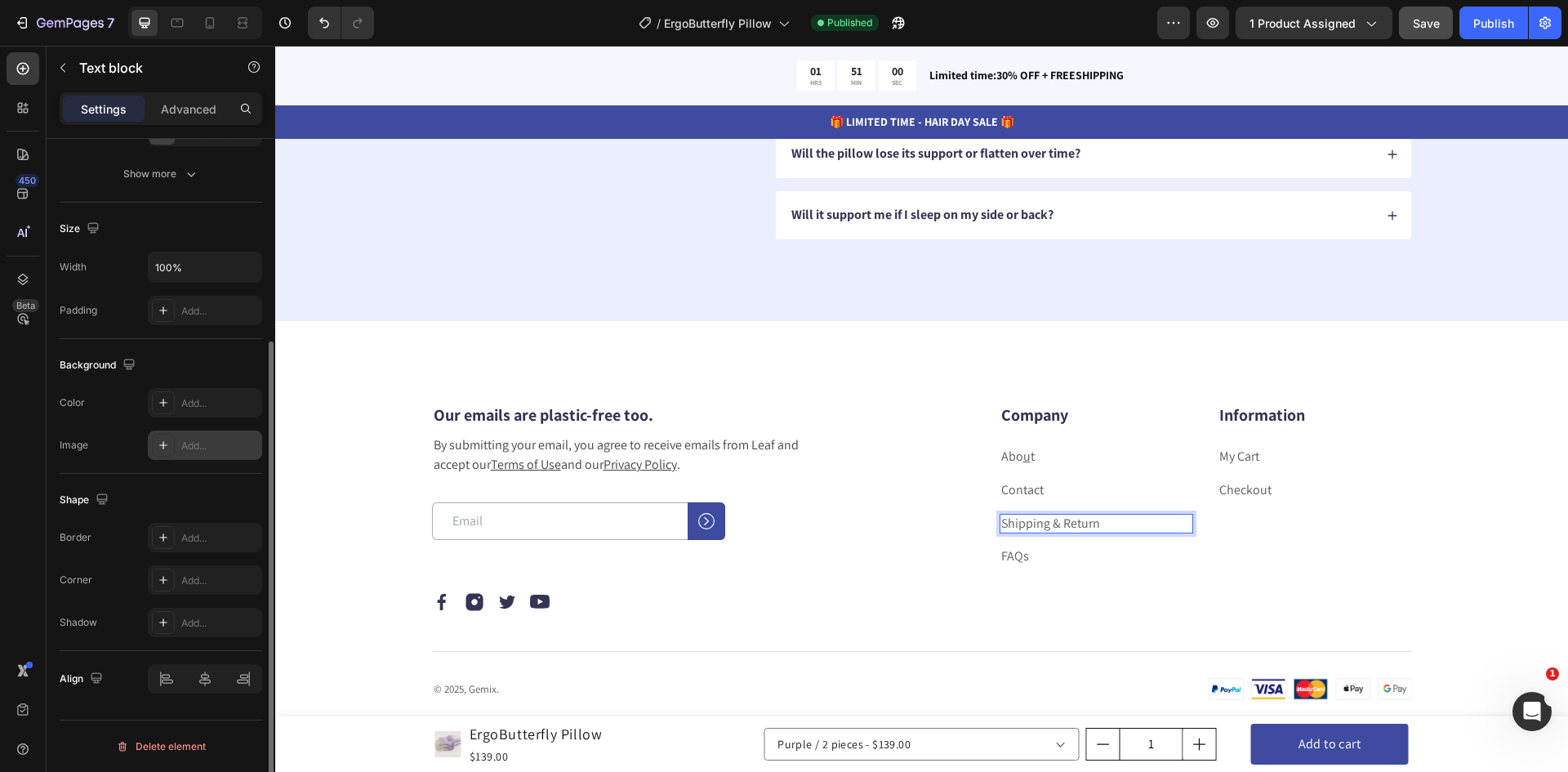
scroll to position [125, 0]
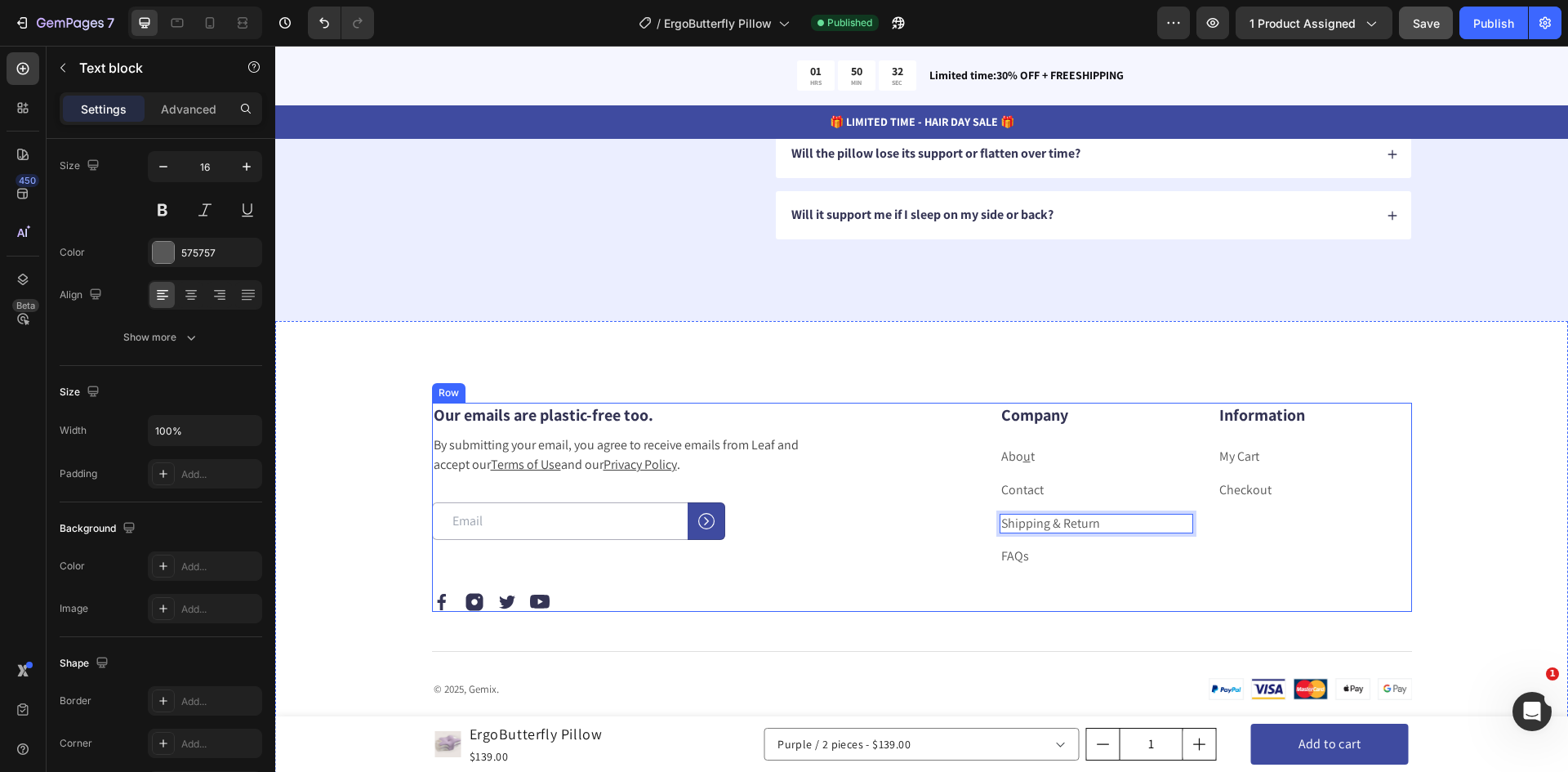
click at [1389, 579] on div "Company Heading Abo u t Text block Contact Text block Shipping & Return Text bl…" at bounding box center [1173, 507] width 477 height 210
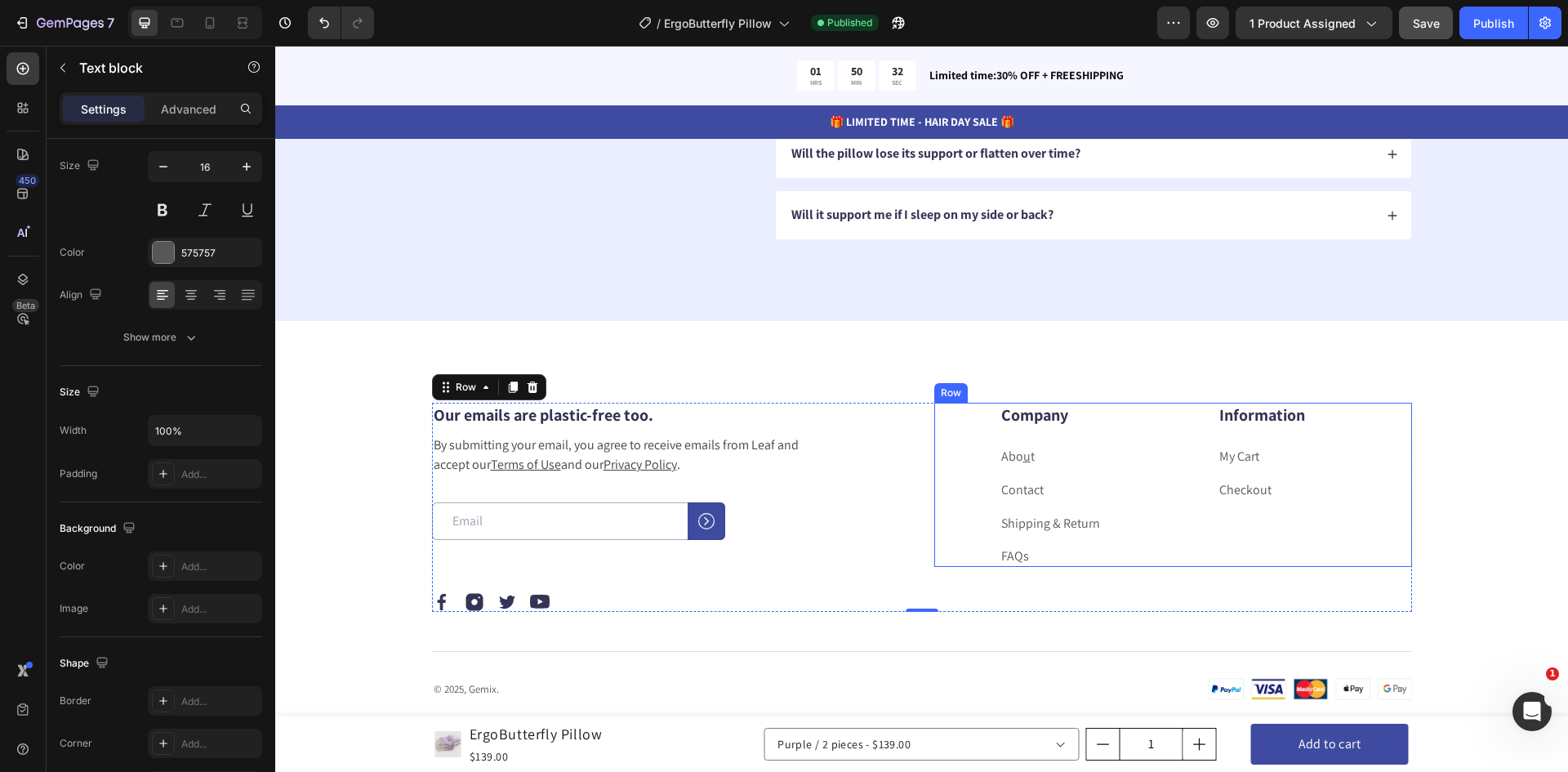
scroll to position [0, 0]
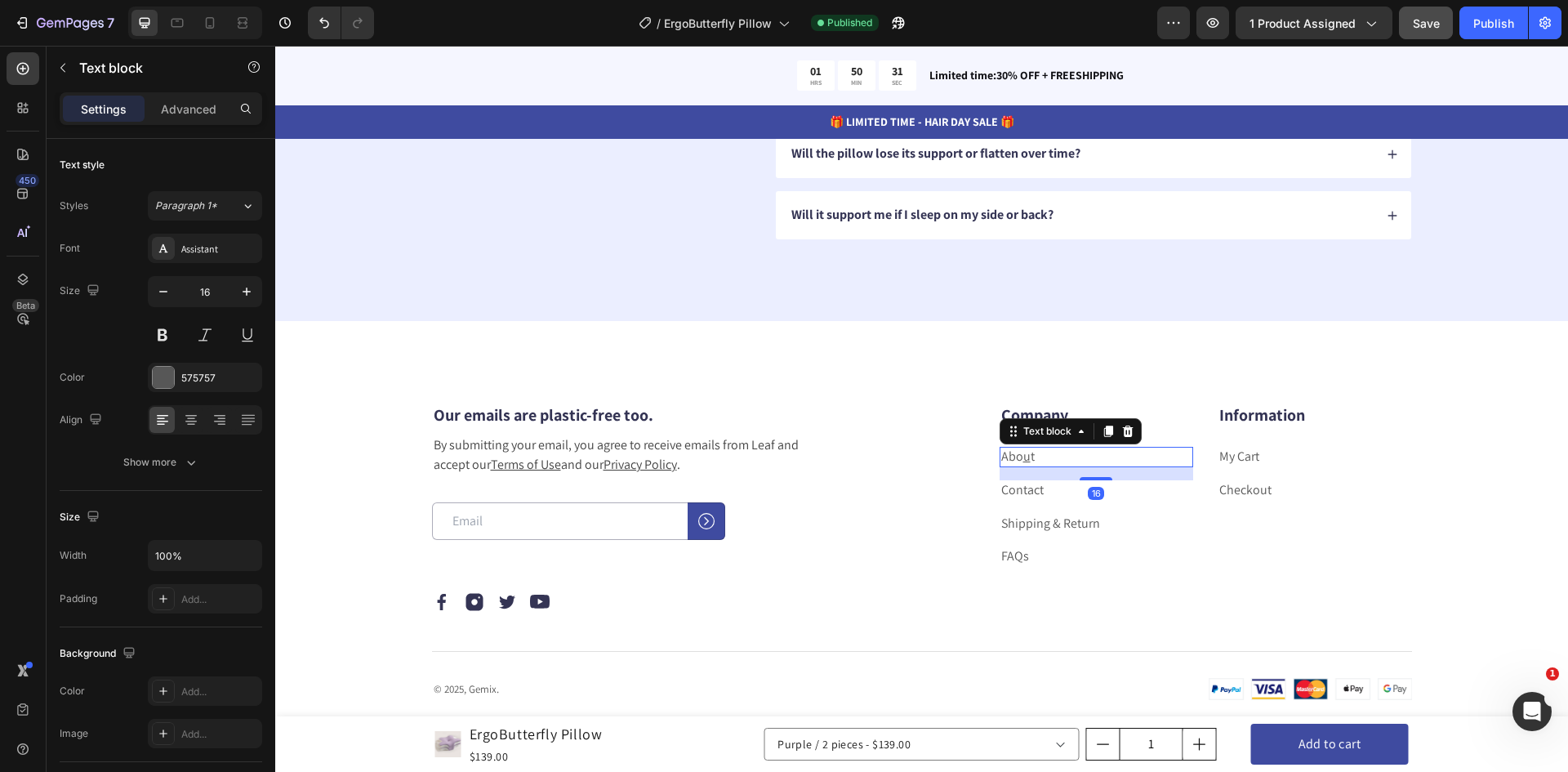
click at [1024, 456] on u "u" at bounding box center [1027, 456] width 8 height 17
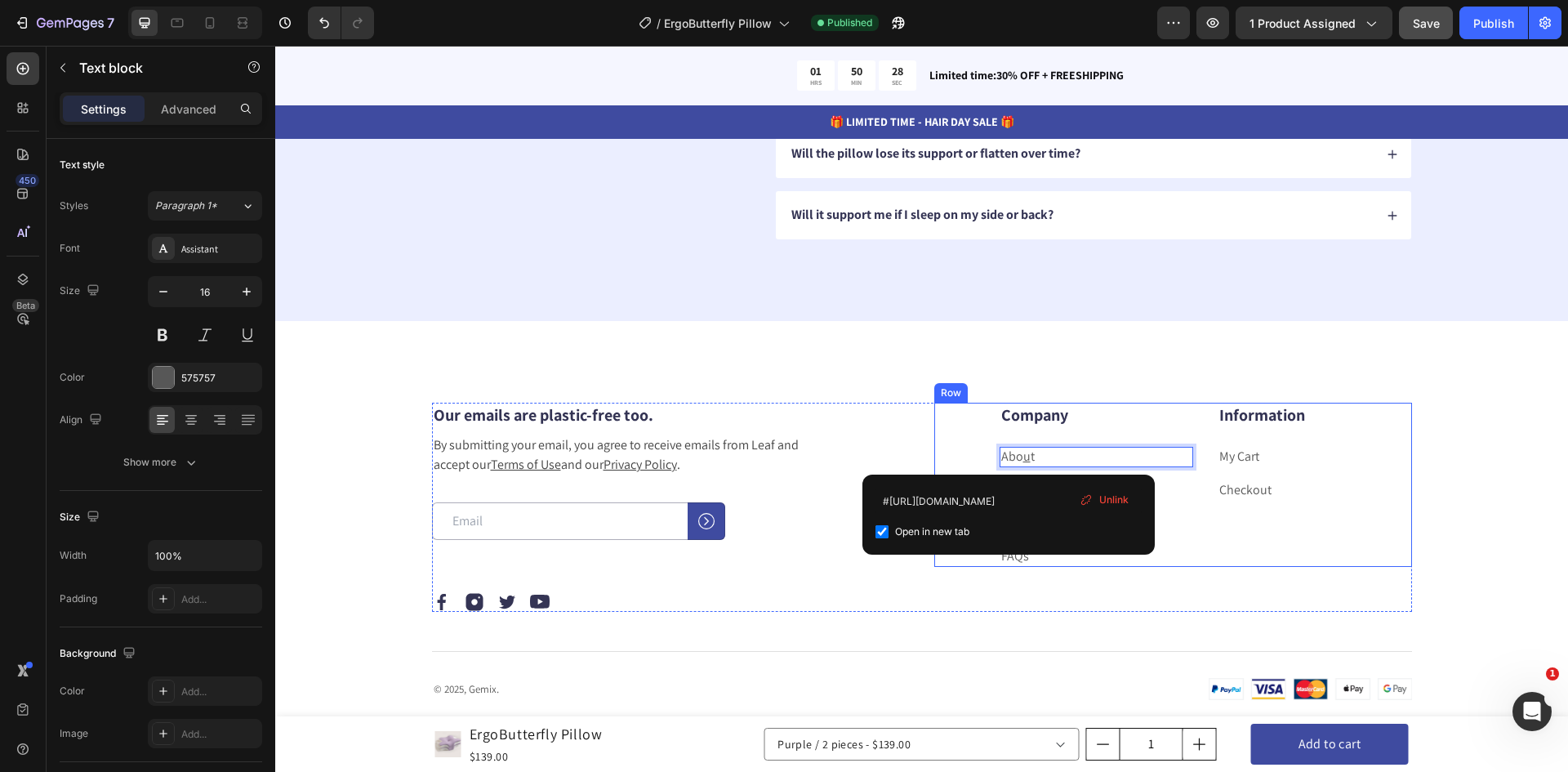
click at [1262, 516] on div "Information Heading My Cart Text block Checkout Text block" at bounding box center [1314, 485] width 194 height 165
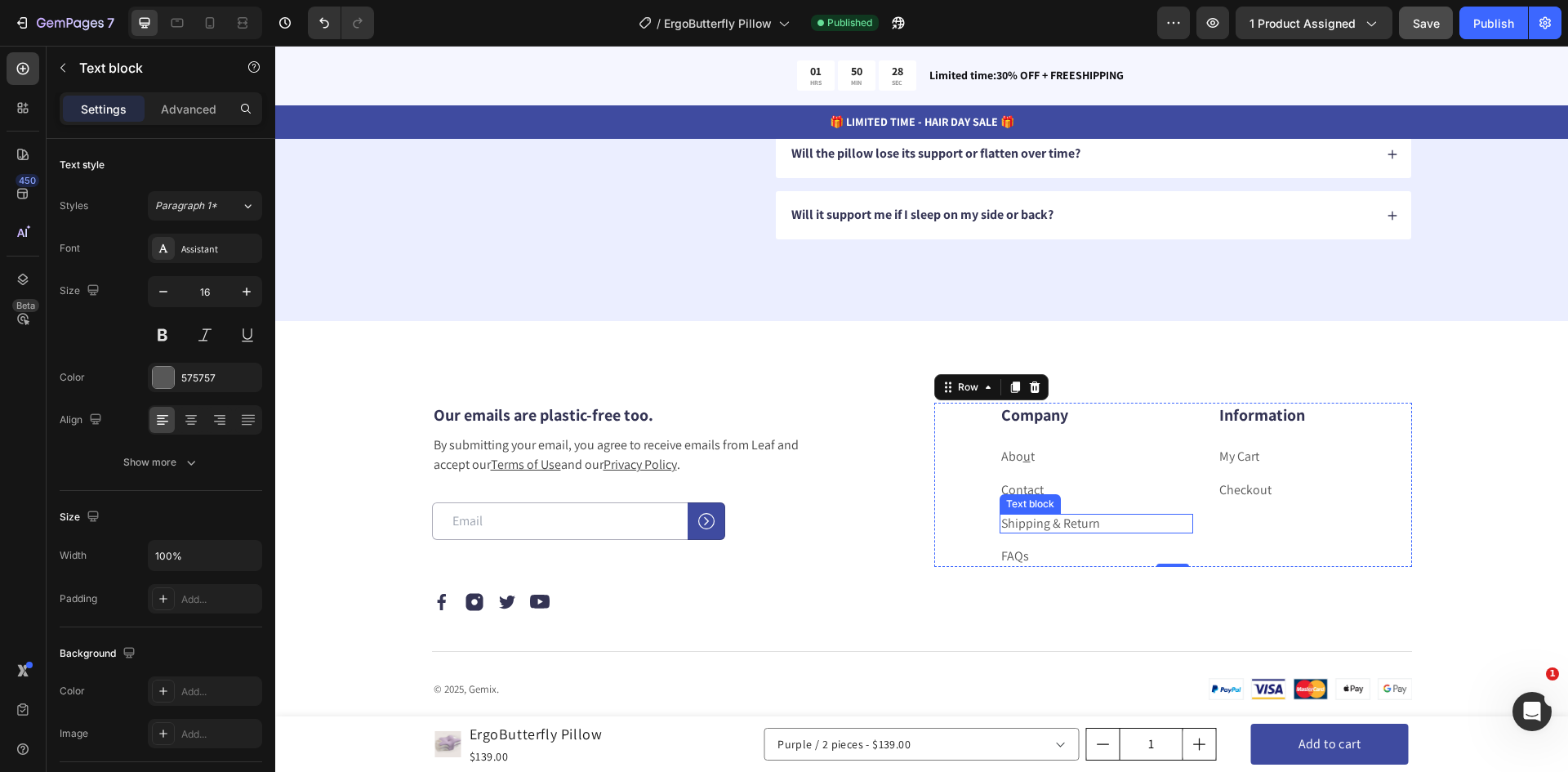
click at [1040, 512] on div "Company Heading Abo u t Text block Contact Text block Shipping & Return Text bl…" at bounding box center [1096, 485] width 194 height 165
click at [1033, 526] on p "Shipping & Return" at bounding box center [1096, 524] width 191 height 17
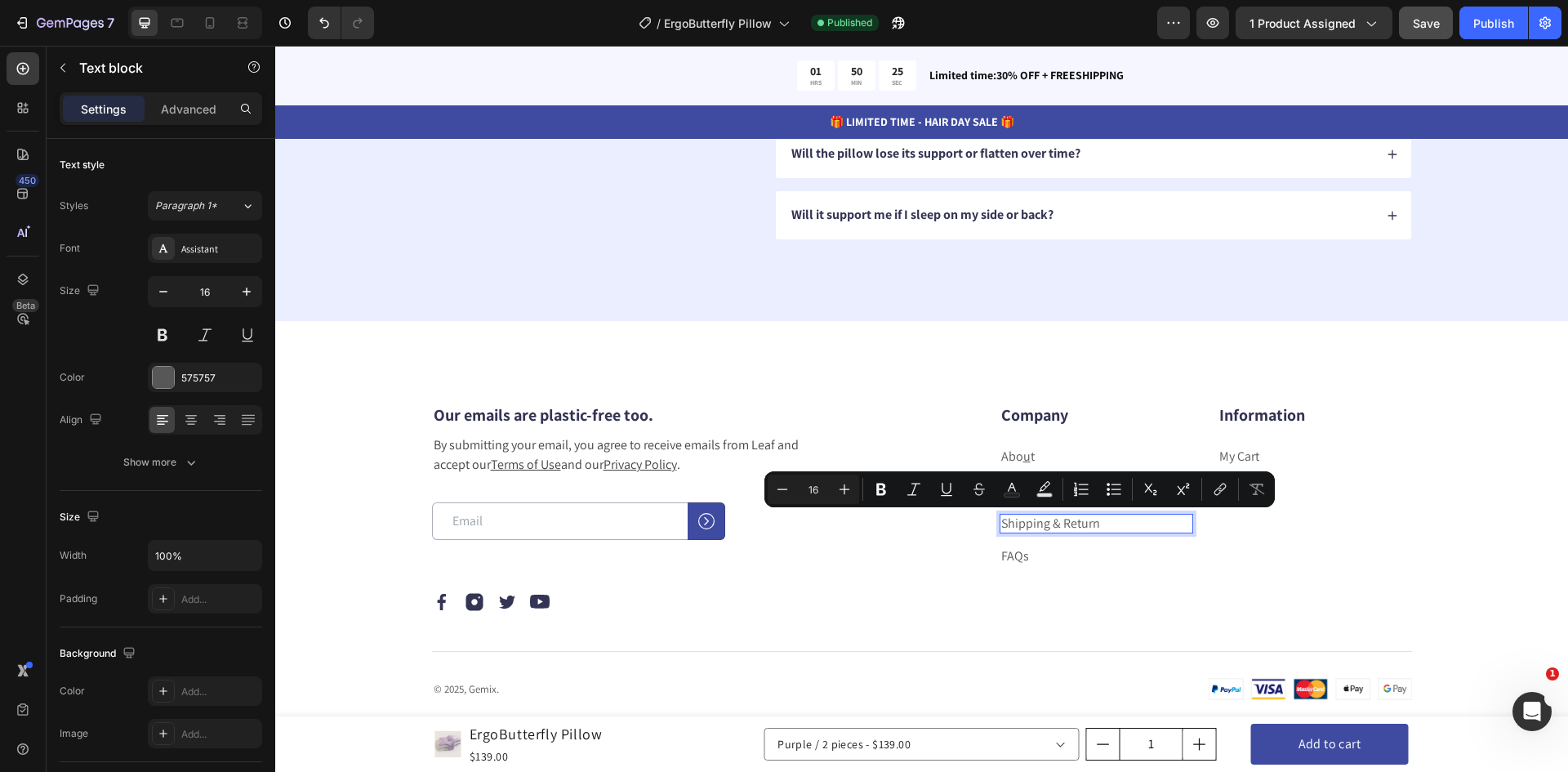
click at [1060, 526] on p "Shipping & Return" at bounding box center [1096, 524] width 191 height 17
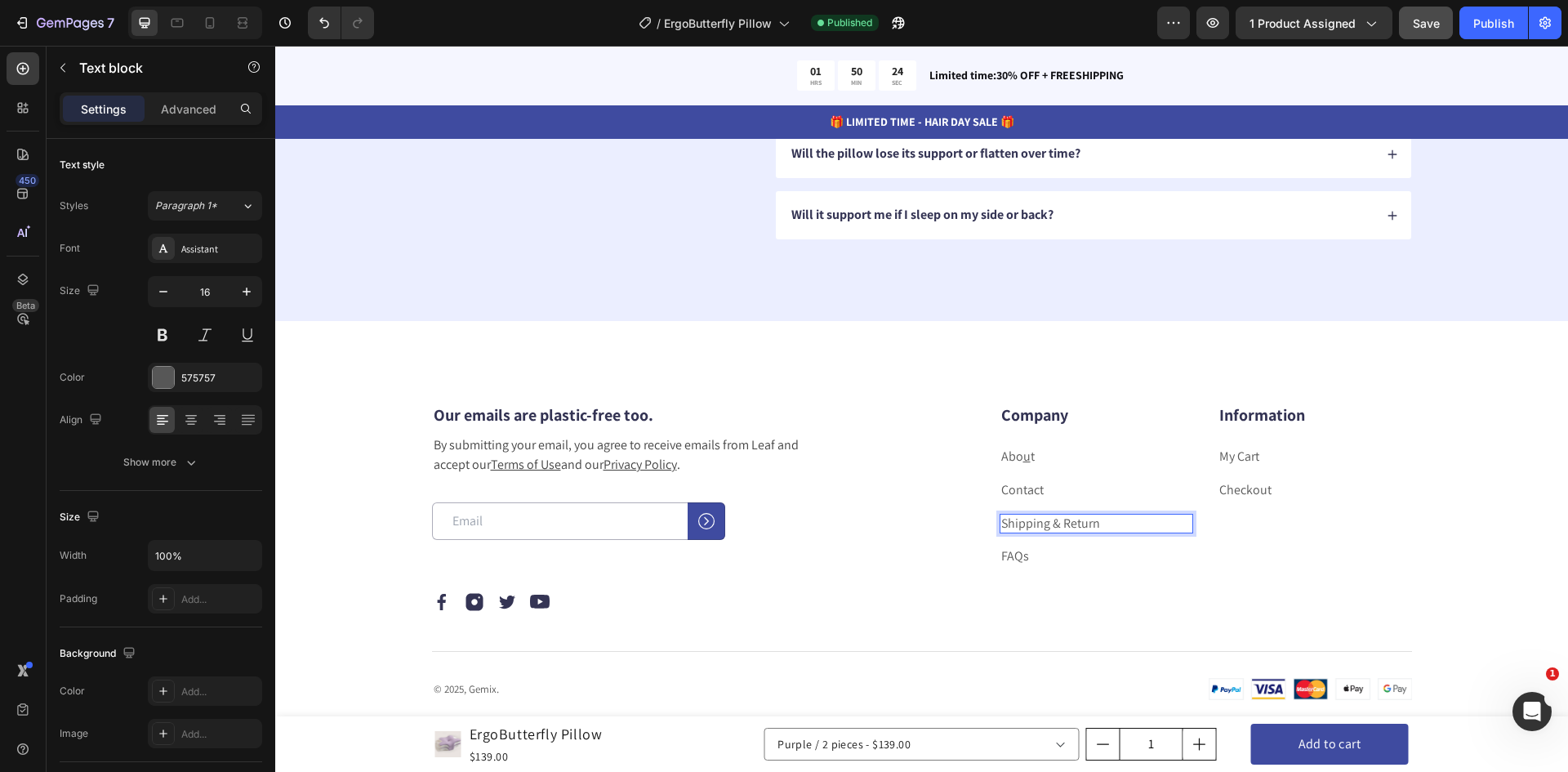
click at [1088, 520] on p "Shipping & Return" at bounding box center [1096, 524] width 191 height 17
click at [1056, 523] on p "Shipping & Return" at bounding box center [1096, 524] width 191 height 17
click at [1117, 524] on p "Shipping & Return" at bounding box center [1096, 524] width 191 height 17
click at [1098, 524] on p "Shipping & Return" at bounding box center [1096, 524] width 191 height 17
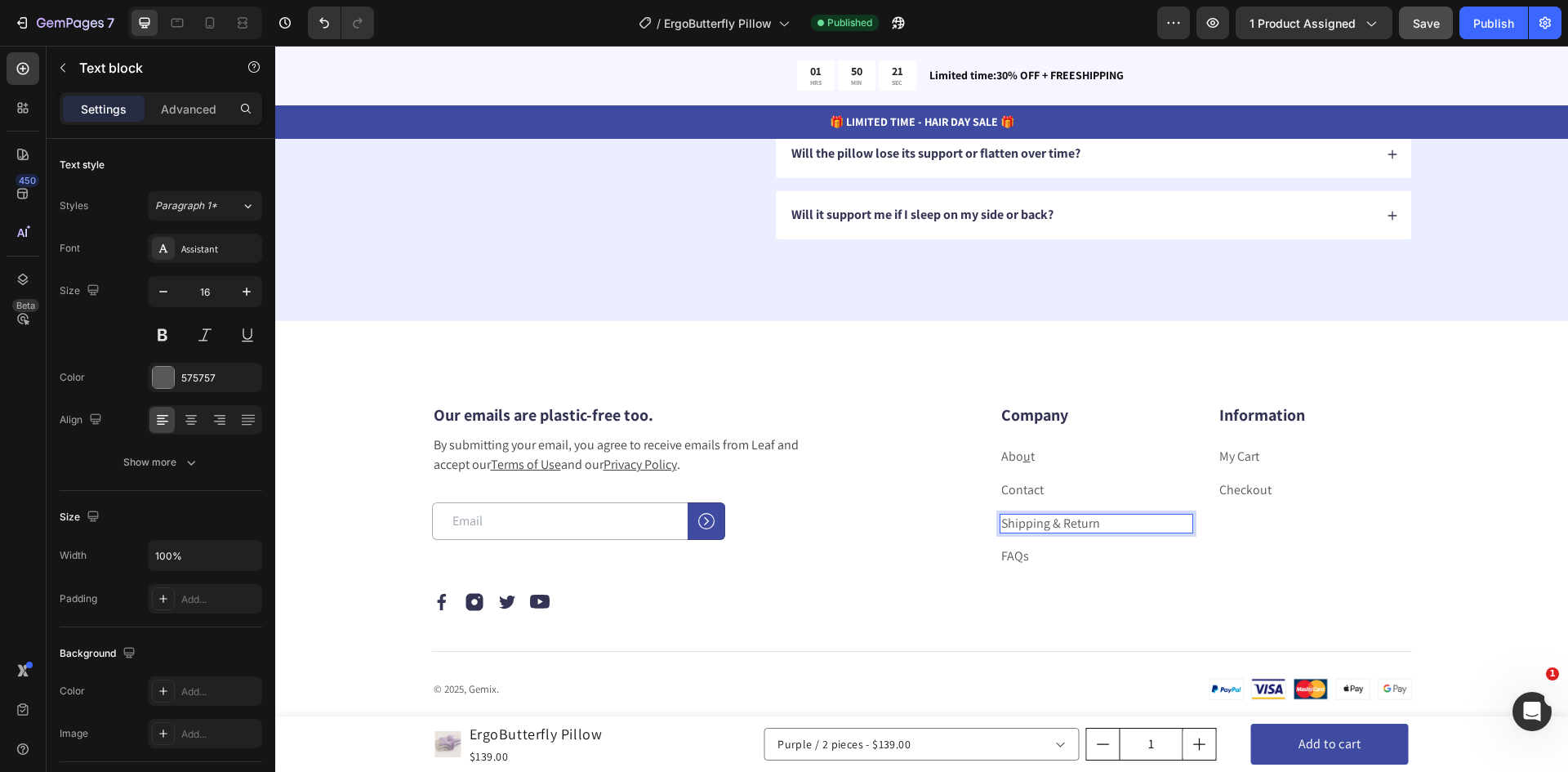
click at [1068, 522] on p "Shipping & Return" at bounding box center [1096, 524] width 191 height 17
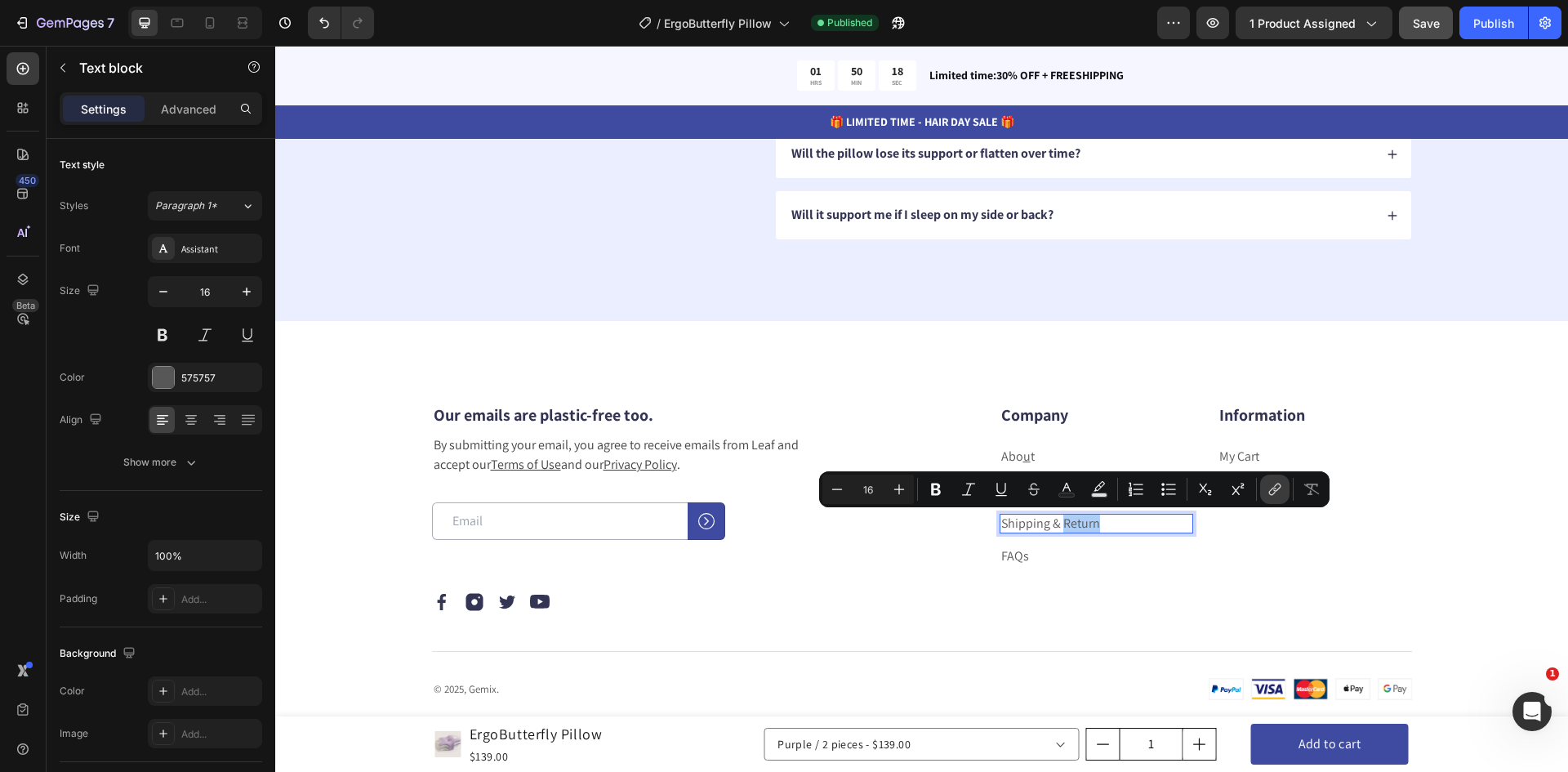
click at [1273, 490] on icon "Editor contextual toolbar" at bounding box center [1275, 489] width 16 height 16
click at [1120, 516] on p "Shipping & Return" at bounding box center [1096, 524] width 191 height 17
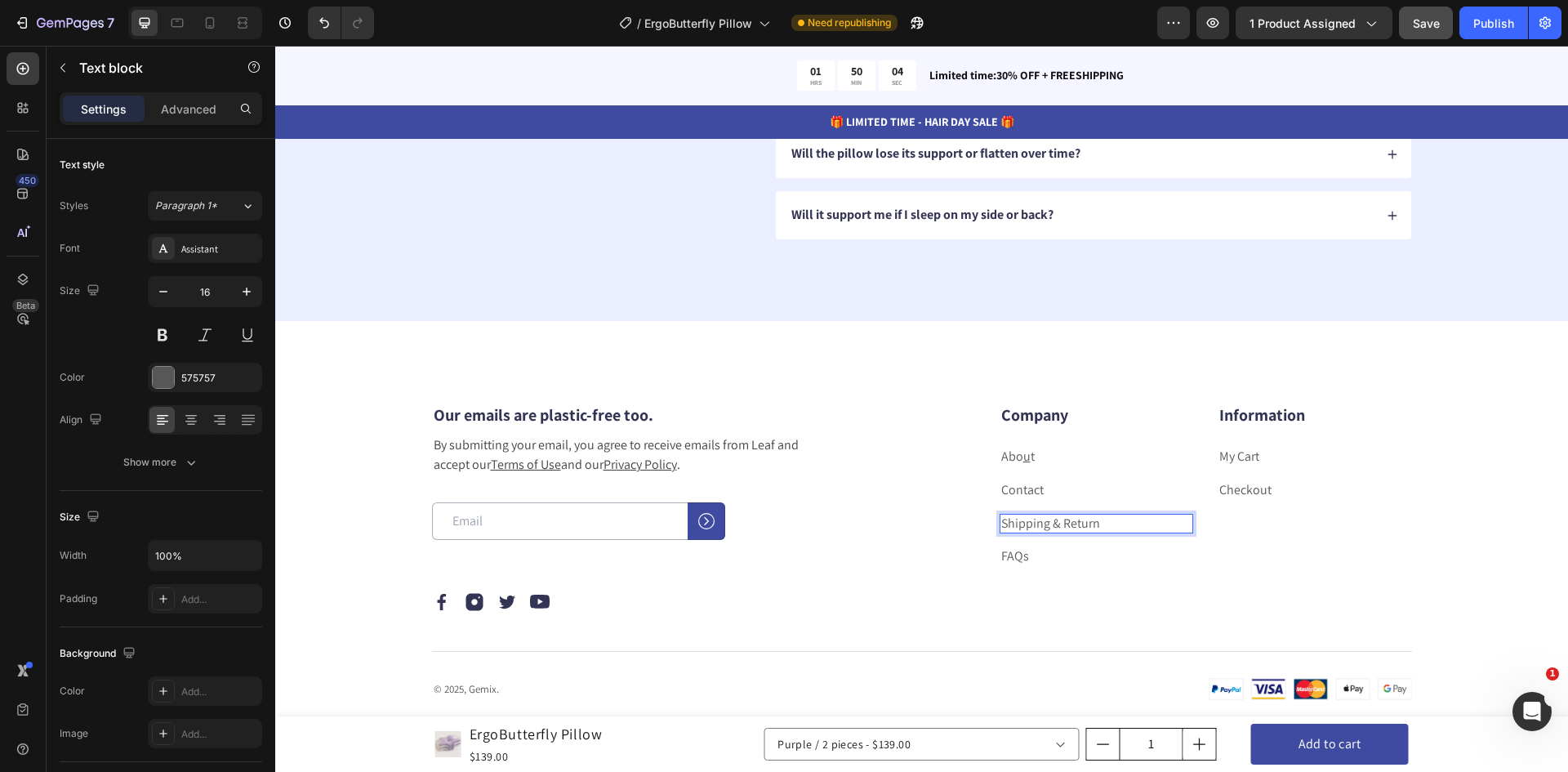
click at [1131, 522] on p "Shipping & Return" at bounding box center [1096, 524] width 191 height 17
click at [1089, 523] on p "Shipping & Return" at bounding box center [1096, 524] width 191 height 17
click at [1083, 524] on p "Shipping & Return" at bounding box center [1096, 524] width 191 height 17
click at [1063, 524] on p "Shipping & Return" at bounding box center [1096, 524] width 191 height 17
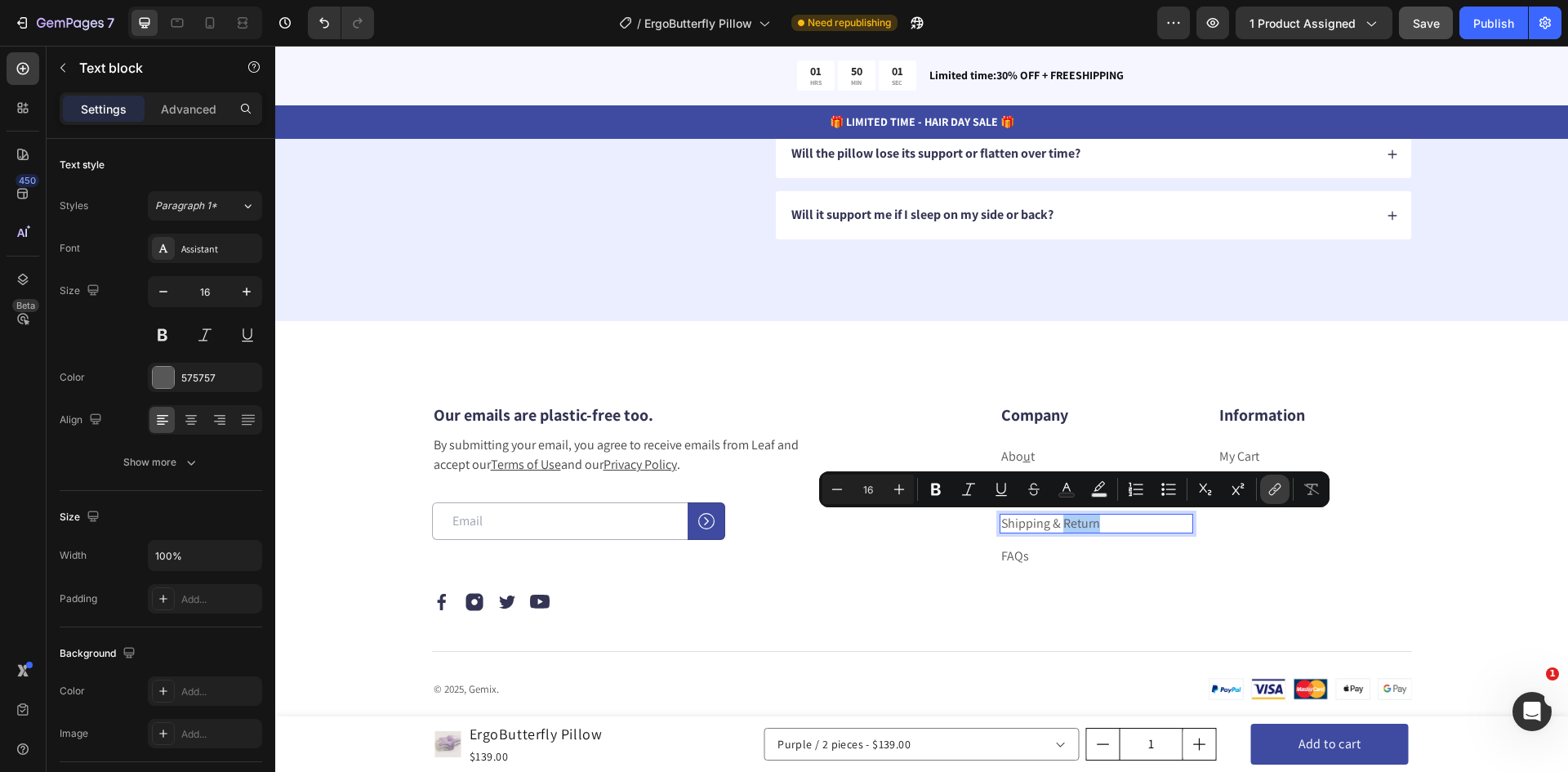
click at [1281, 489] on icon "Editor contextual toolbar" at bounding box center [1275, 489] width 16 height 16
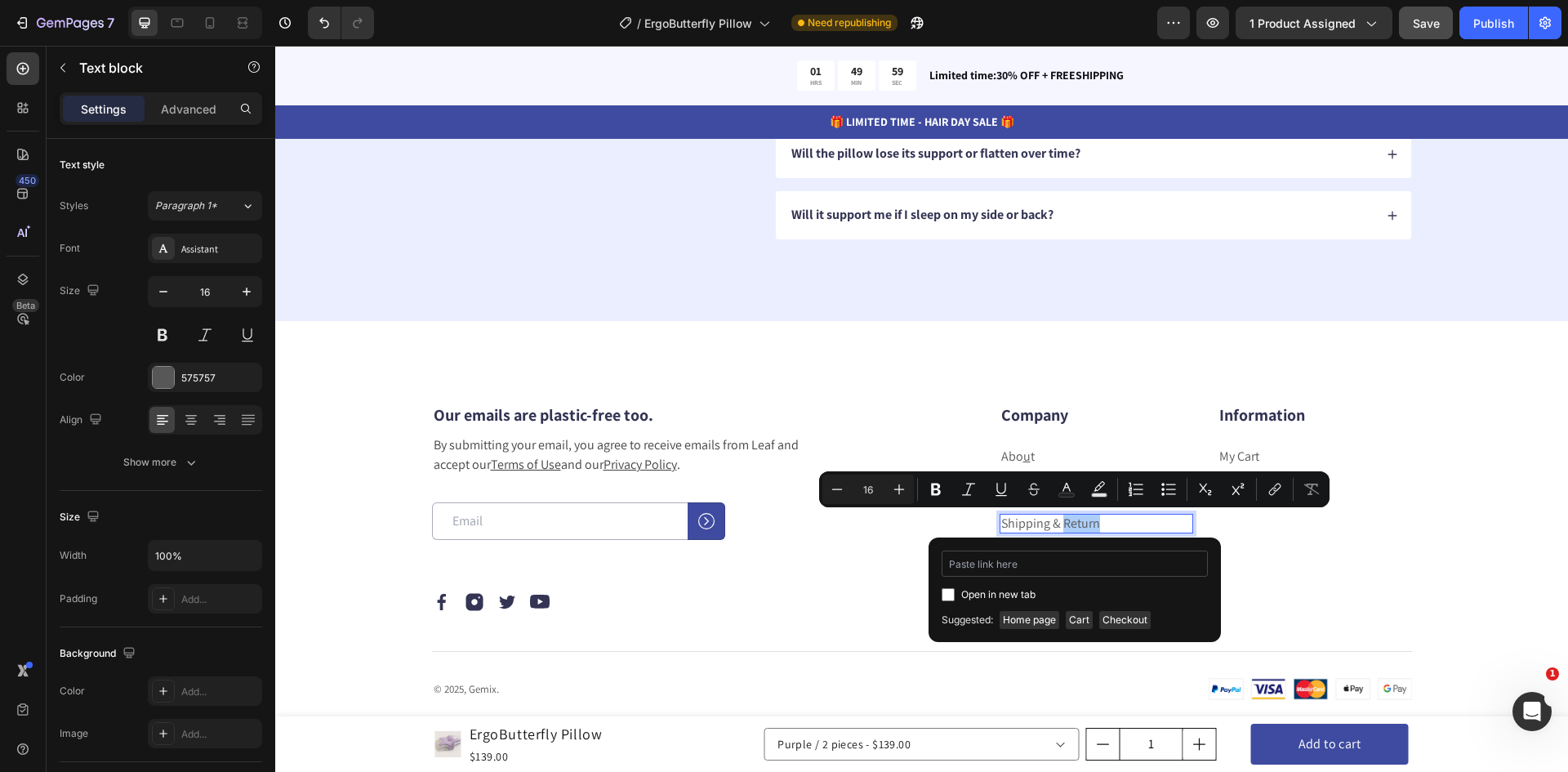
click at [1009, 568] on input "Editor contextual toolbar" at bounding box center [1075, 563] width 266 height 26
type input "https://ergofitech.com/policies/shipping-policy"
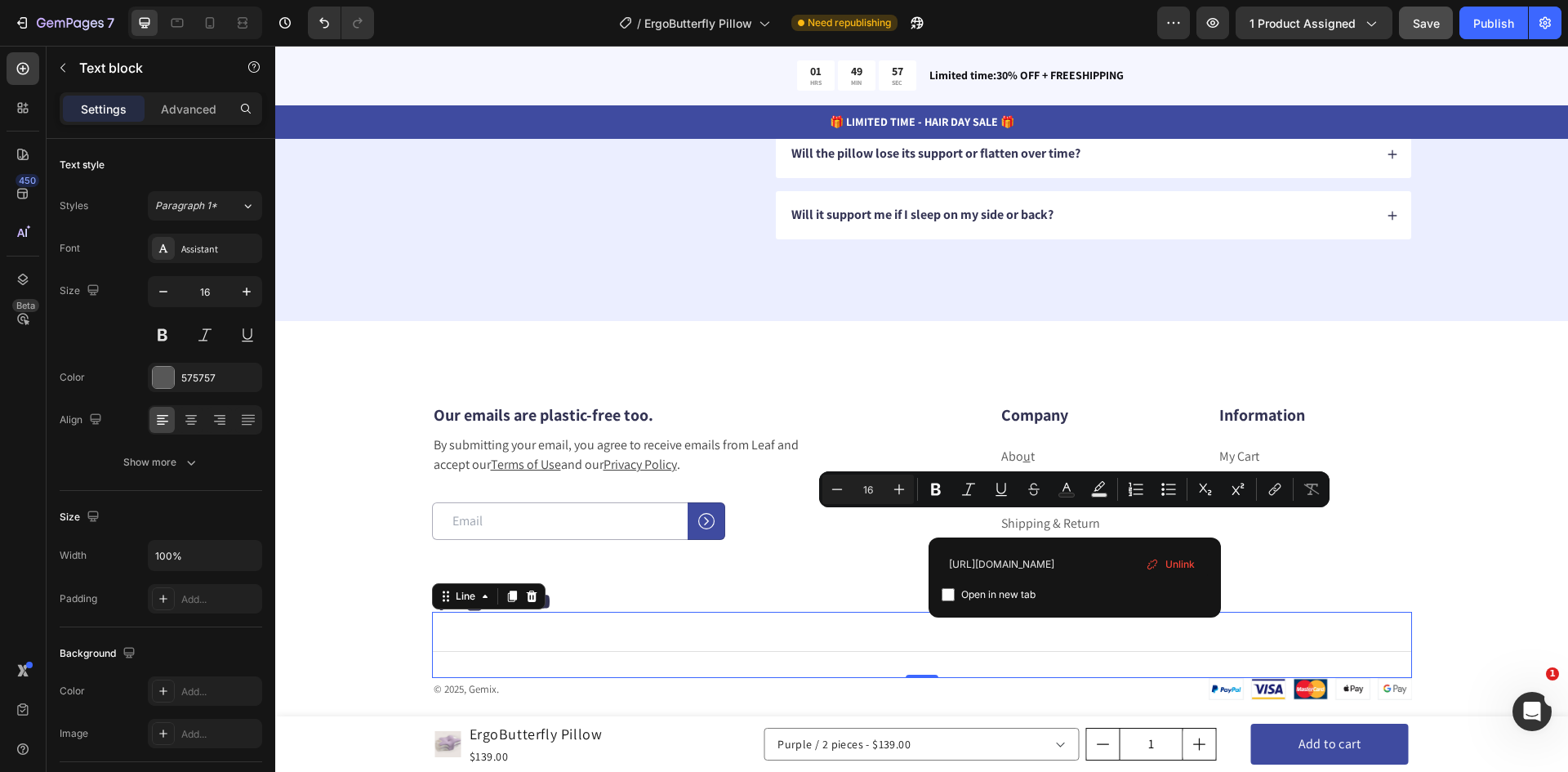
click at [1124, 641] on div "Title Line 0" at bounding box center [923, 645] width 980 height 66
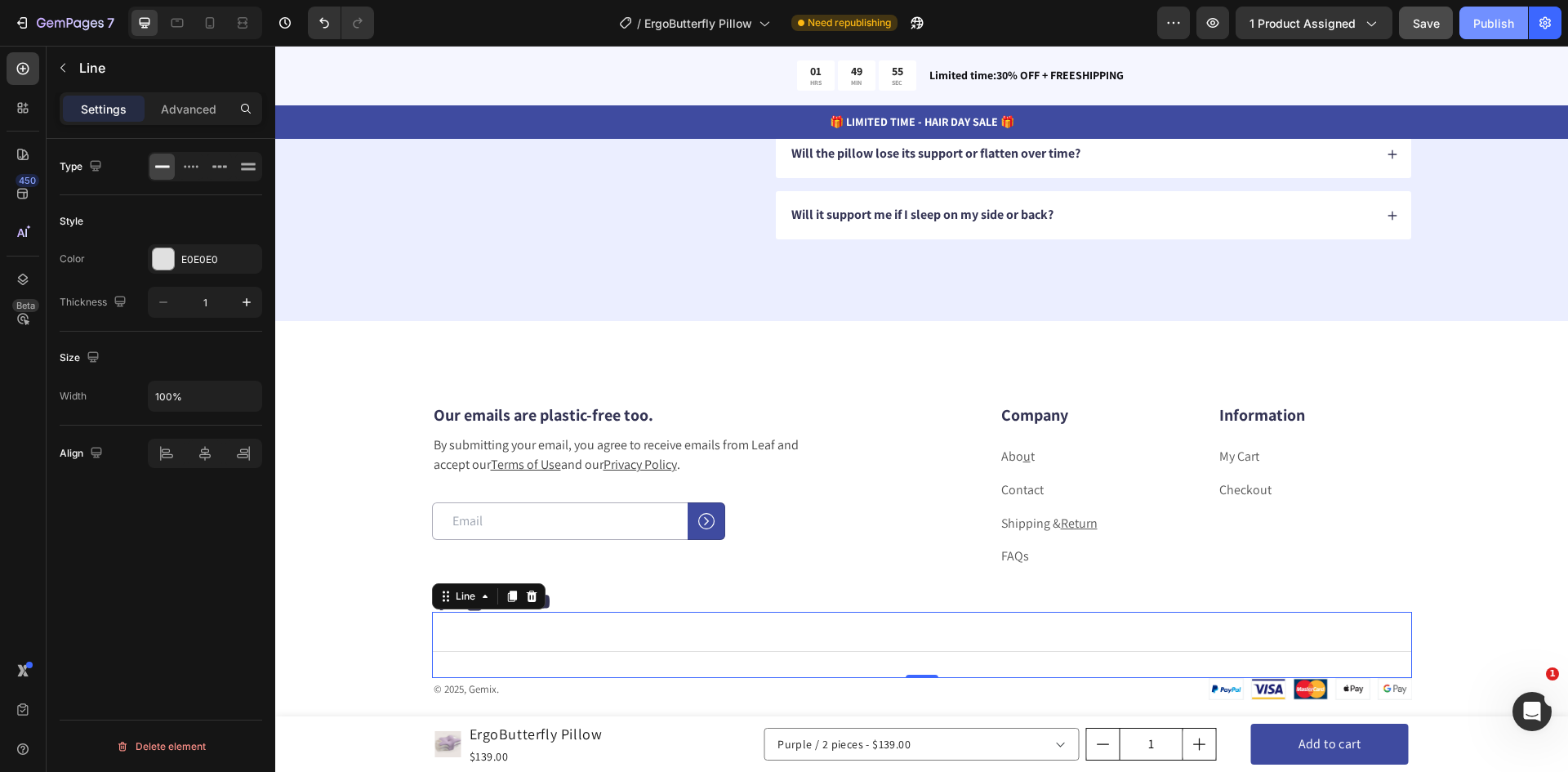
click at [1504, 36] on button "Publish" at bounding box center [1493, 23] width 69 height 33
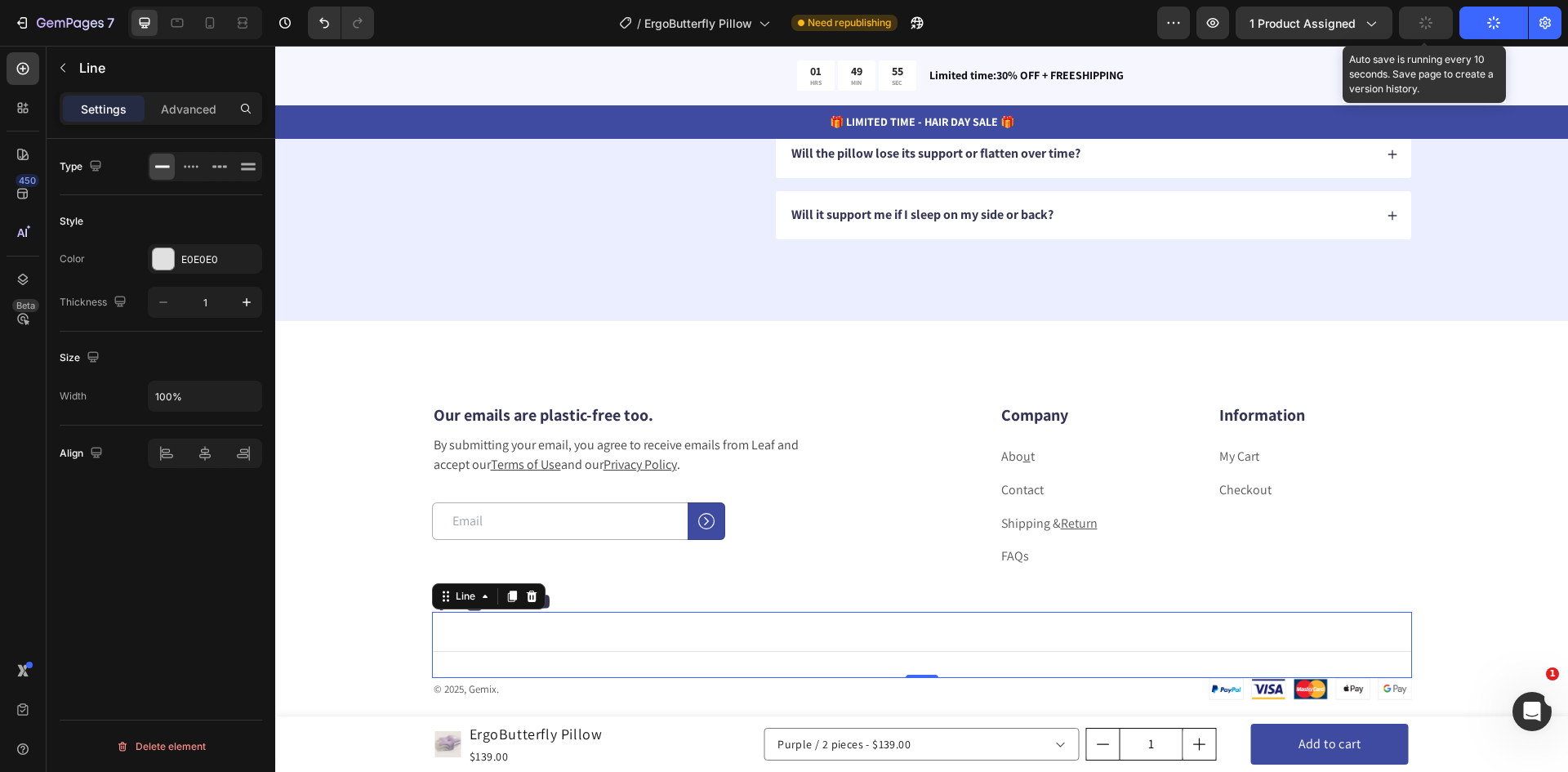
click at [1411, 29] on button "button" at bounding box center [1426, 23] width 54 height 33
click at [1431, 23] on icon "button" at bounding box center [1426, 22] width 16 height 16
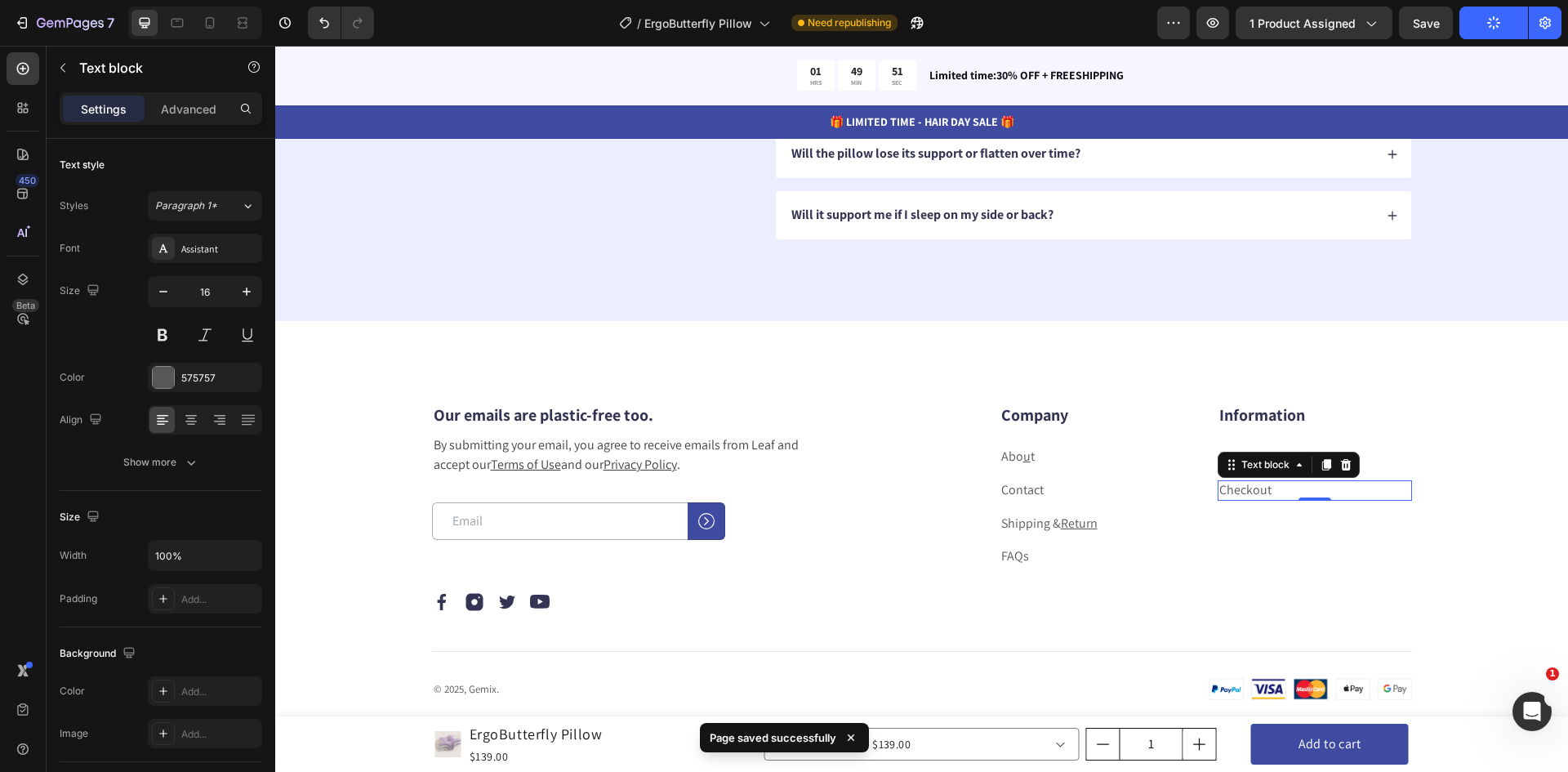
click at [1236, 493] on link "Checkout" at bounding box center [1246, 489] width 53 height 17
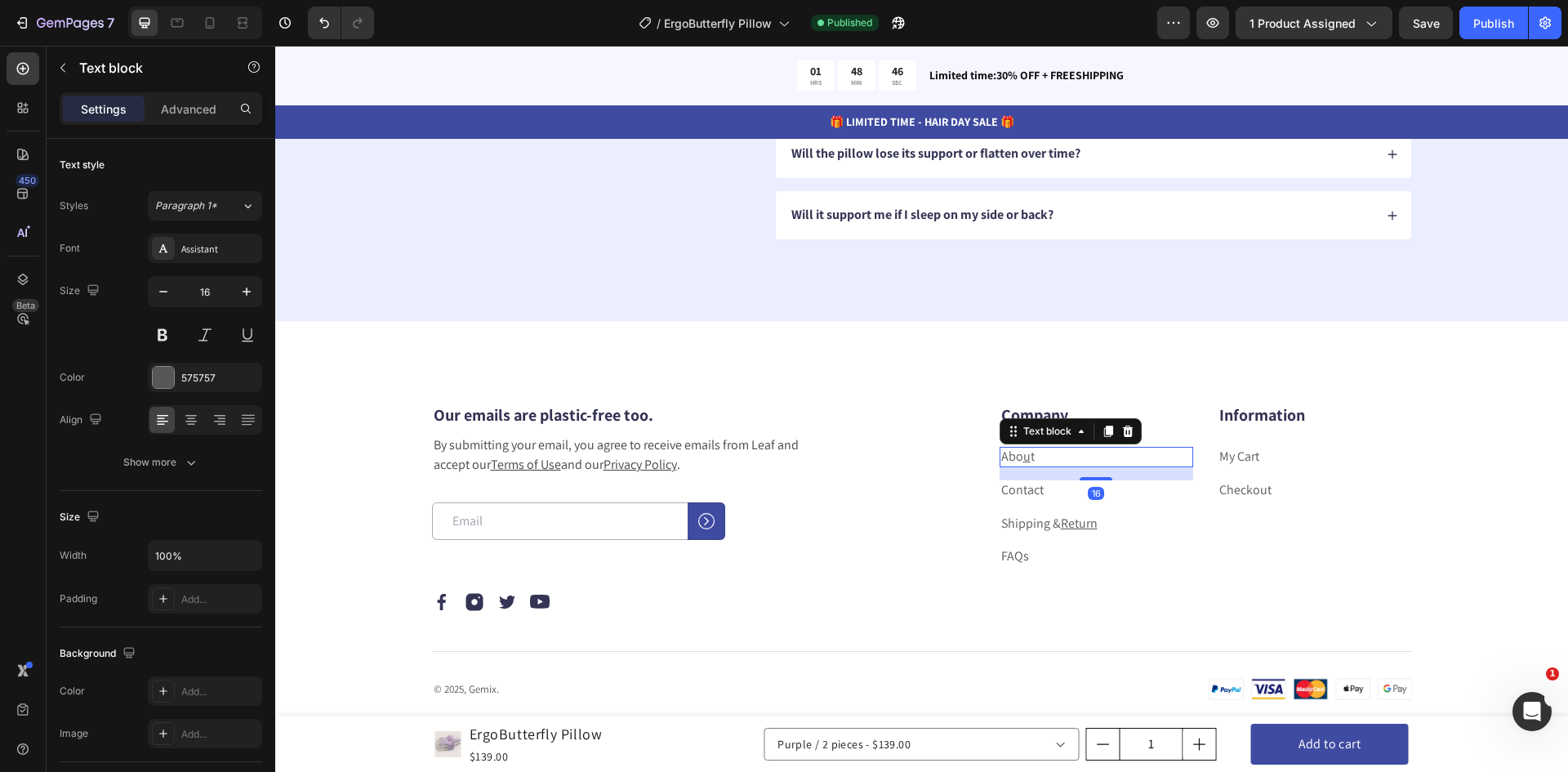
click at [1013, 450] on link "Abo u t" at bounding box center [1018, 456] width 33 height 17
click at [1031, 456] on p "Abo u t" at bounding box center [1096, 457] width 191 height 17
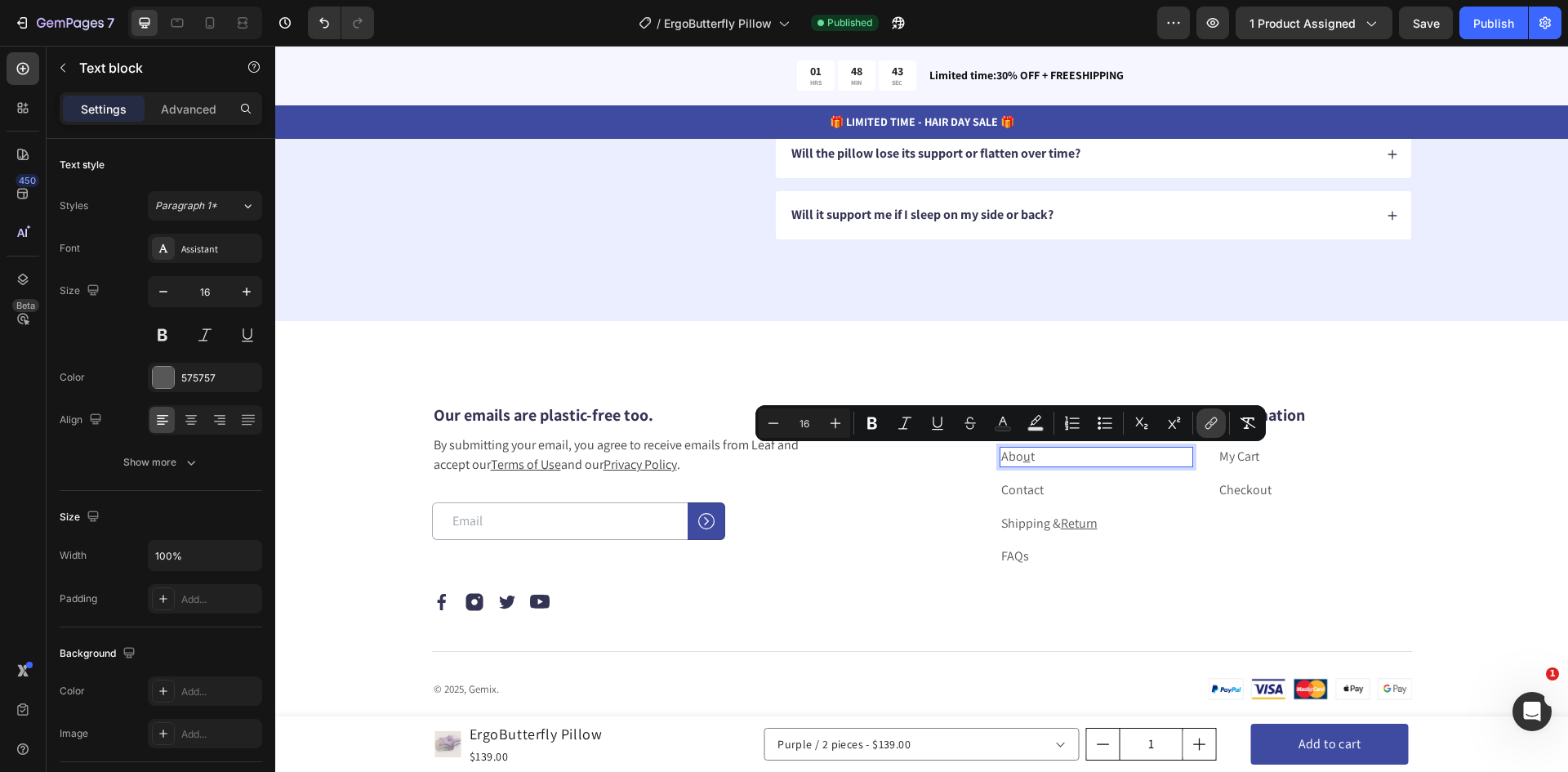
click at [1210, 426] on icon "Editor contextual toolbar" at bounding box center [1211, 422] width 16 height 16
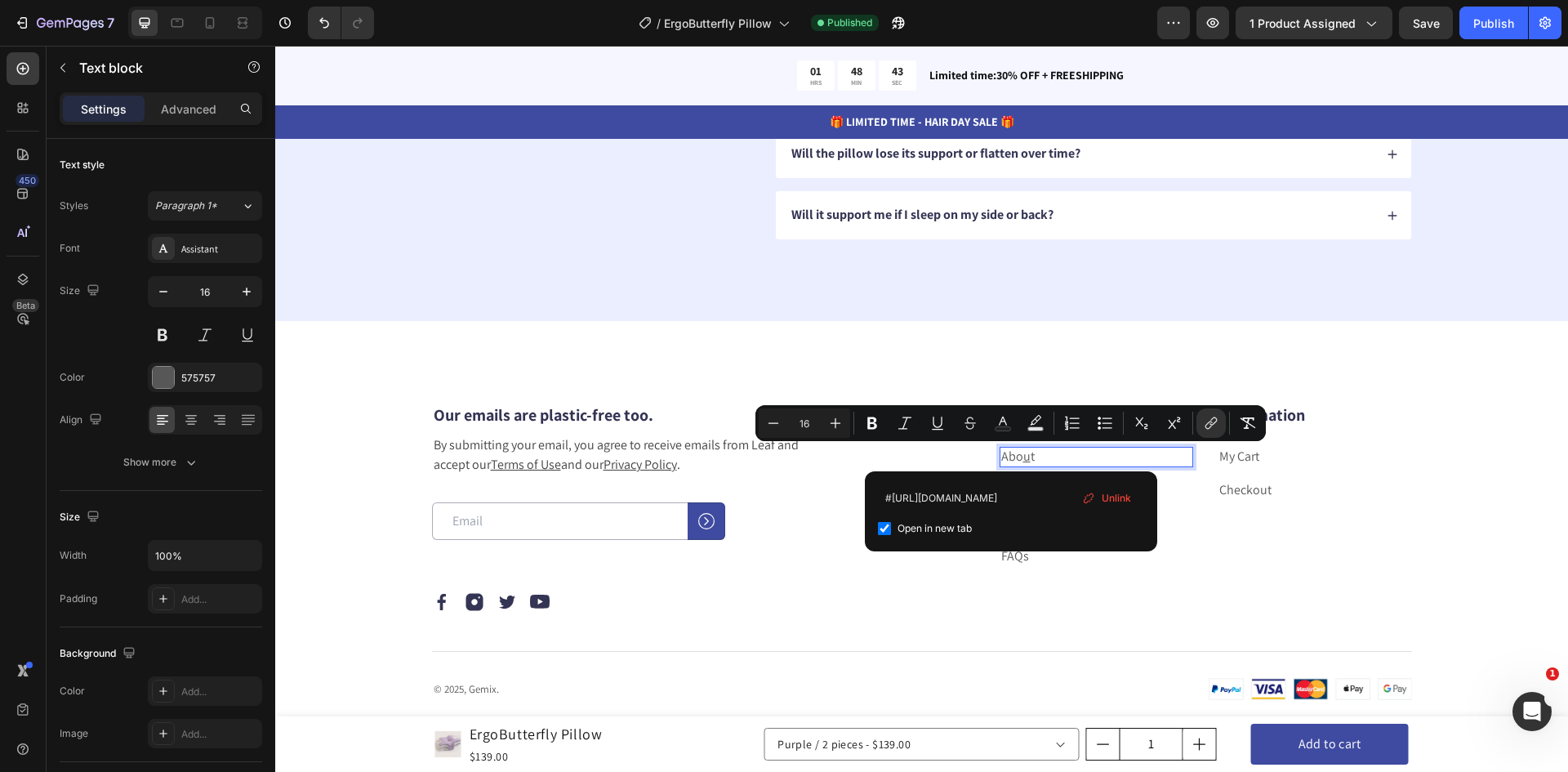
scroll to position [0, 4]
click at [909, 522] on span "Open in new tab" at bounding box center [935, 529] width 75 height 20
checkbox input "false"
click at [1211, 571] on div "Company Heading About Text block 16 Contact Text block Shipping & Return Text b…" at bounding box center [1173, 507] width 477 height 210
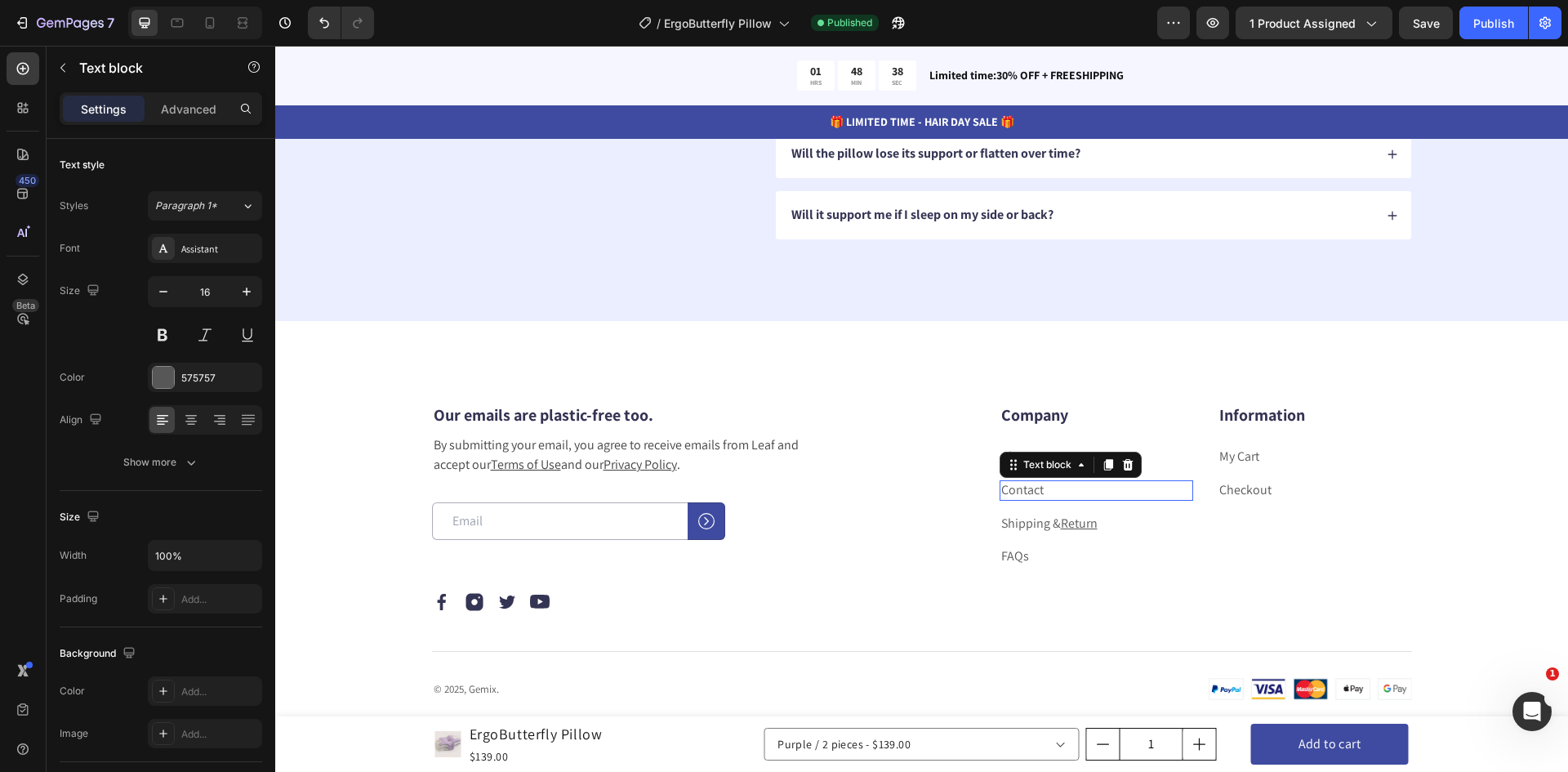
click at [1018, 493] on link "Contact" at bounding box center [1023, 489] width 42 height 17
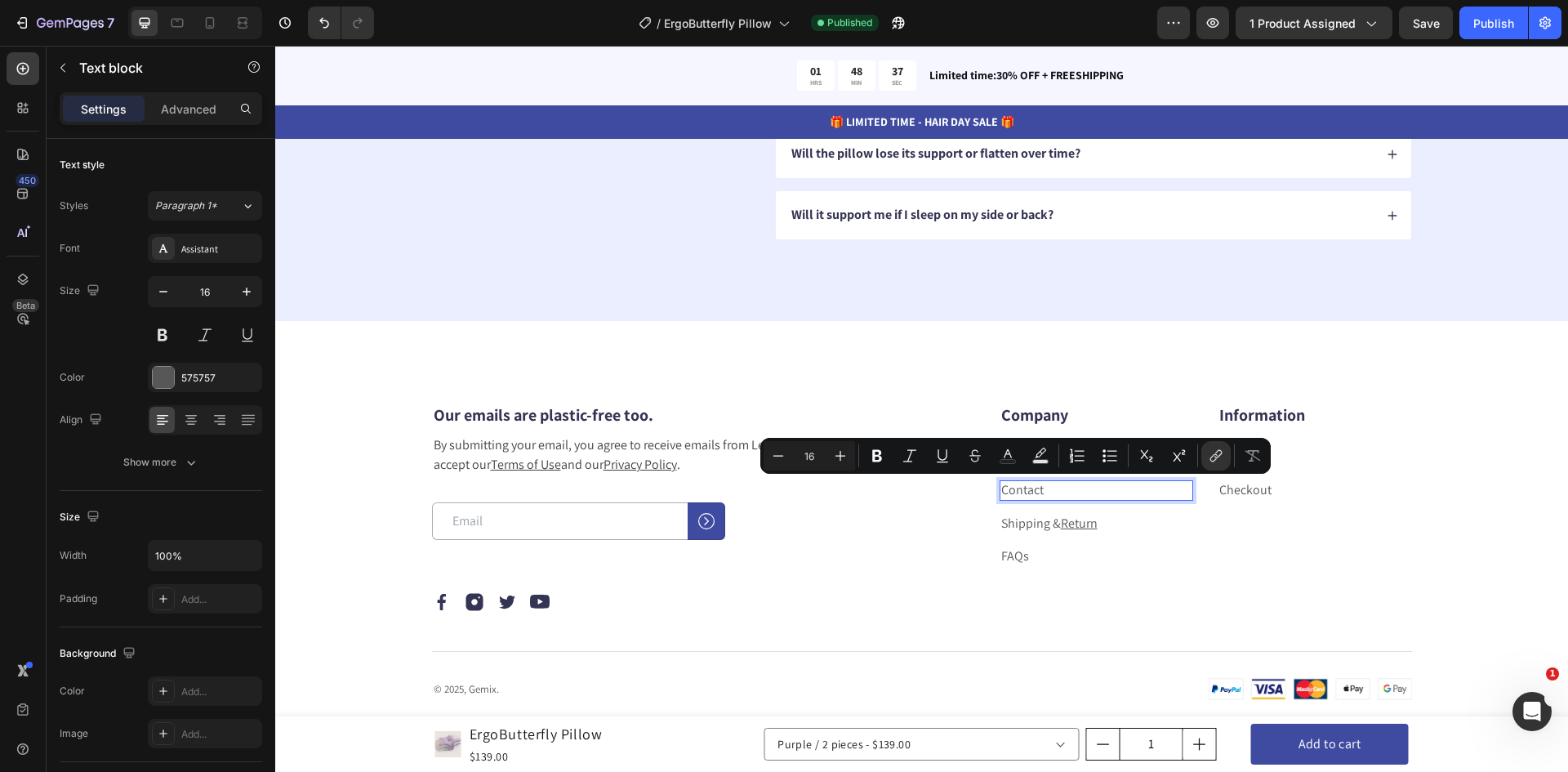
drag, startPoint x: 1046, startPoint y: 493, endPoint x: 1003, endPoint y: 495, distance: 43.0
click at [1003, 495] on p "Contact" at bounding box center [1096, 490] width 191 height 17
click at [1219, 462] on icon "Editor contextual toolbar" at bounding box center [1216, 456] width 16 height 16
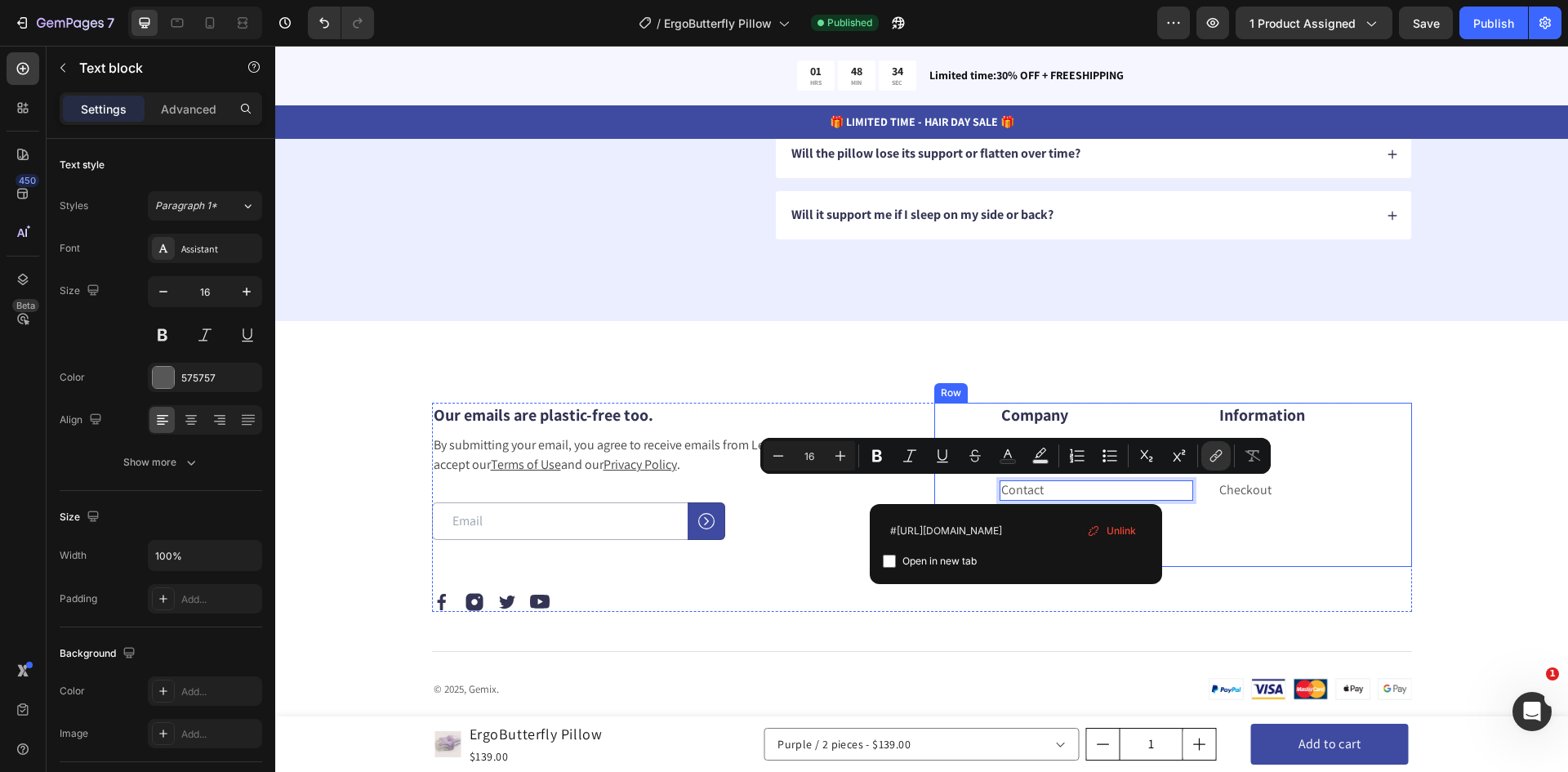
click at [1230, 544] on div "Information Heading My Cart Text block Checkout Text block" at bounding box center [1314, 485] width 194 height 165
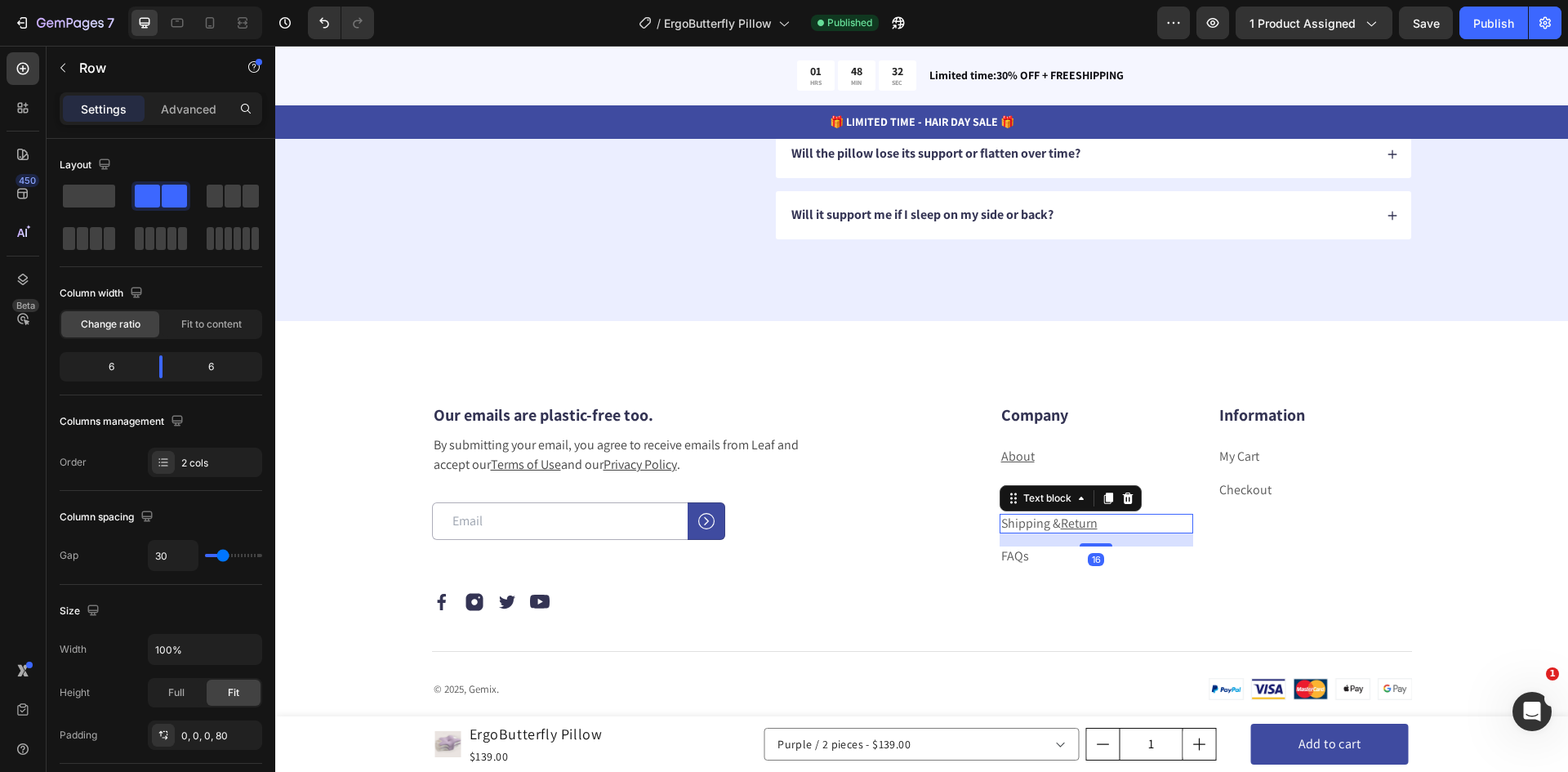
click at [1014, 524] on p "Shipping & Return" at bounding box center [1096, 524] width 191 height 17
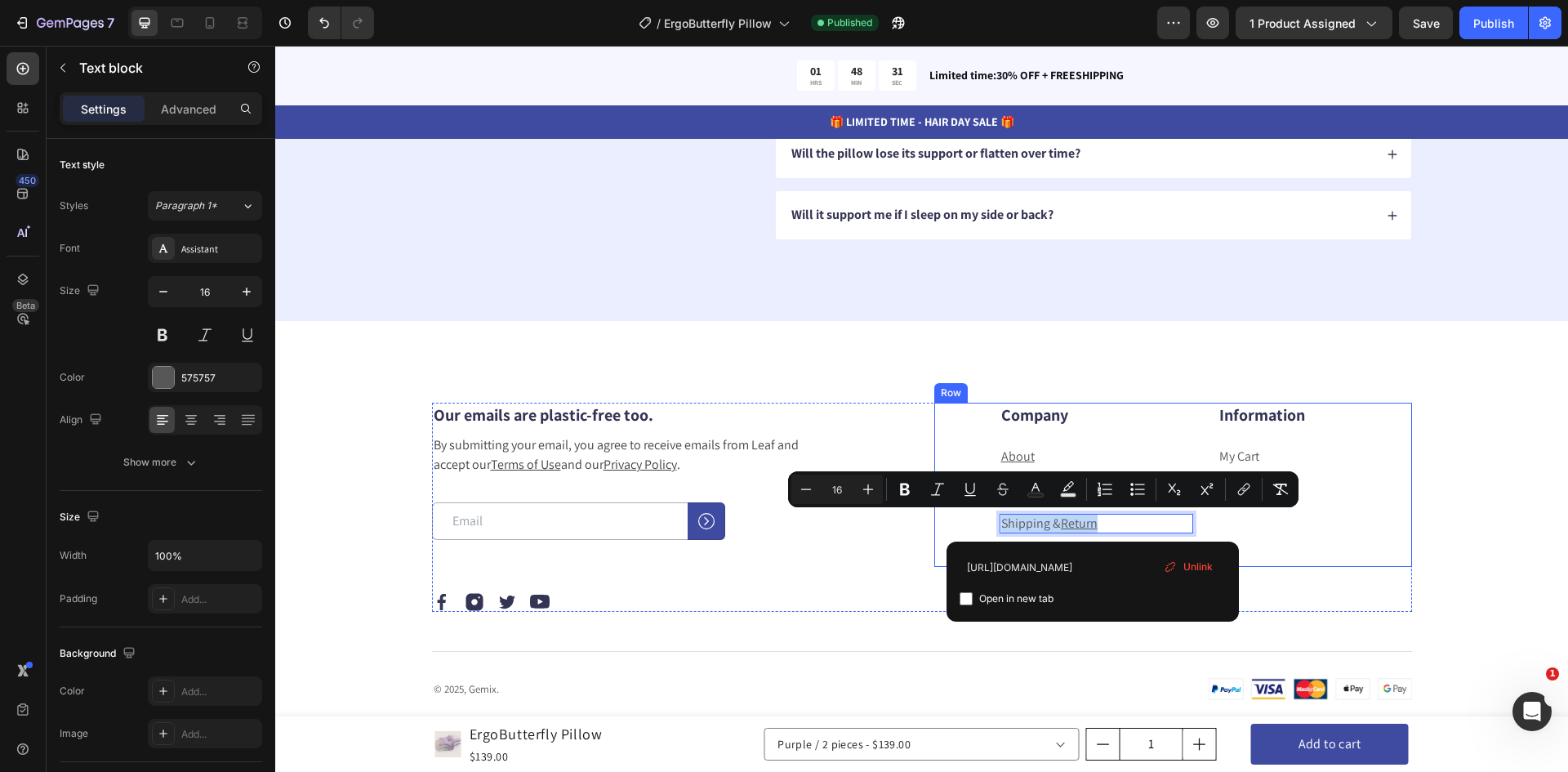
drag, startPoint x: 1100, startPoint y: 523, endPoint x: 958, endPoint y: 530, distance: 142.2
click at [958, 530] on div "Company Heading About Text block Contact Text block Shipping & Return Text bloc…" at bounding box center [1173, 485] width 477 height 165
click at [1327, 561] on div "Information Heading My Cart Text block Checkout Text block" at bounding box center [1314, 485] width 194 height 165
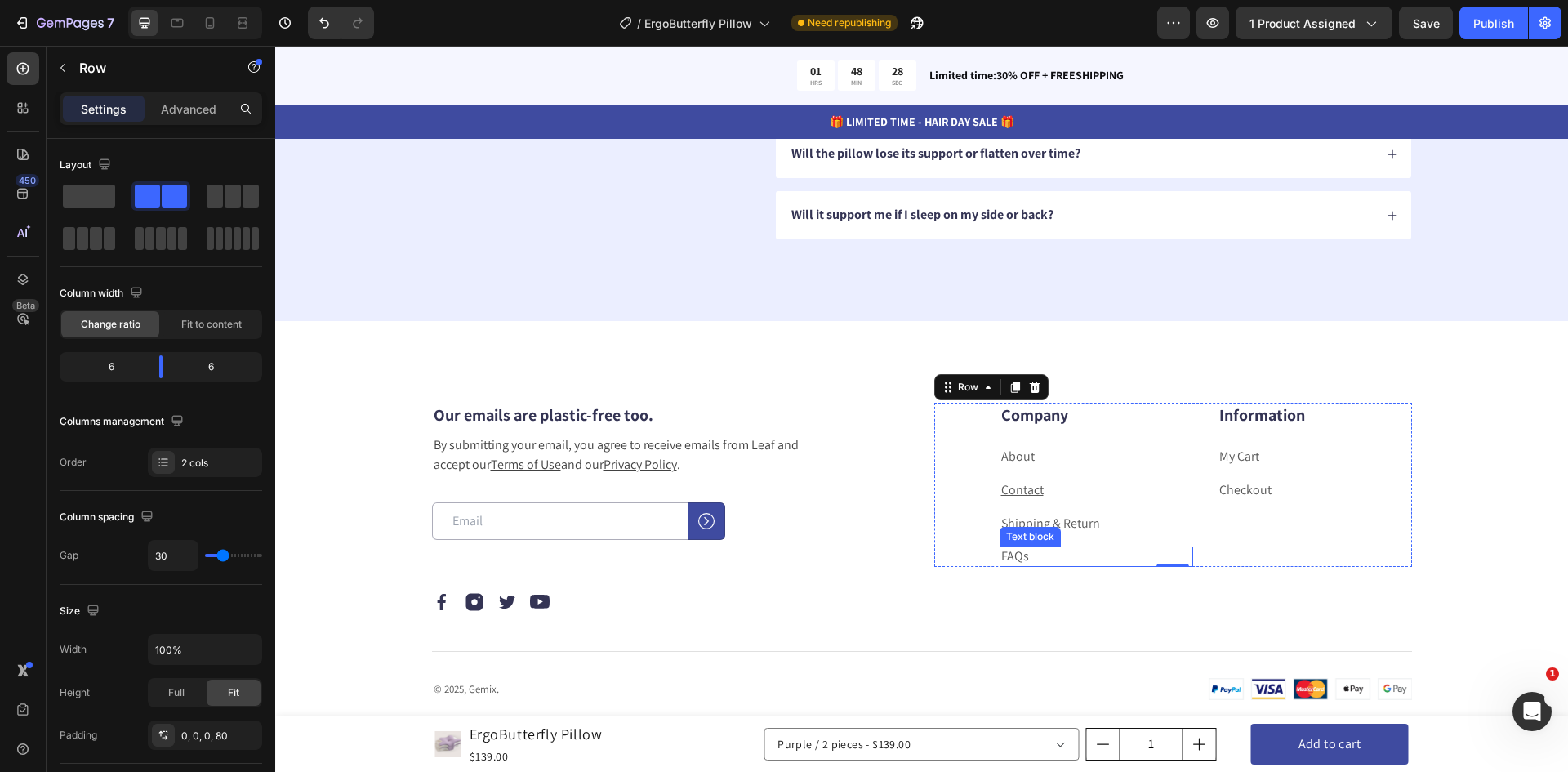
click at [1020, 553] on link "FAQs" at bounding box center [1015, 556] width 28 height 17
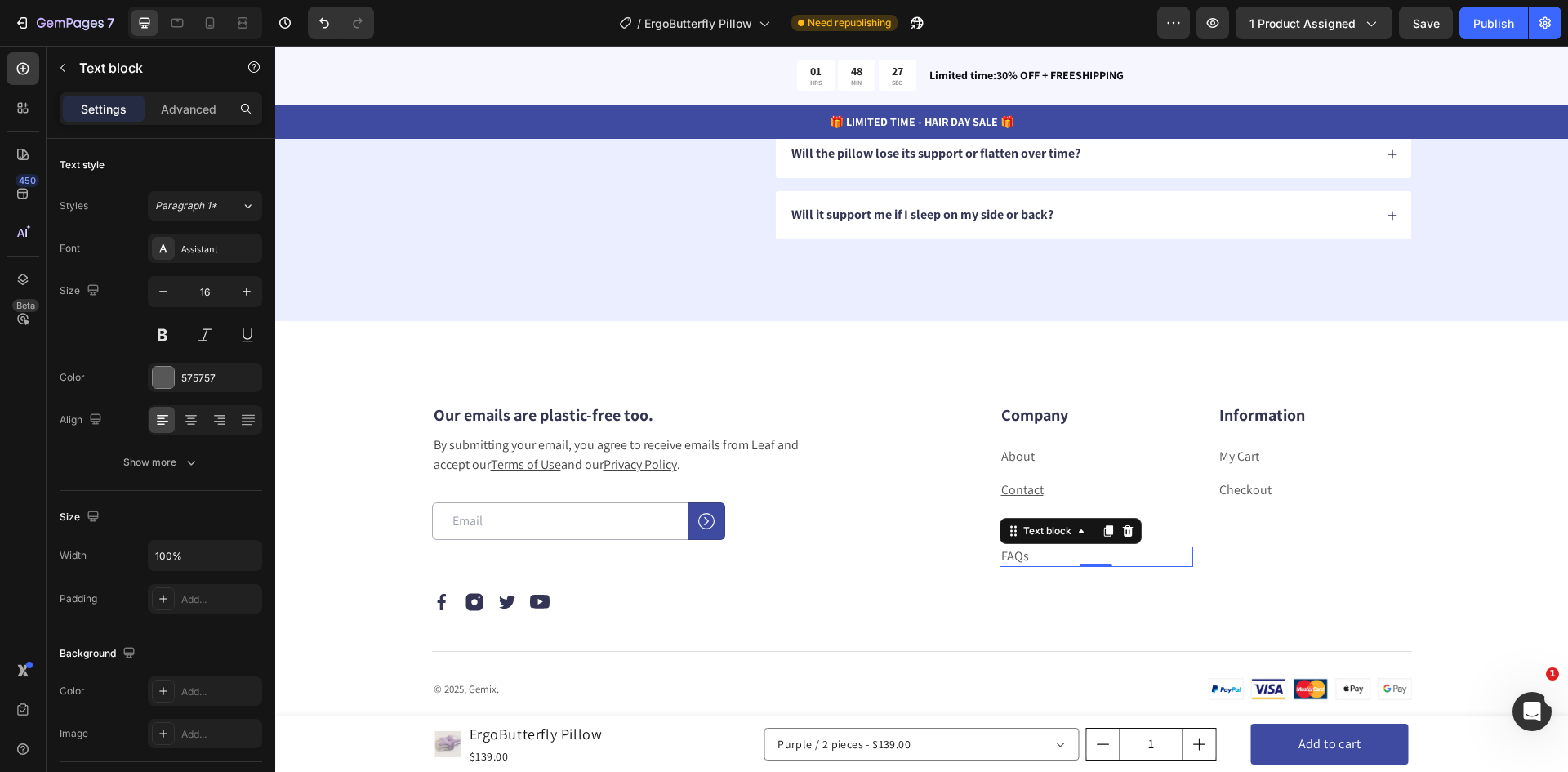
click at [1012, 559] on link "FAQs" at bounding box center [1015, 556] width 28 height 17
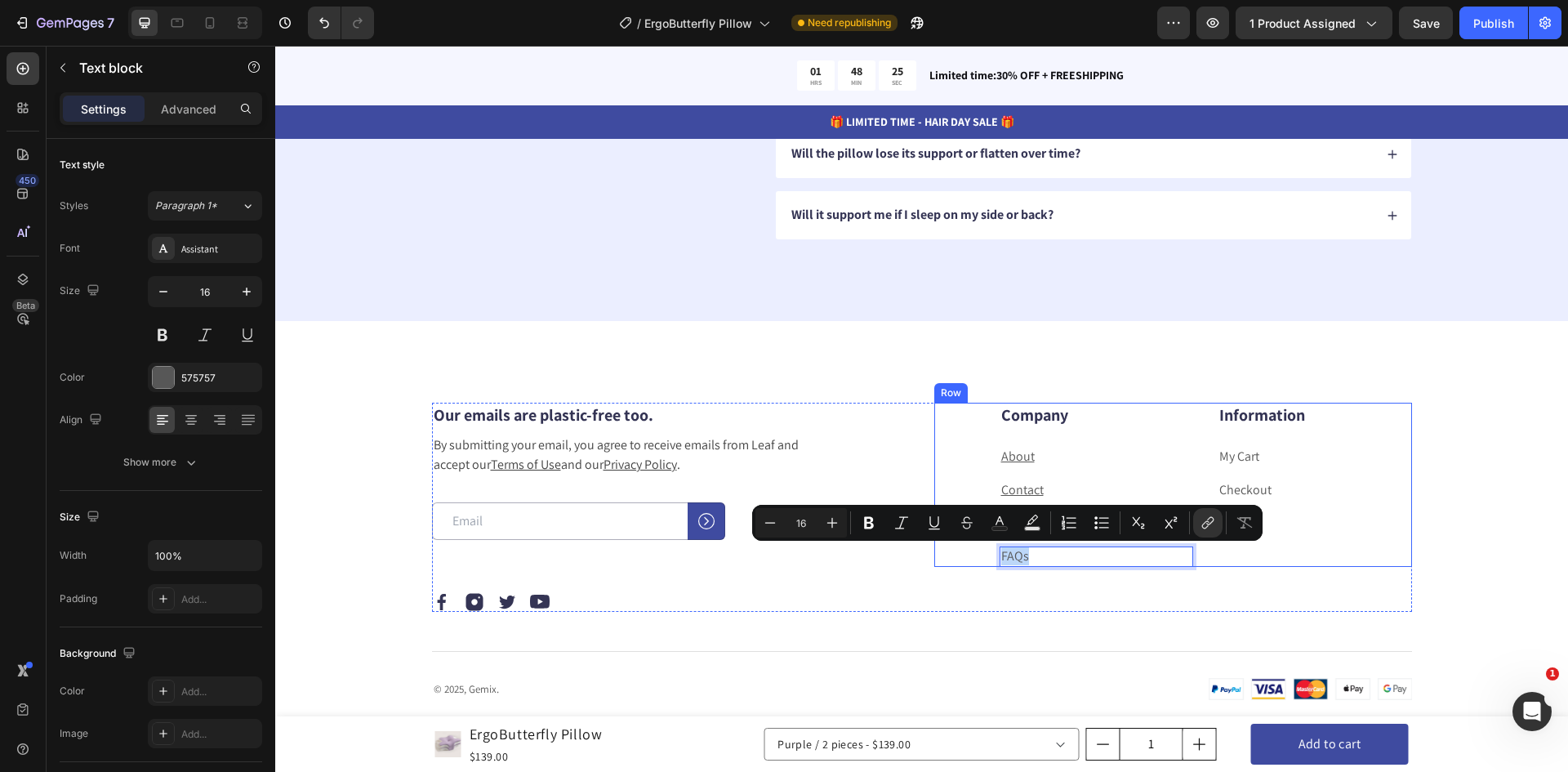
drag, startPoint x: 1027, startPoint y: 557, endPoint x: 1006, endPoint y: 576, distance: 28.3
click at [974, 562] on div "Company Heading About Text block Contact Text block Shipping & Return Text bloc…" at bounding box center [1173, 485] width 477 height 165
click at [1206, 523] on icon "Editor contextual toolbar" at bounding box center [1206, 526] width 8 height 8
click at [979, 522] on button "Strikethrough" at bounding box center [967, 523] width 30 height 30
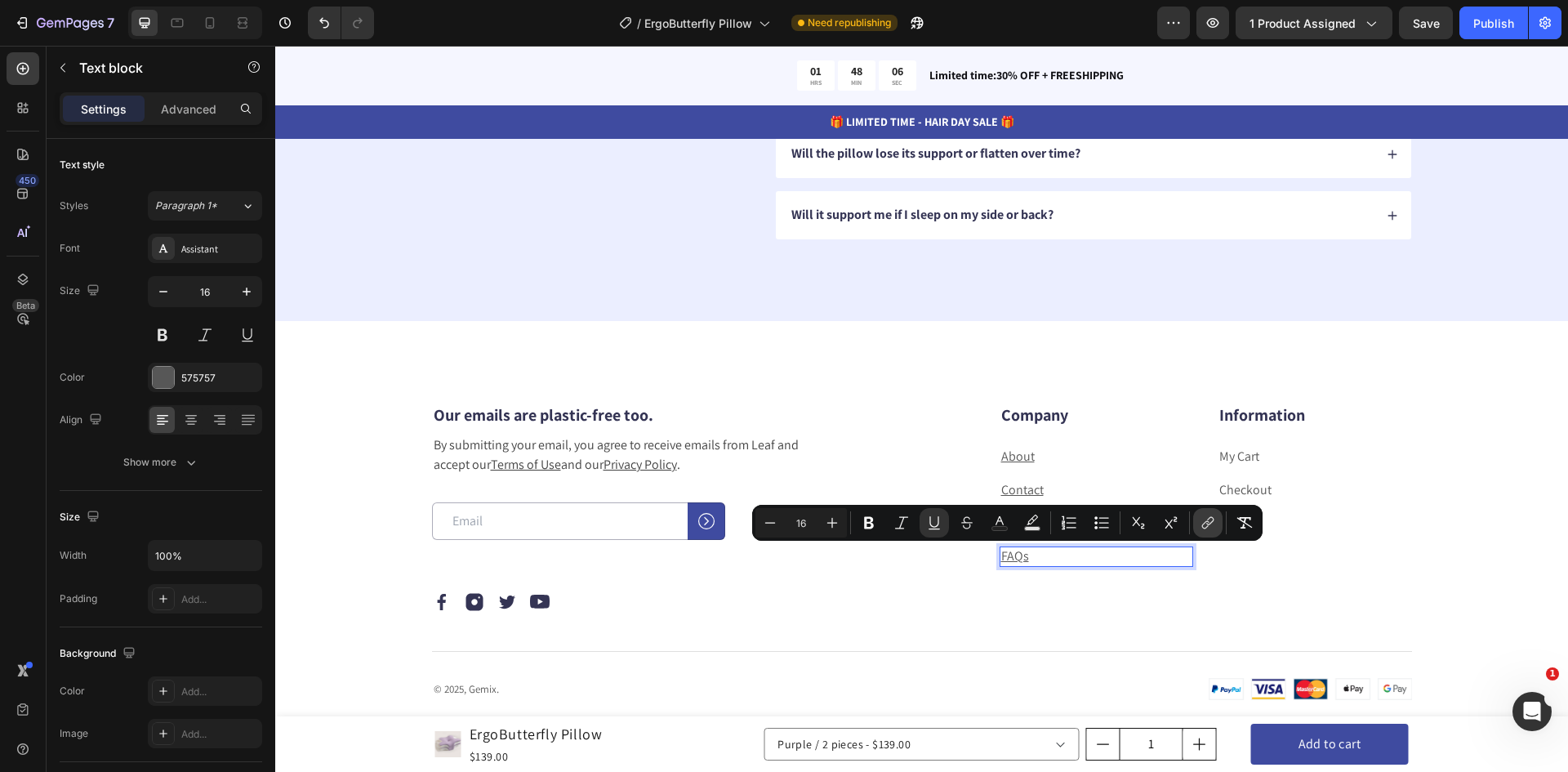
click at [1208, 529] on icon "Editor contextual toolbar" at bounding box center [1208, 523] width 16 height 16
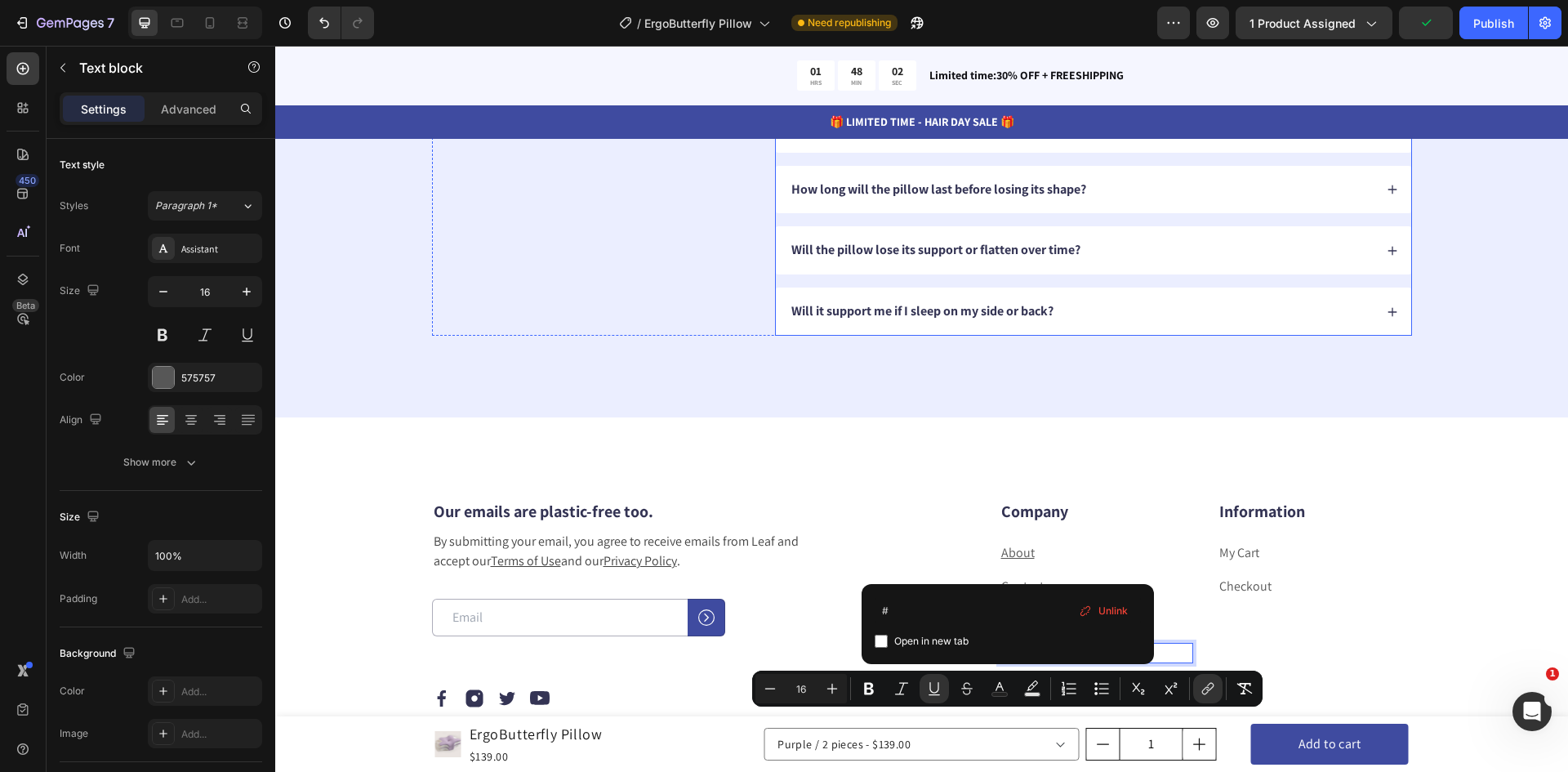
scroll to position [5703, 0]
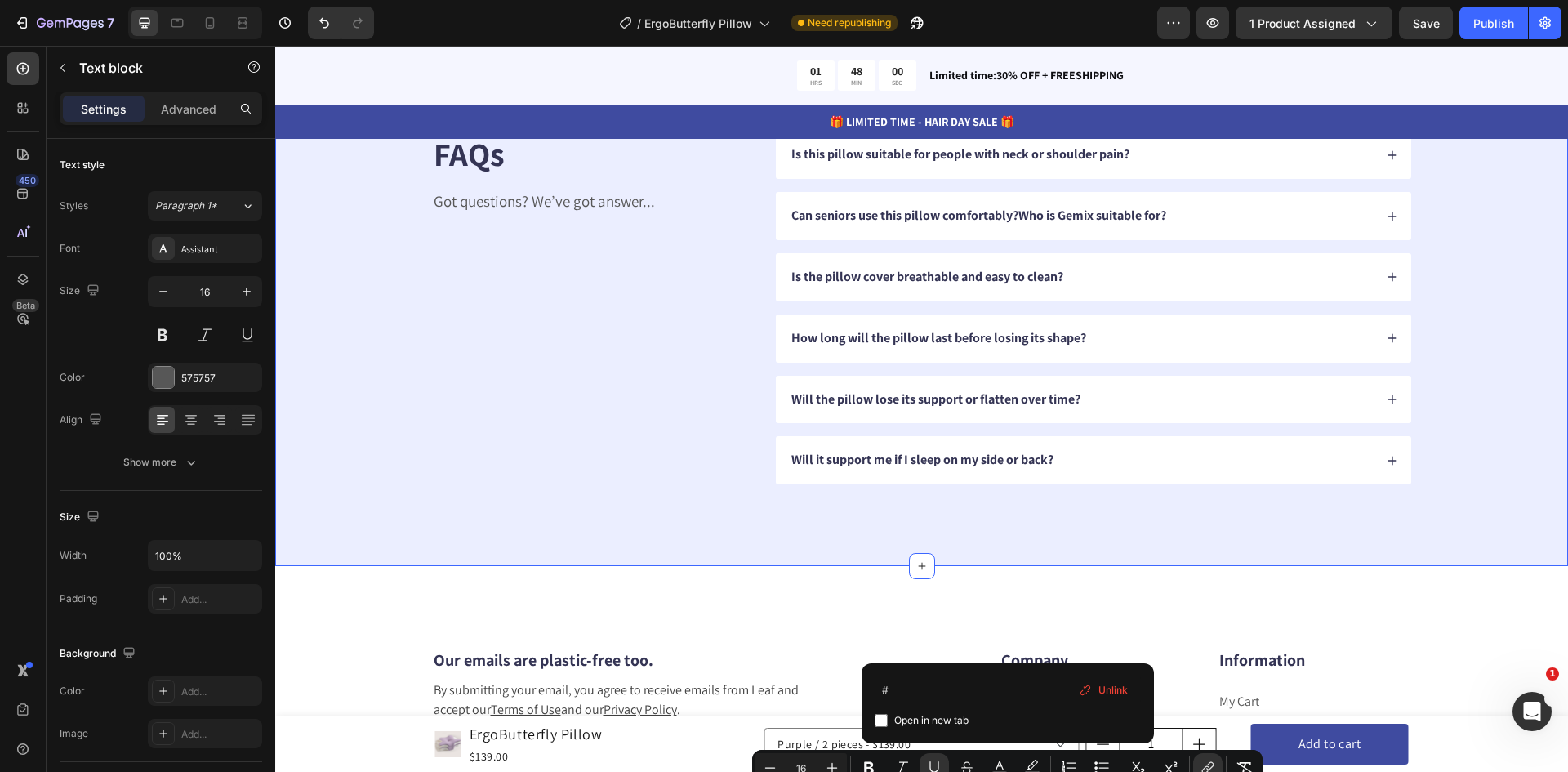
click at [665, 513] on div "FAQs Heading Got questions? We’ve got answer... Text Block Is this pillow suita…" at bounding box center [922, 308] width 1293 height 517
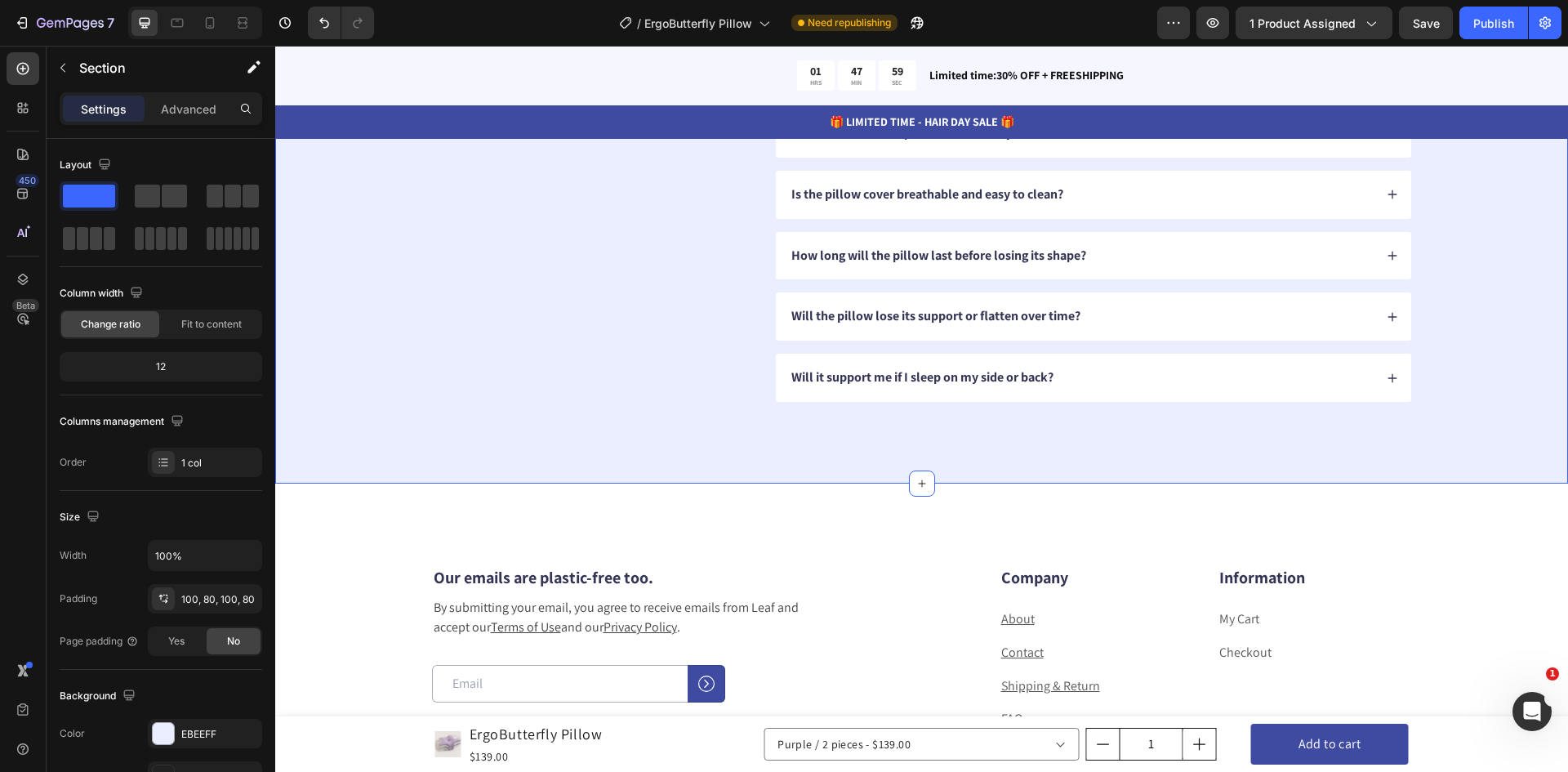
scroll to position [6029, 0]
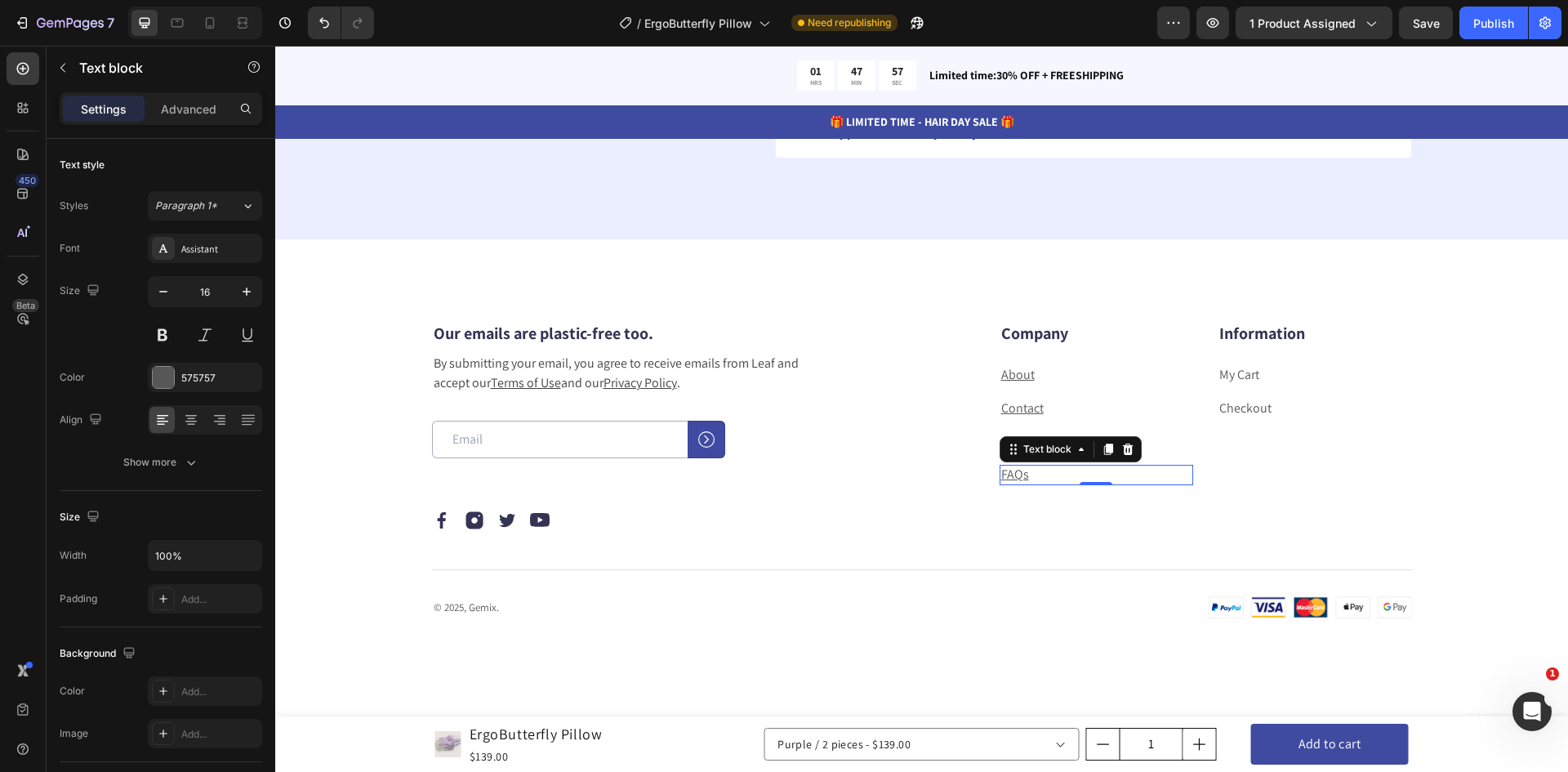
click at [1002, 474] on u "FAQs" at bounding box center [1015, 474] width 28 height 17
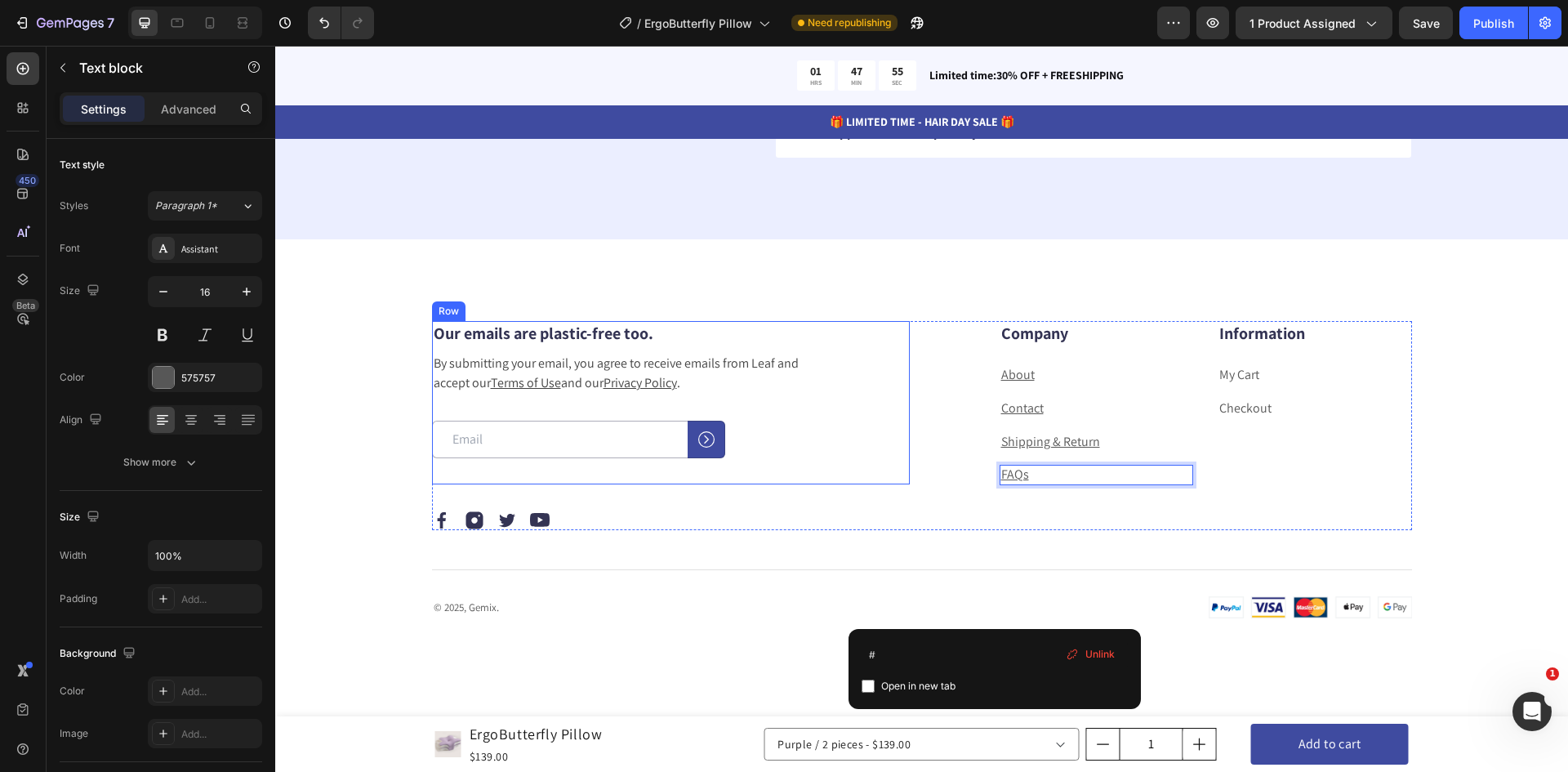
scroll to position [5703, 0]
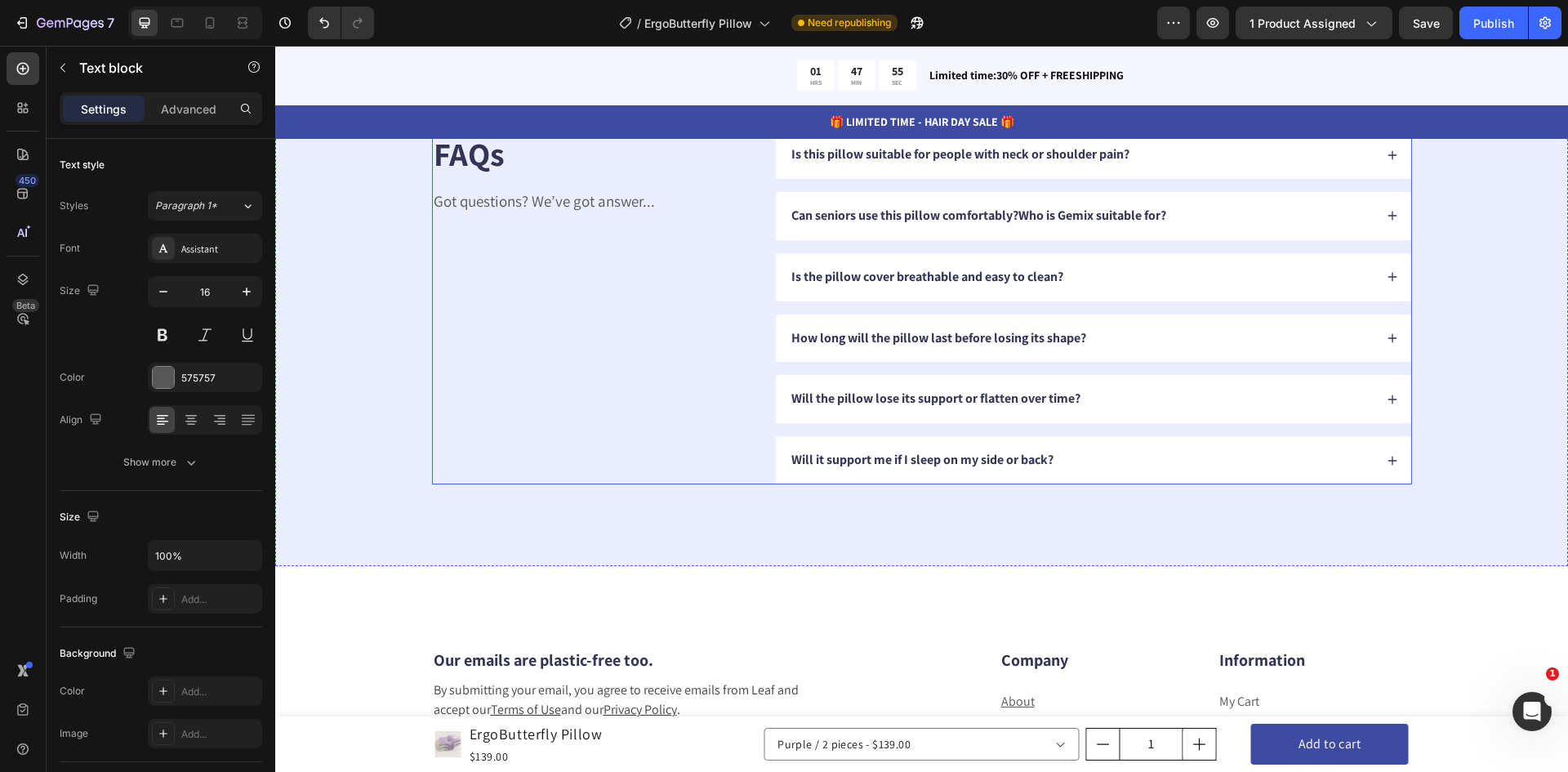
click at [578, 310] on div "FAQs Heading Got questions? We’ve got answer... Text Block" at bounding box center [592, 307] width 319 height 354
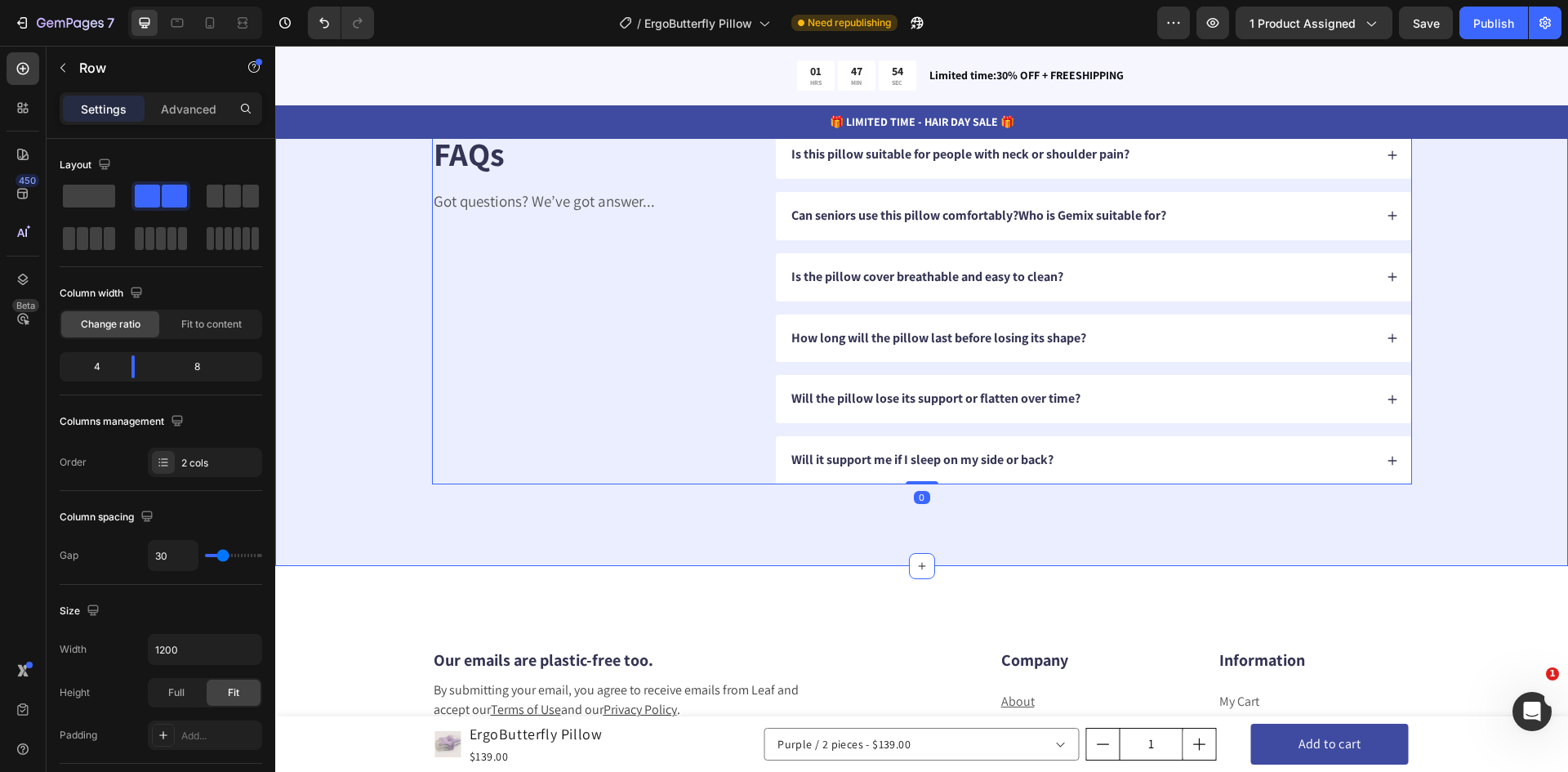
click at [316, 422] on div "FAQs Heading Got questions? We’ve got answer... Text Block Is this pillow suita…" at bounding box center [922, 308] width 1293 height 517
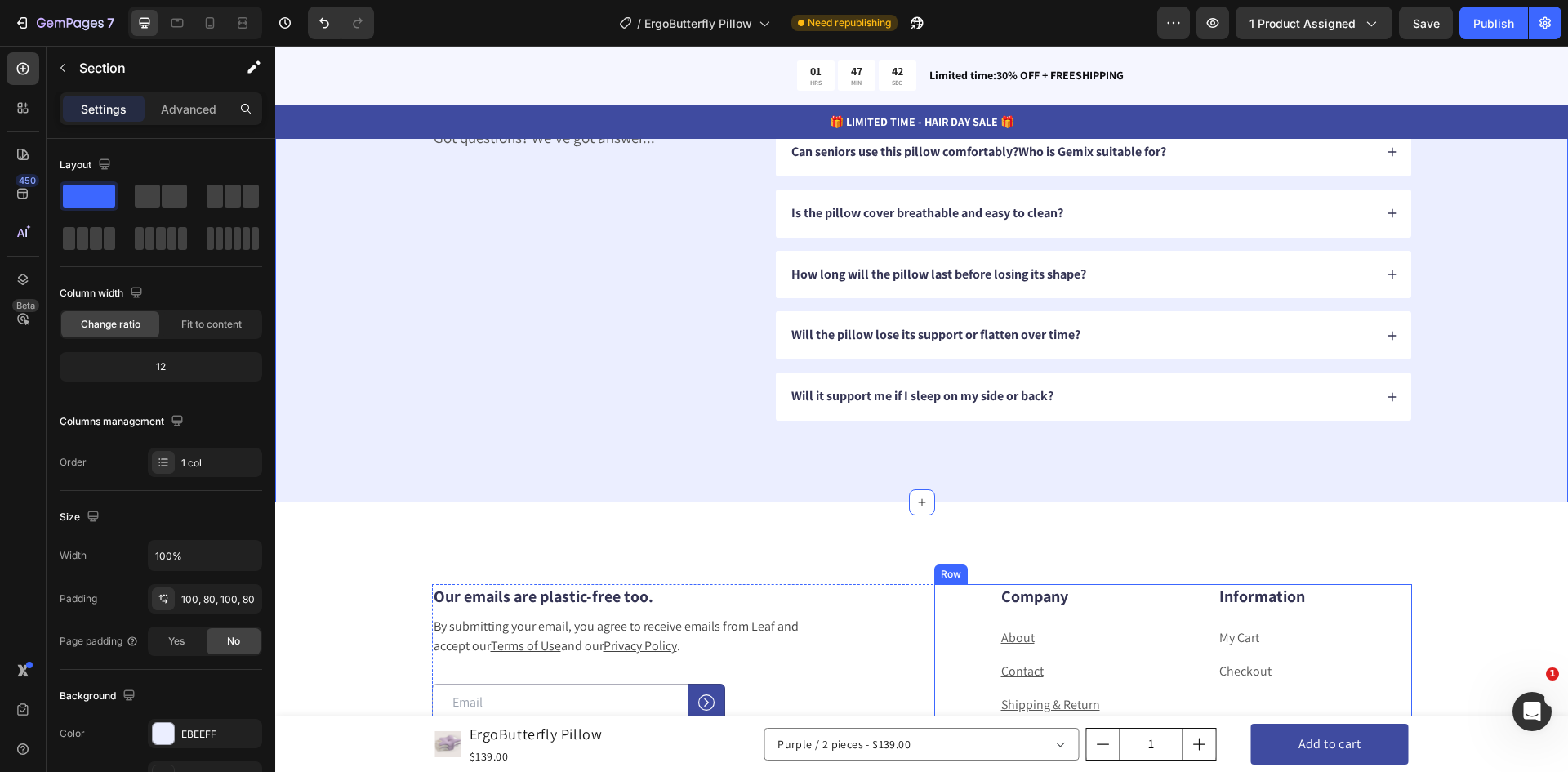
scroll to position [6029, 0]
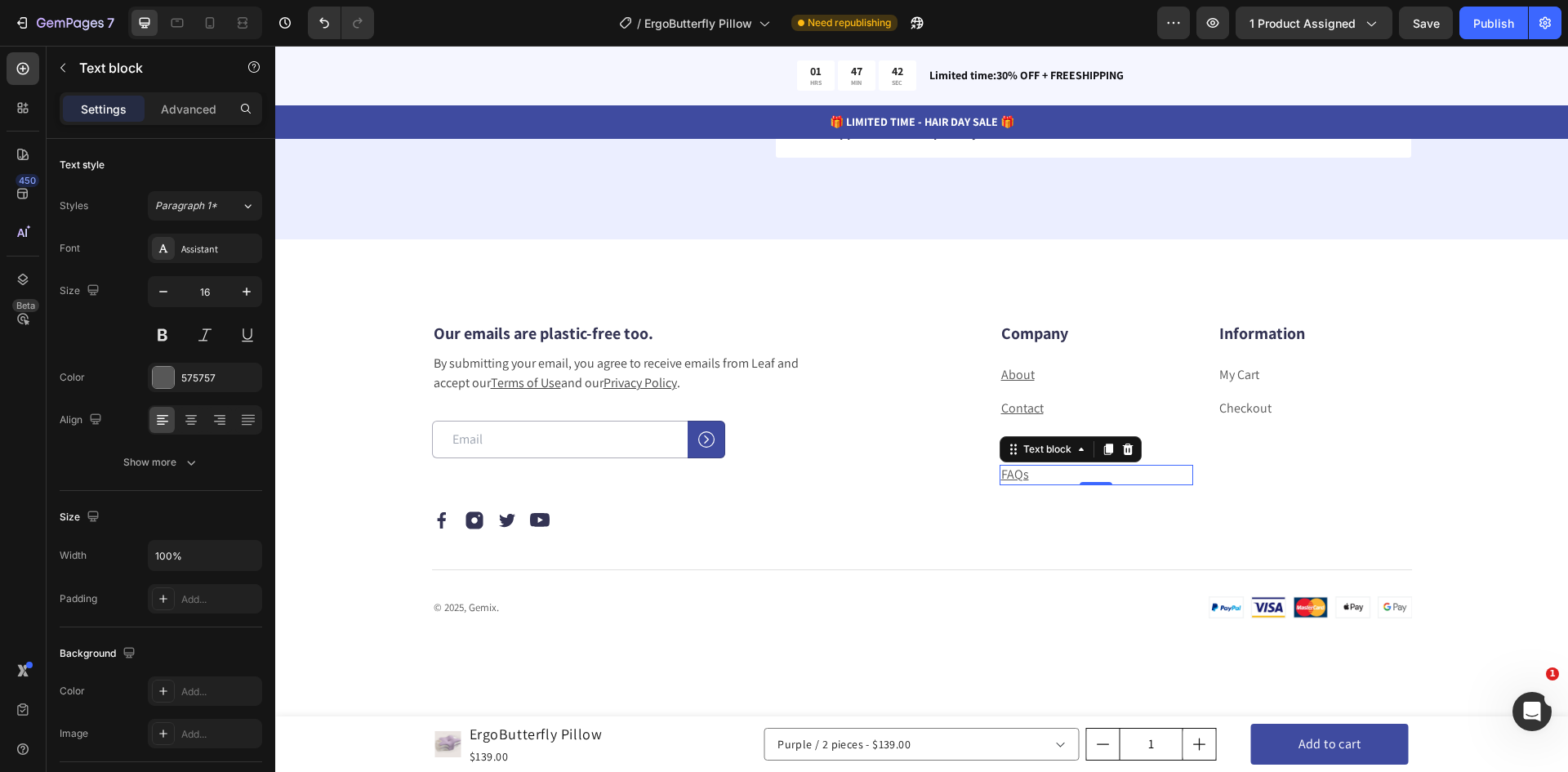
click at [1009, 473] on u "FAQs" at bounding box center [1015, 474] width 28 height 17
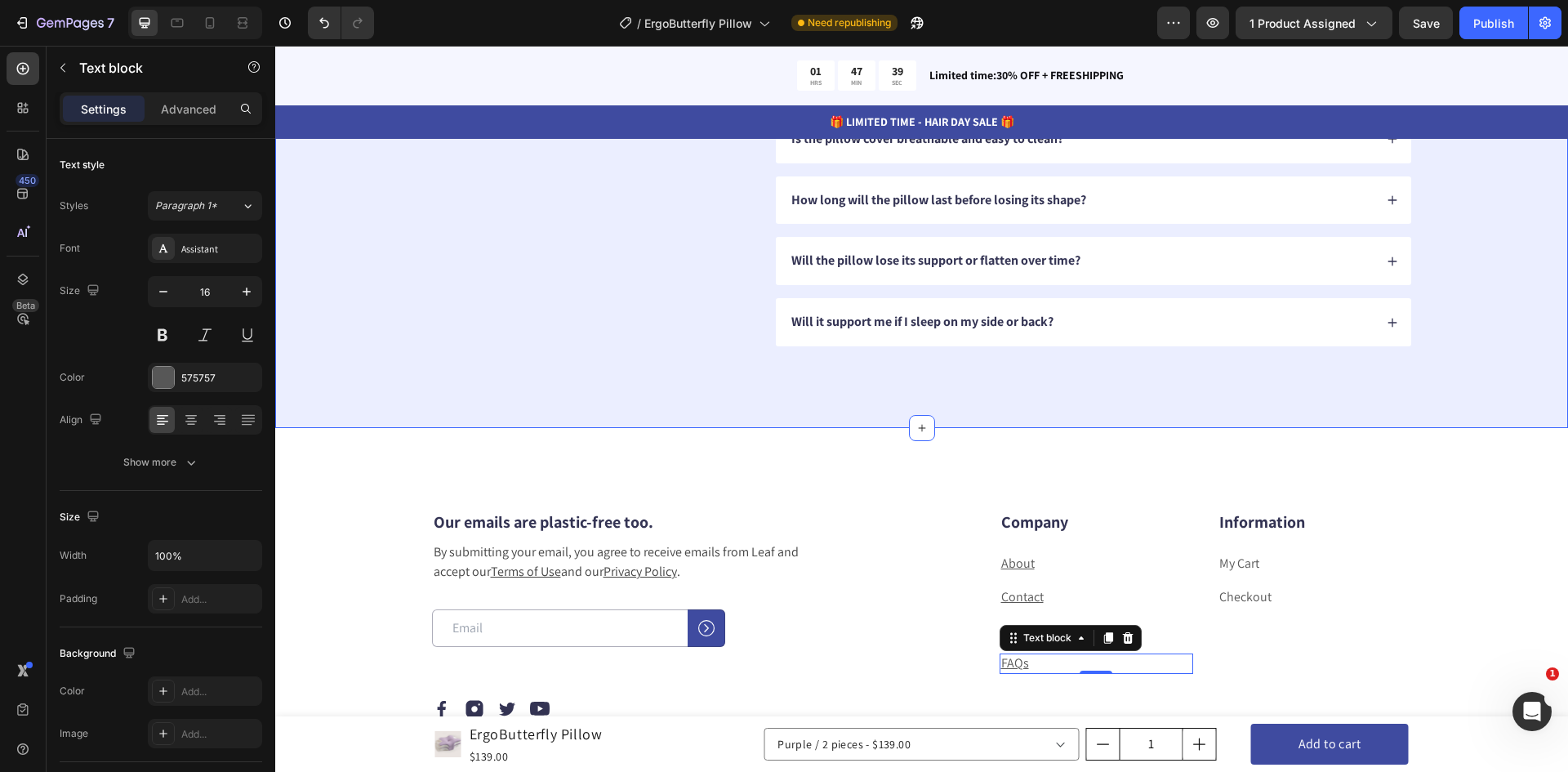
scroll to position [6112, 0]
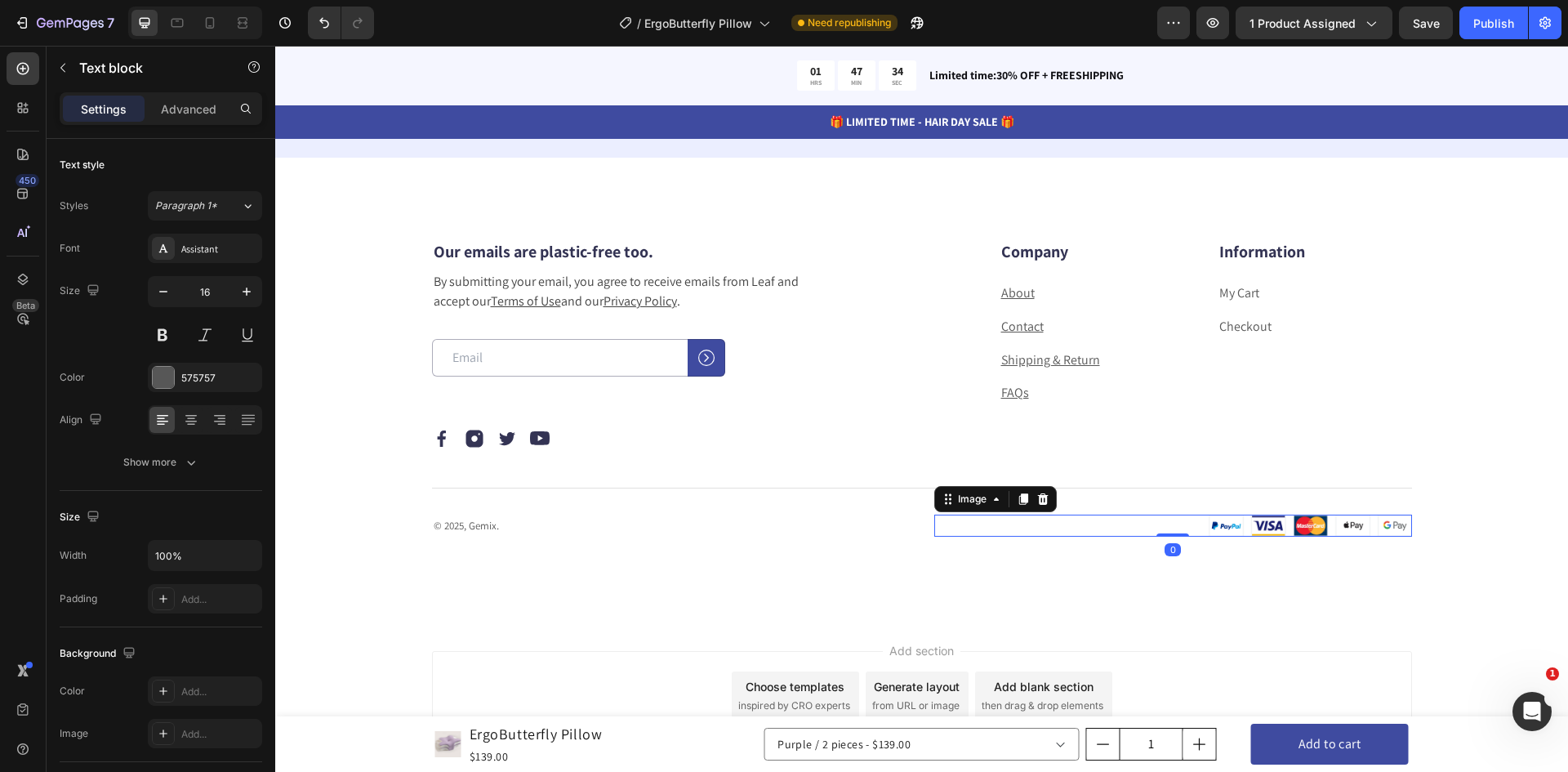
click at [987, 534] on div at bounding box center [1173, 526] width 477 height 22
click at [1219, 294] on link "My Cart" at bounding box center [1239, 293] width 40 height 17
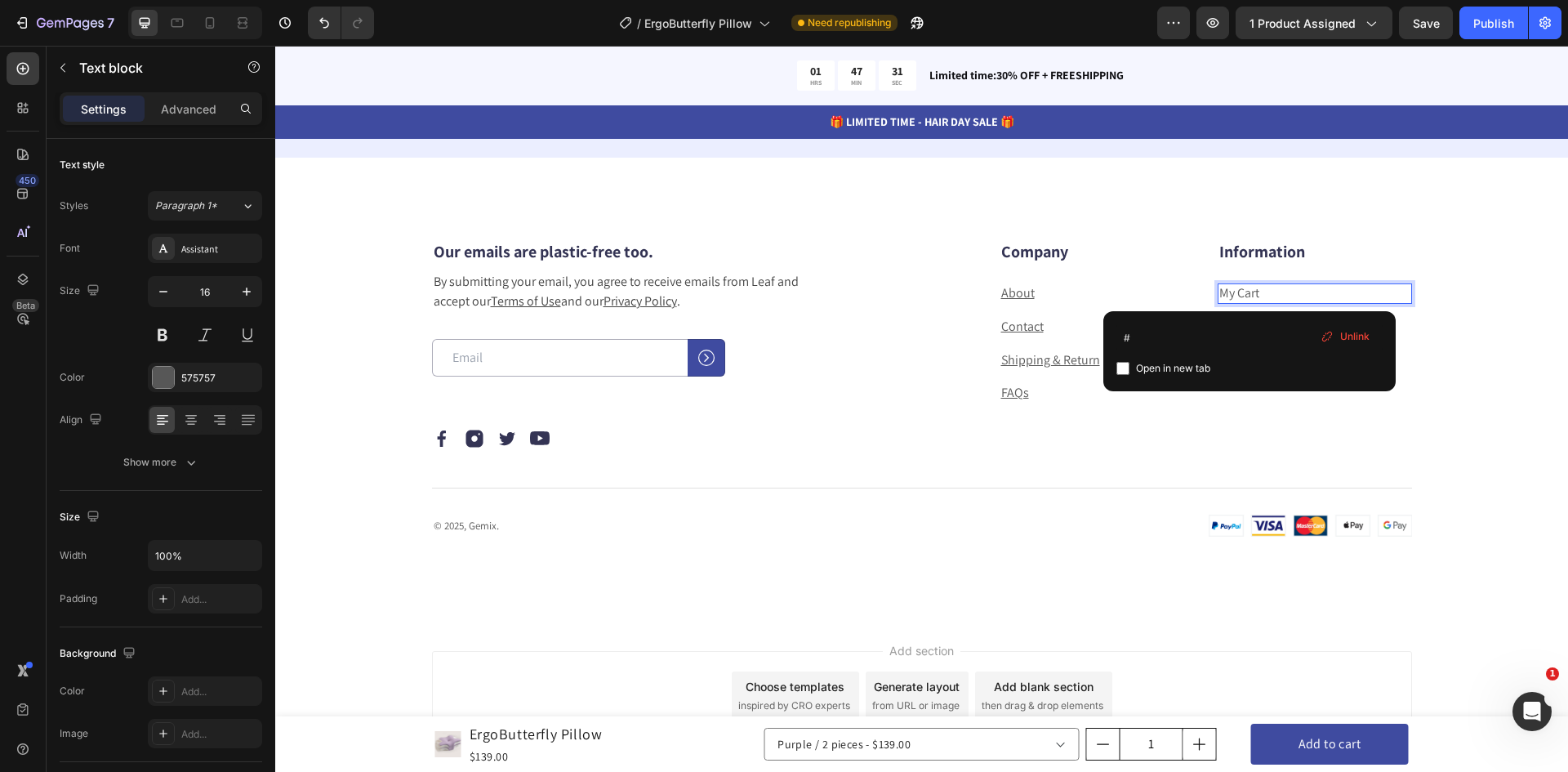
click at [1248, 291] on link "My Cart" at bounding box center [1239, 293] width 40 height 17
click at [1260, 296] on p "My Cart" at bounding box center [1314, 294] width 191 height 17
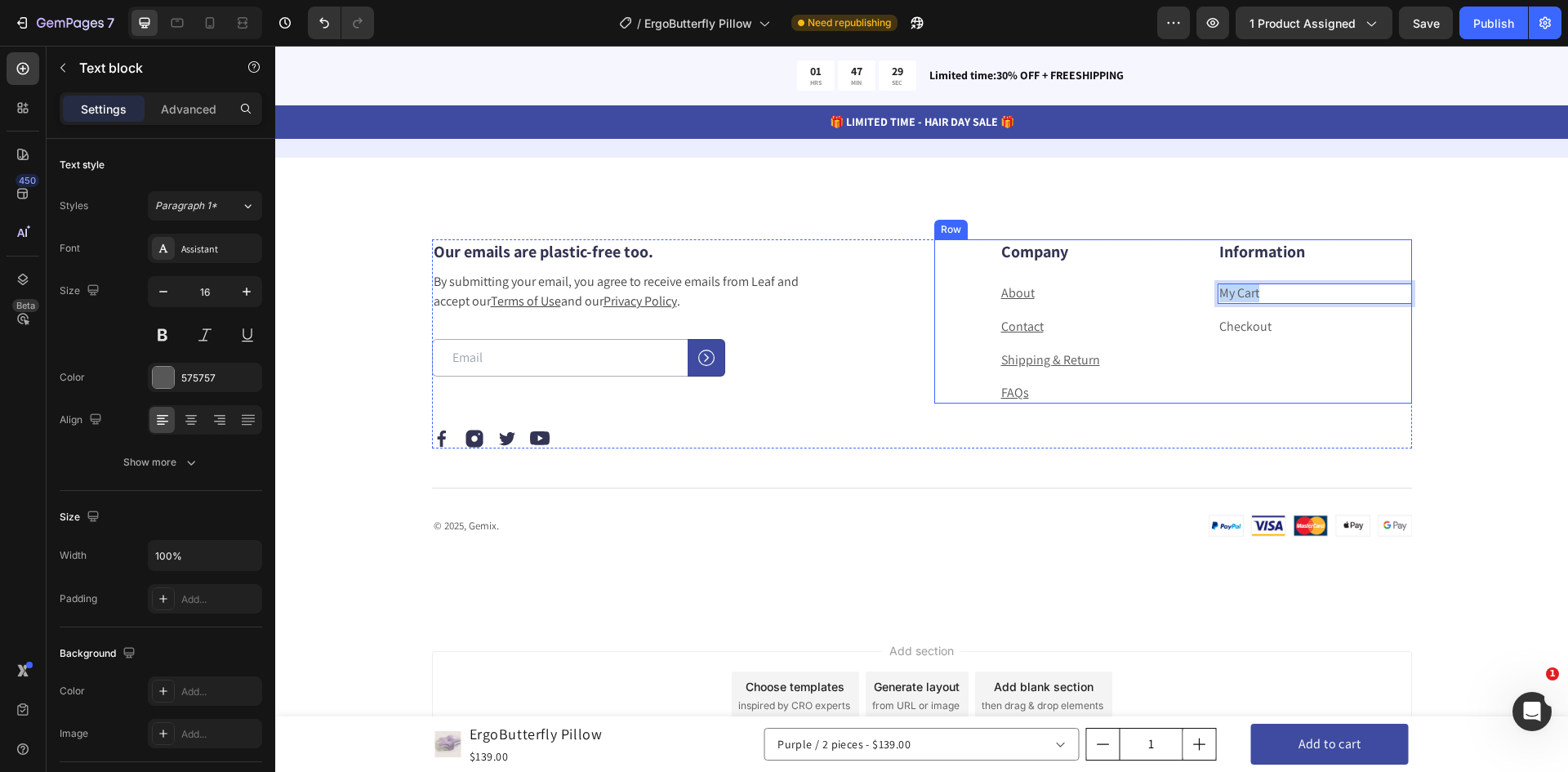
drag, startPoint x: 1260, startPoint y: 296, endPoint x: 1192, endPoint y: 295, distance: 68.0
click at [1192, 295] on div "Company Heading About Text block Contact Text block Shipping & Return Text bloc…" at bounding box center [1173, 322] width 477 height 165
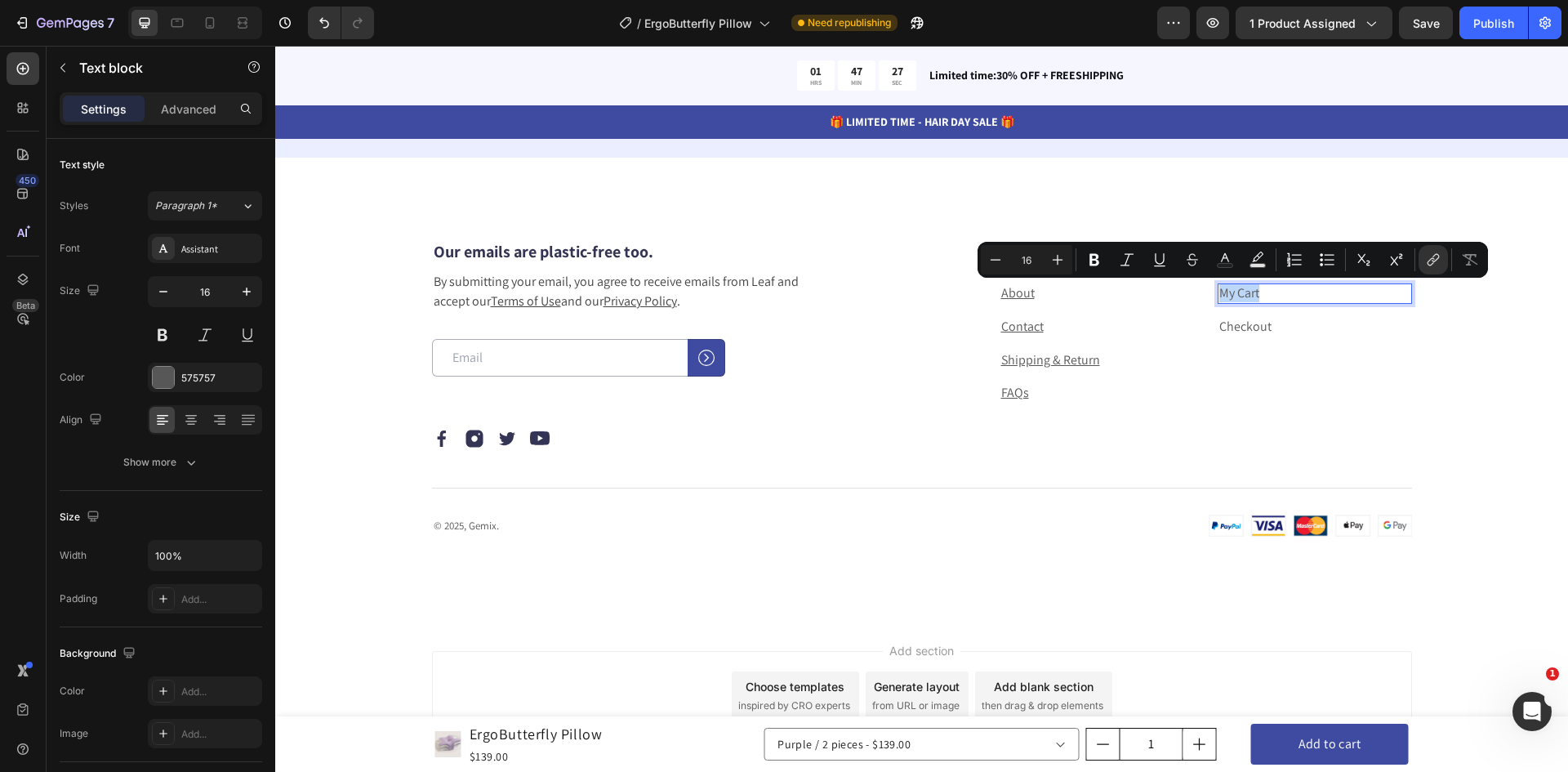
click at [1254, 293] on p "My Cart" at bounding box center [1314, 294] width 191 height 17
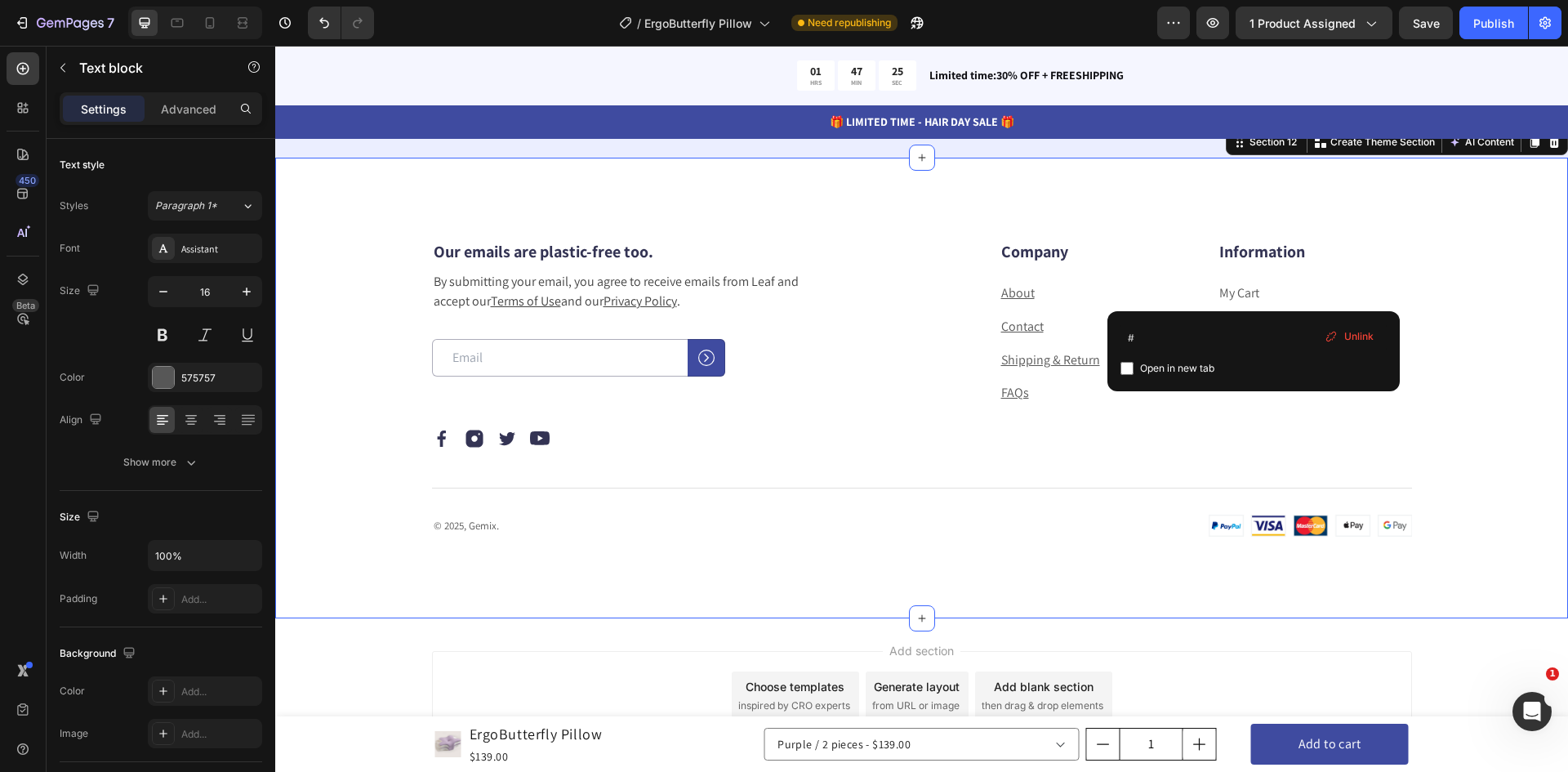
click at [1498, 468] on div "Our emails are plastic-free too. Heading By submitting your email, you agree to…" at bounding box center [922, 388] width 1293 height 461
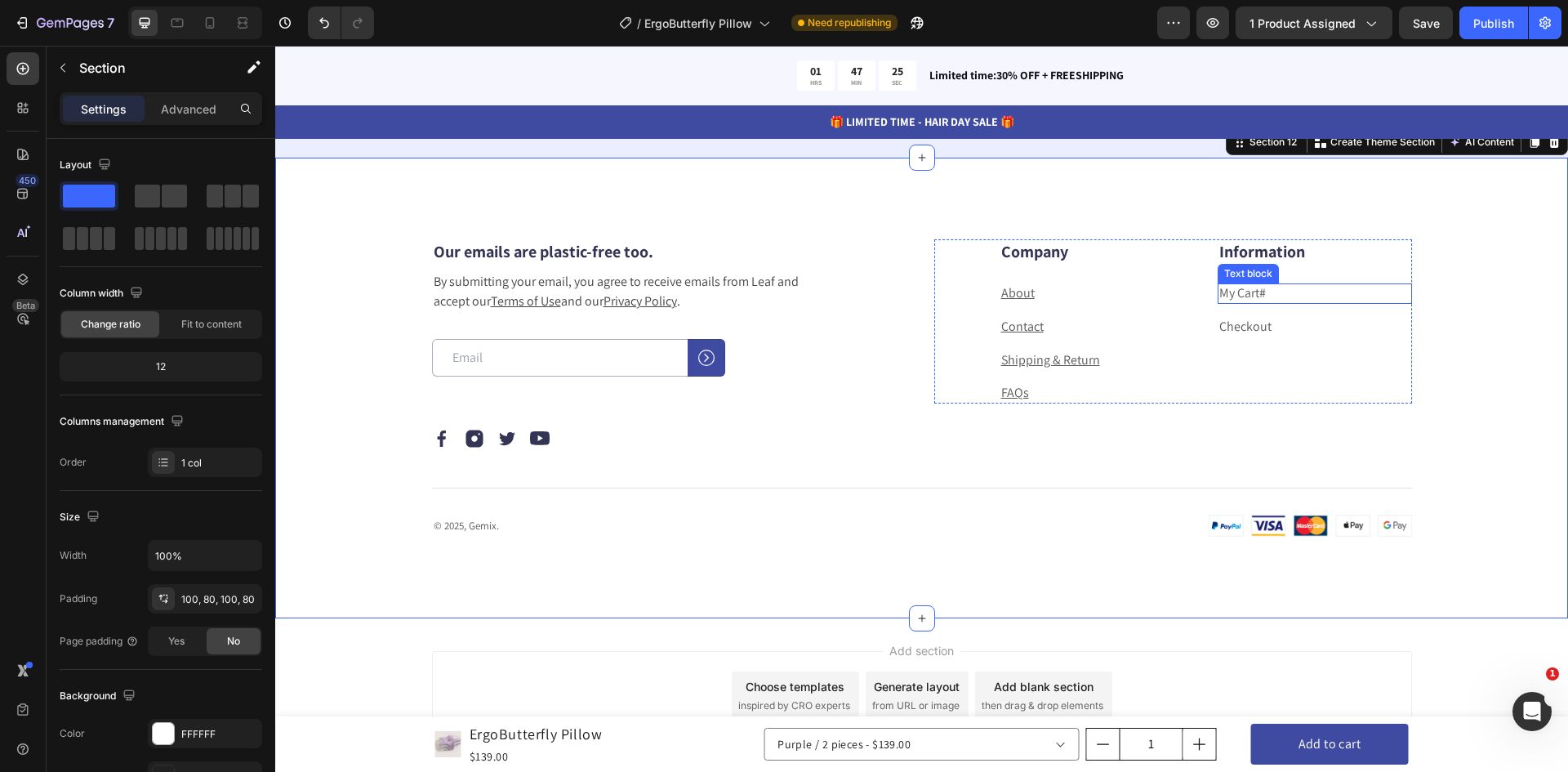
click at [1244, 293] on link "My Cart#" at bounding box center [1242, 293] width 47 height 17
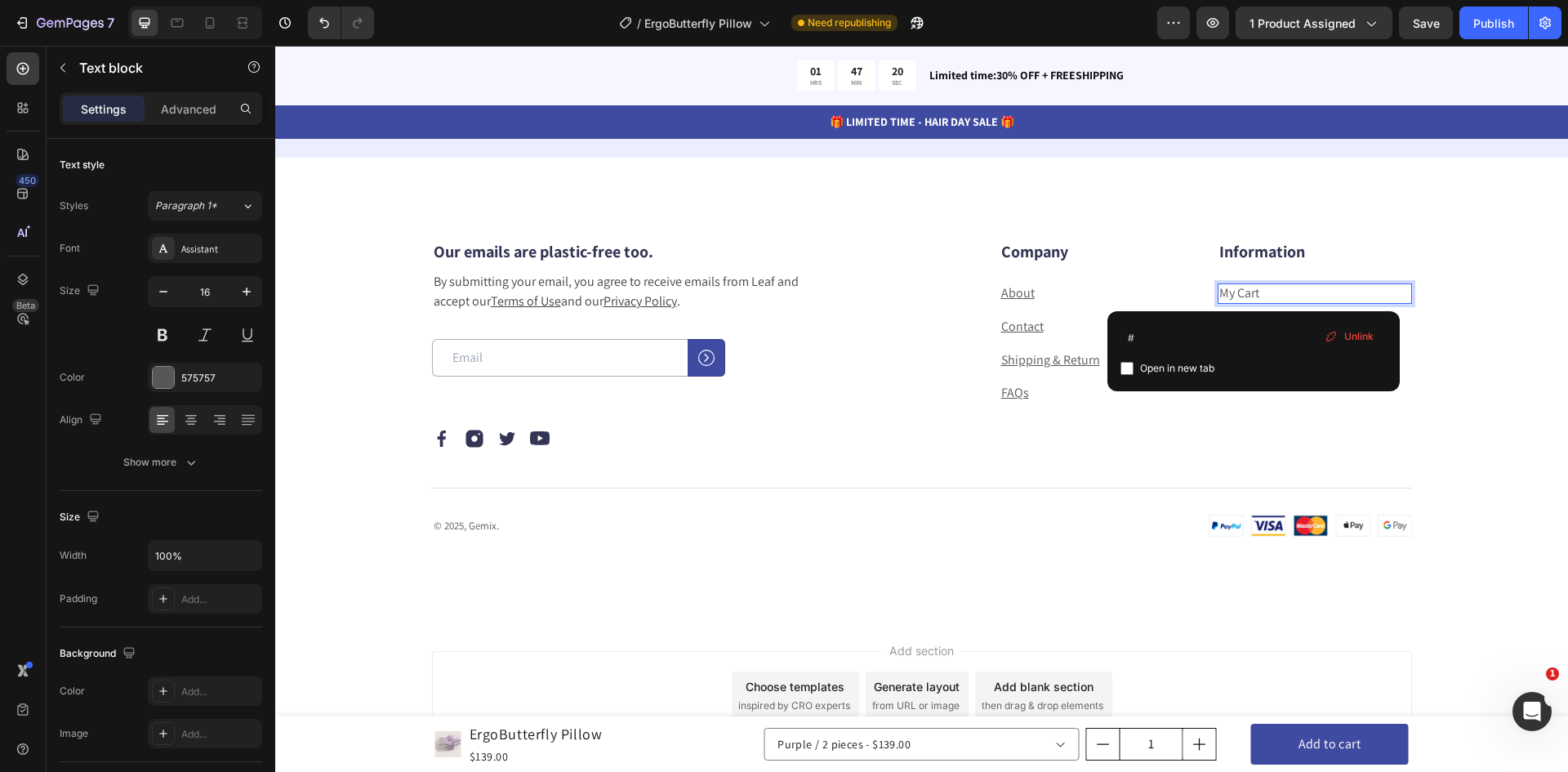
click at [1169, 367] on span "Open in new tab" at bounding box center [1178, 368] width 75 height 20
click at [1167, 367] on span "Open in new tab" at bounding box center [1178, 368] width 75 height 20
checkbox input "false"
click at [1163, 338] on input "#" at bounding box center [1253, 337] width 266 height 26
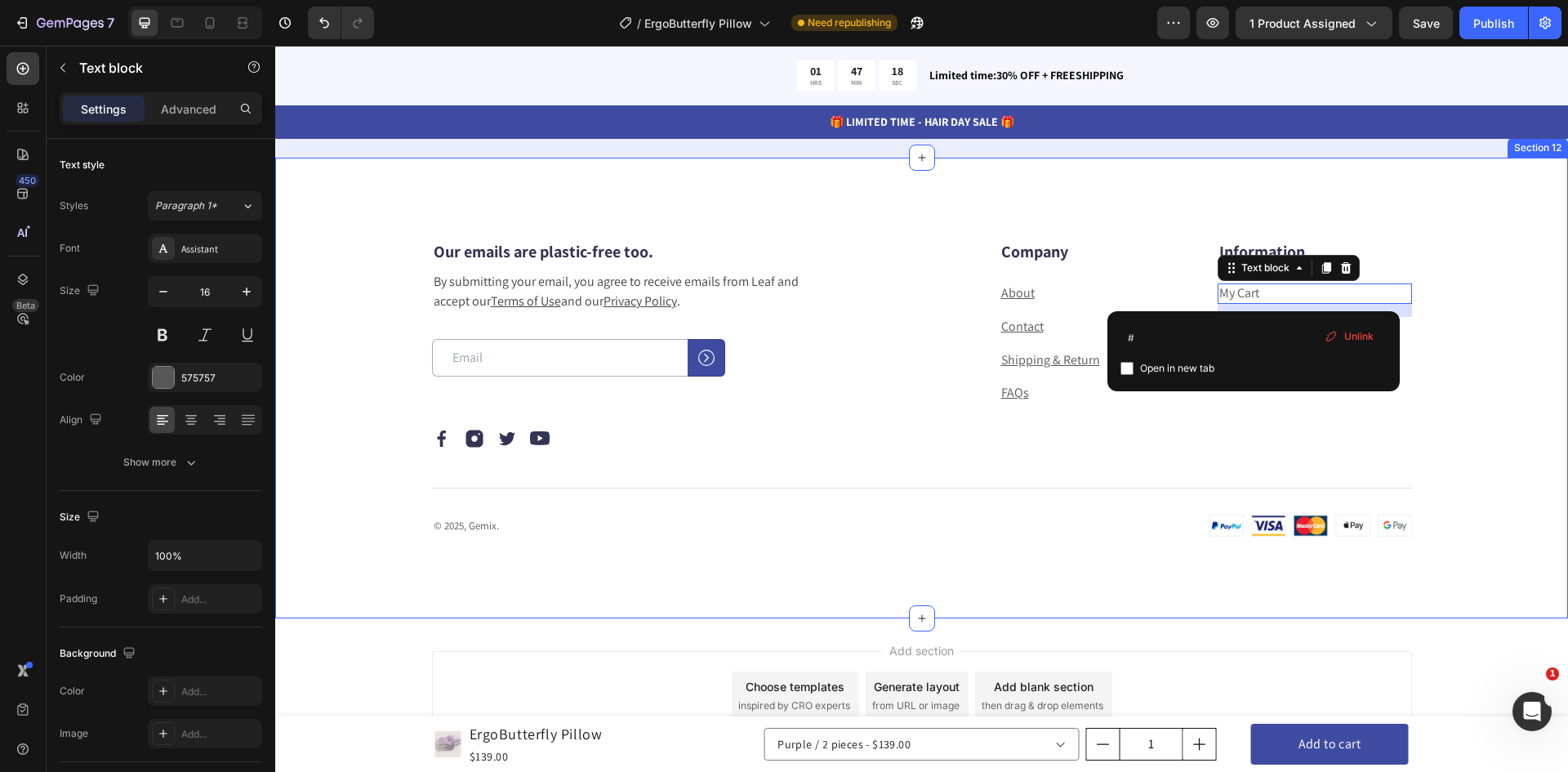
click at [1499, 371] on div "Our emails are plastic-free too. Heading By submitting your email, you agree to…" at bounding box center [922, 388] width 1293 height 461
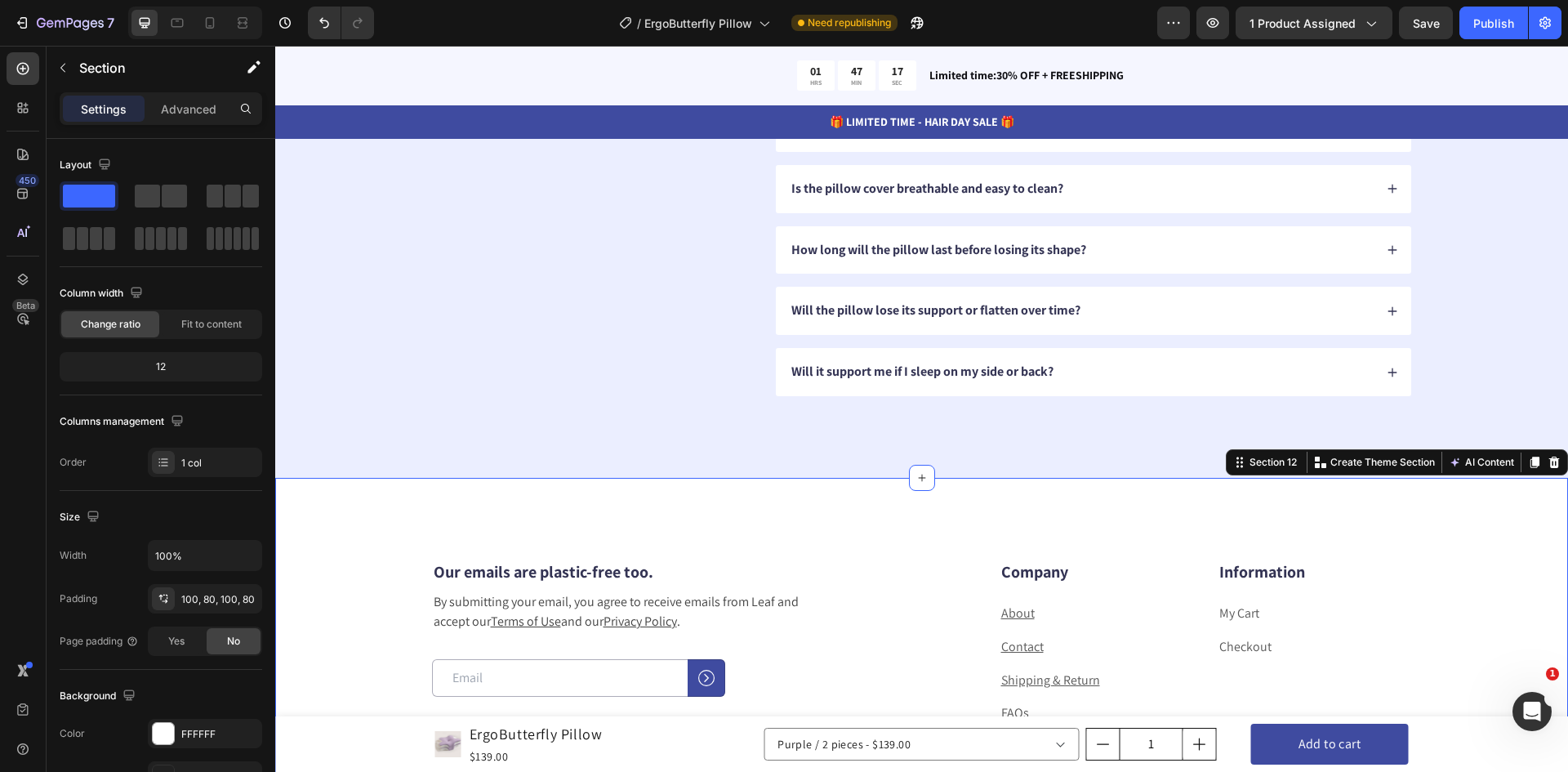
scroll to position [5784, 0]
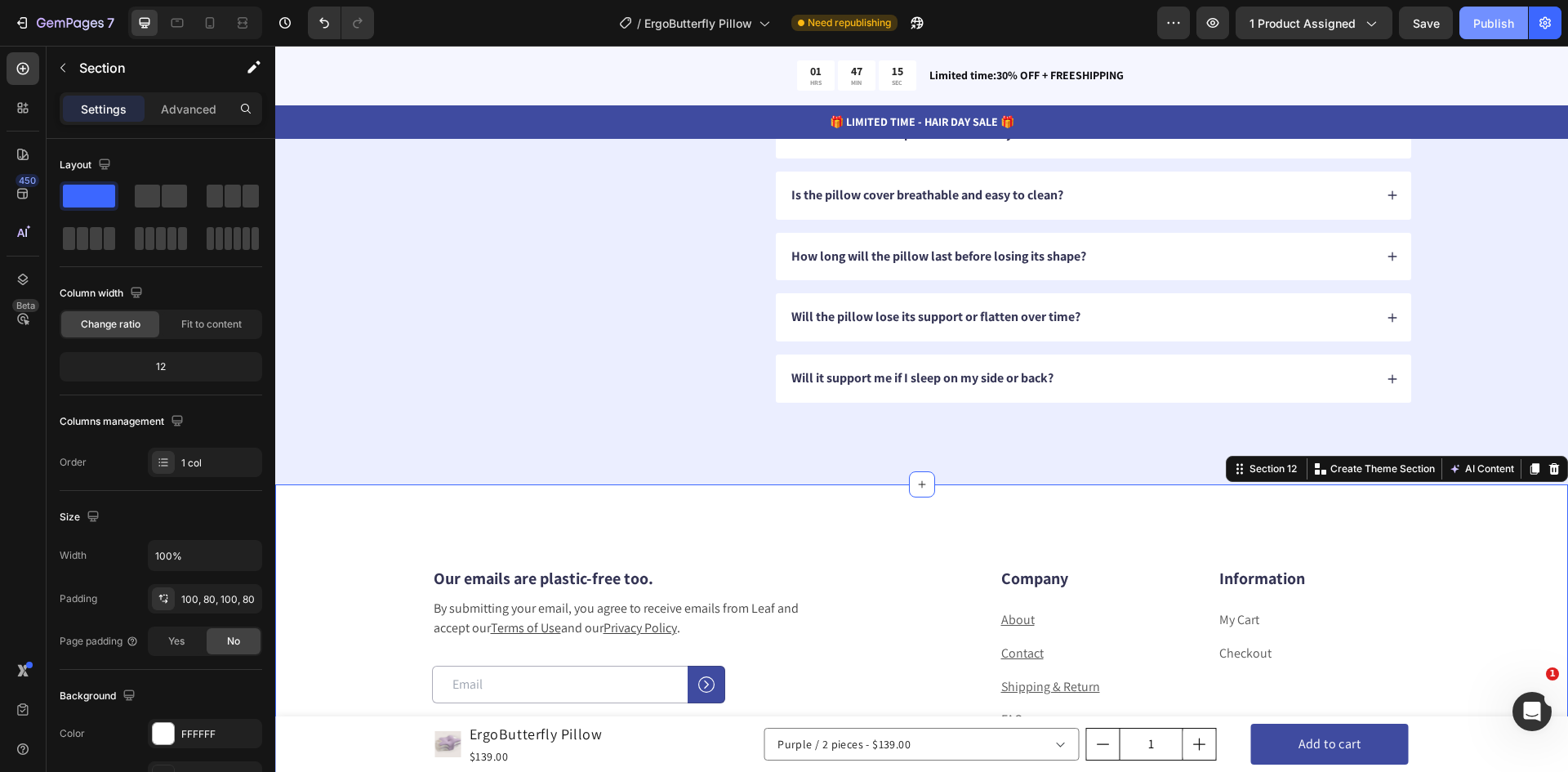
drag, startPoint x: 1486, startPoint y: 33, endPoint x: 1467, endPoint y: 32, distance: 19.0
click at [1485, 32] on button "Publish" at bounding box center [1493, 23] width 69 height 33
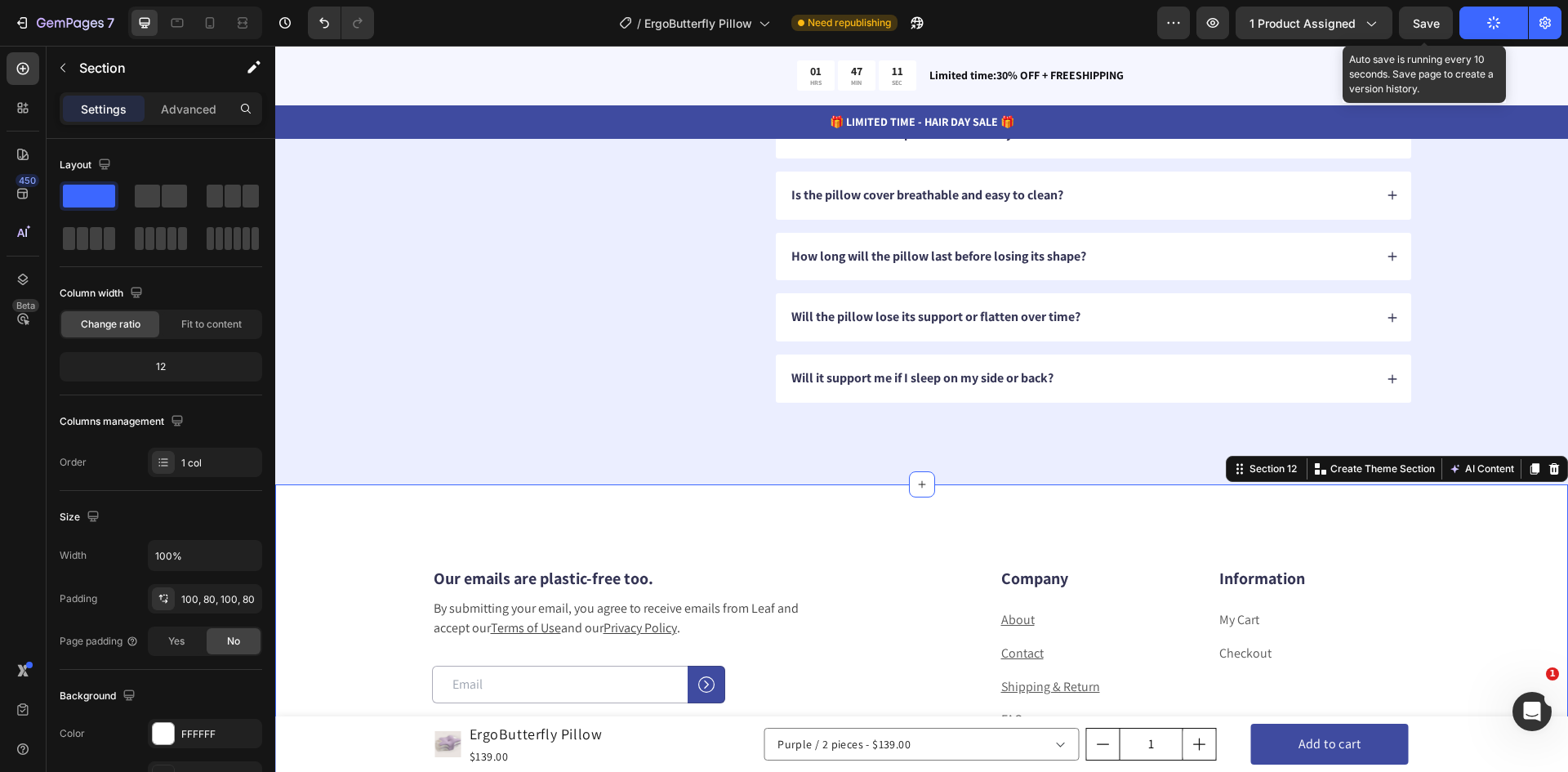
drag, startPoint x: 1434, startPoint y: 22, endPoint x: 1104, endPoint y: 31, distance: 330.1
click at [1434, 22] on span "Save" at bounding box center [1426, 23] width 27 height 14
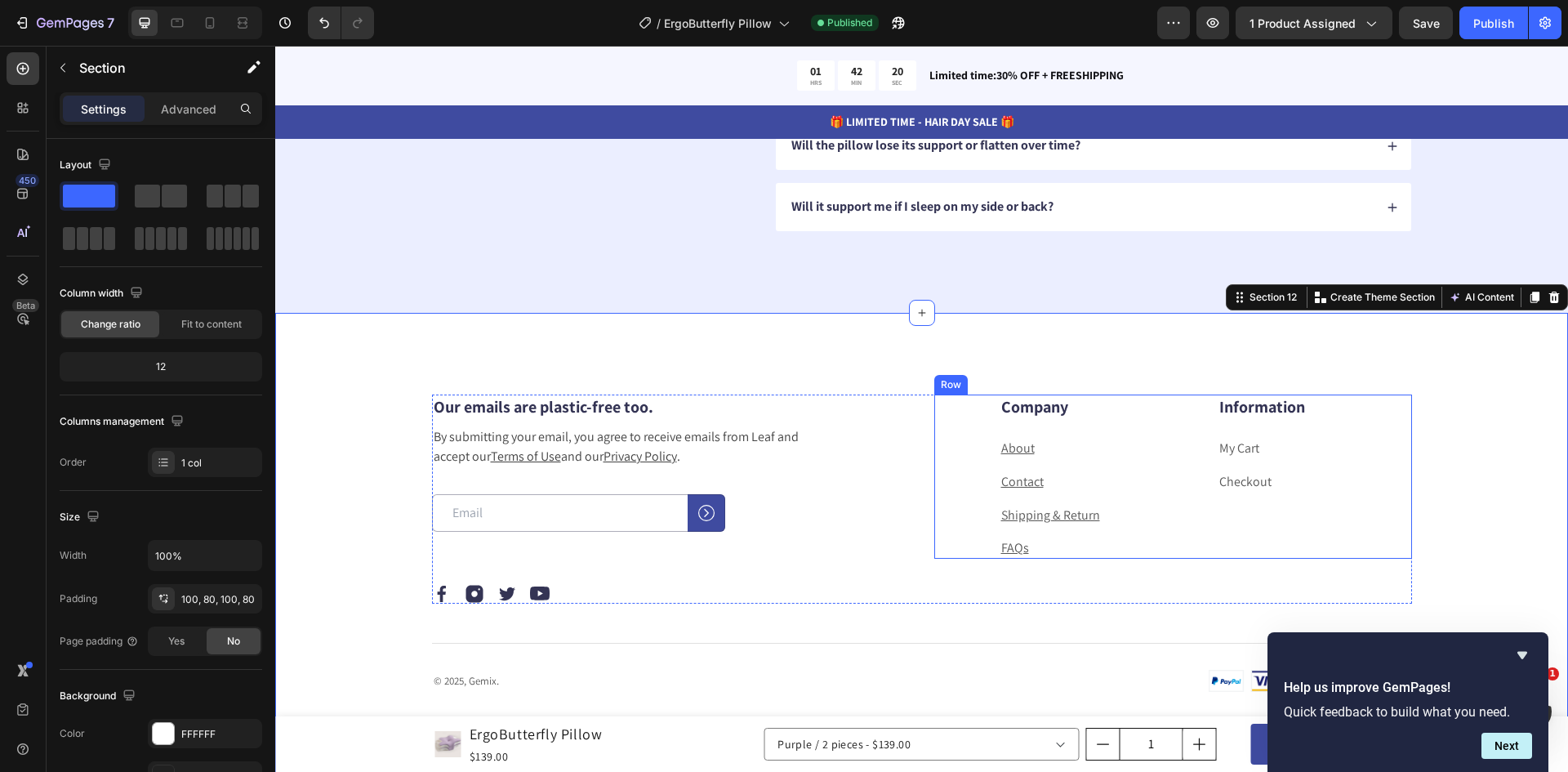
scroll to position [5948, 0]
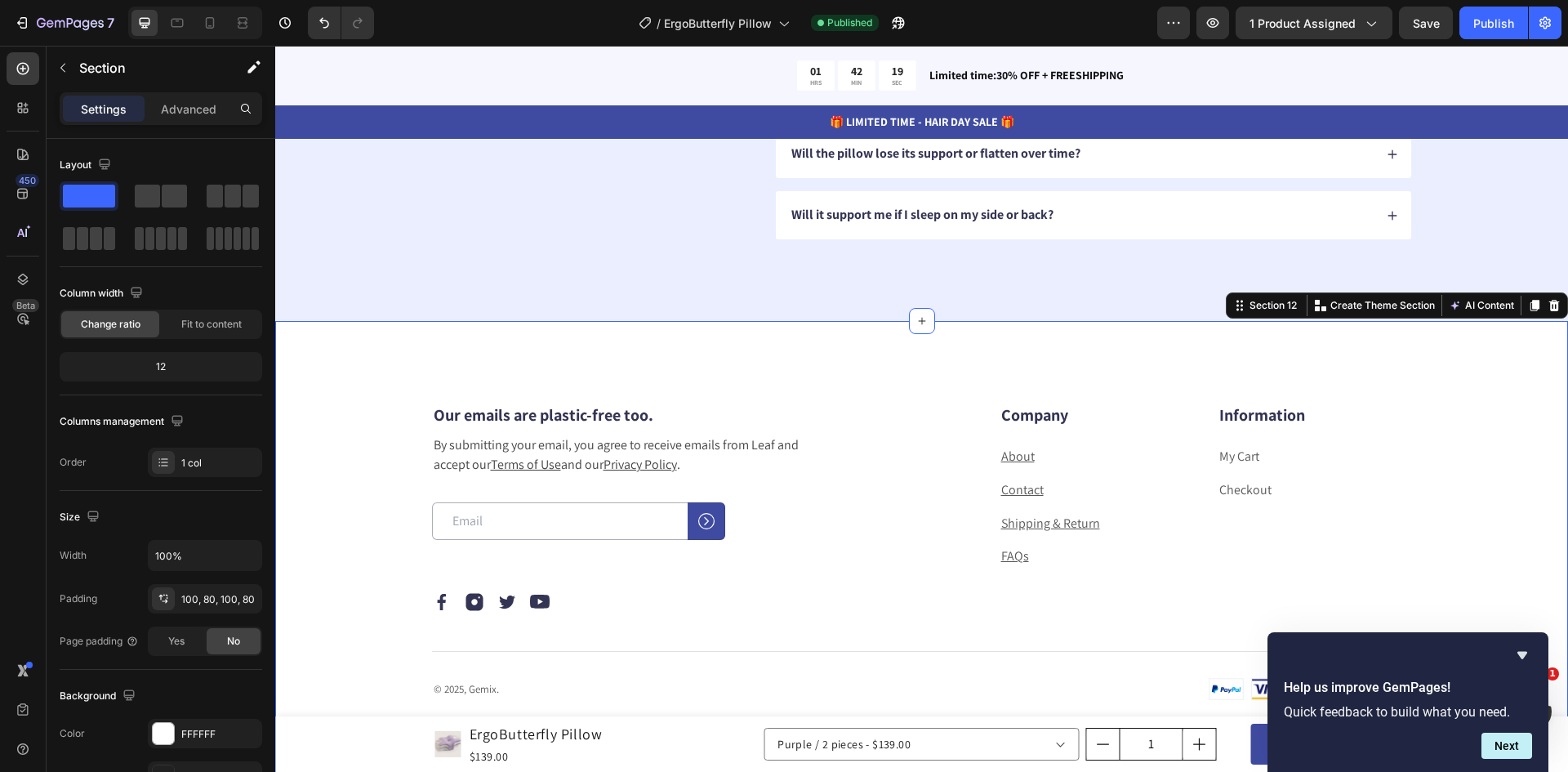
click at [636, 358] on div "Our emails are plastic-free too. Heading By submitting your email, you agree to…" at bounding box center [922, 551] width 1293 height 461
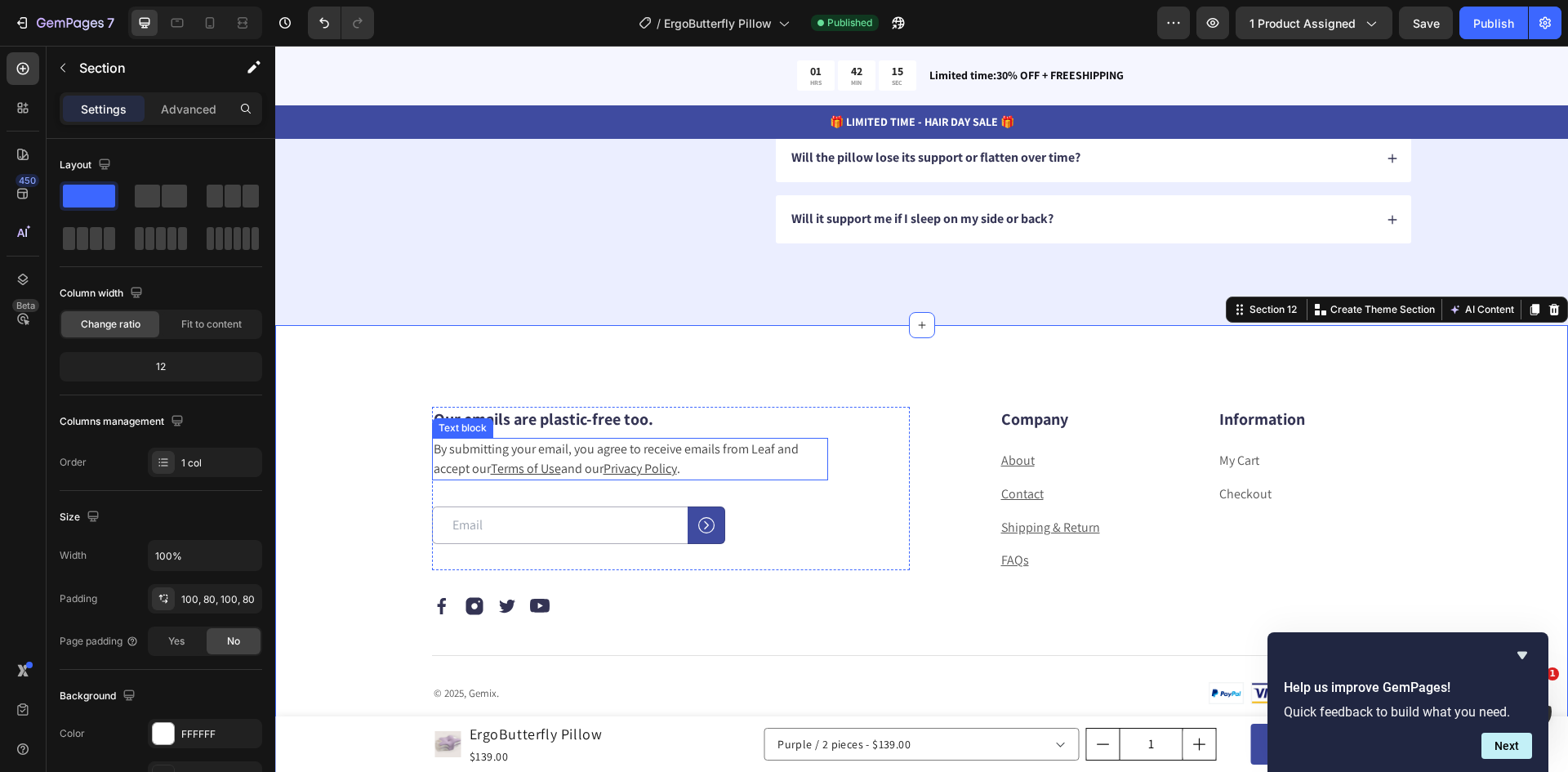
scroll to position [6029, 0]
